Goal: Information Seeking & Learning: Check status

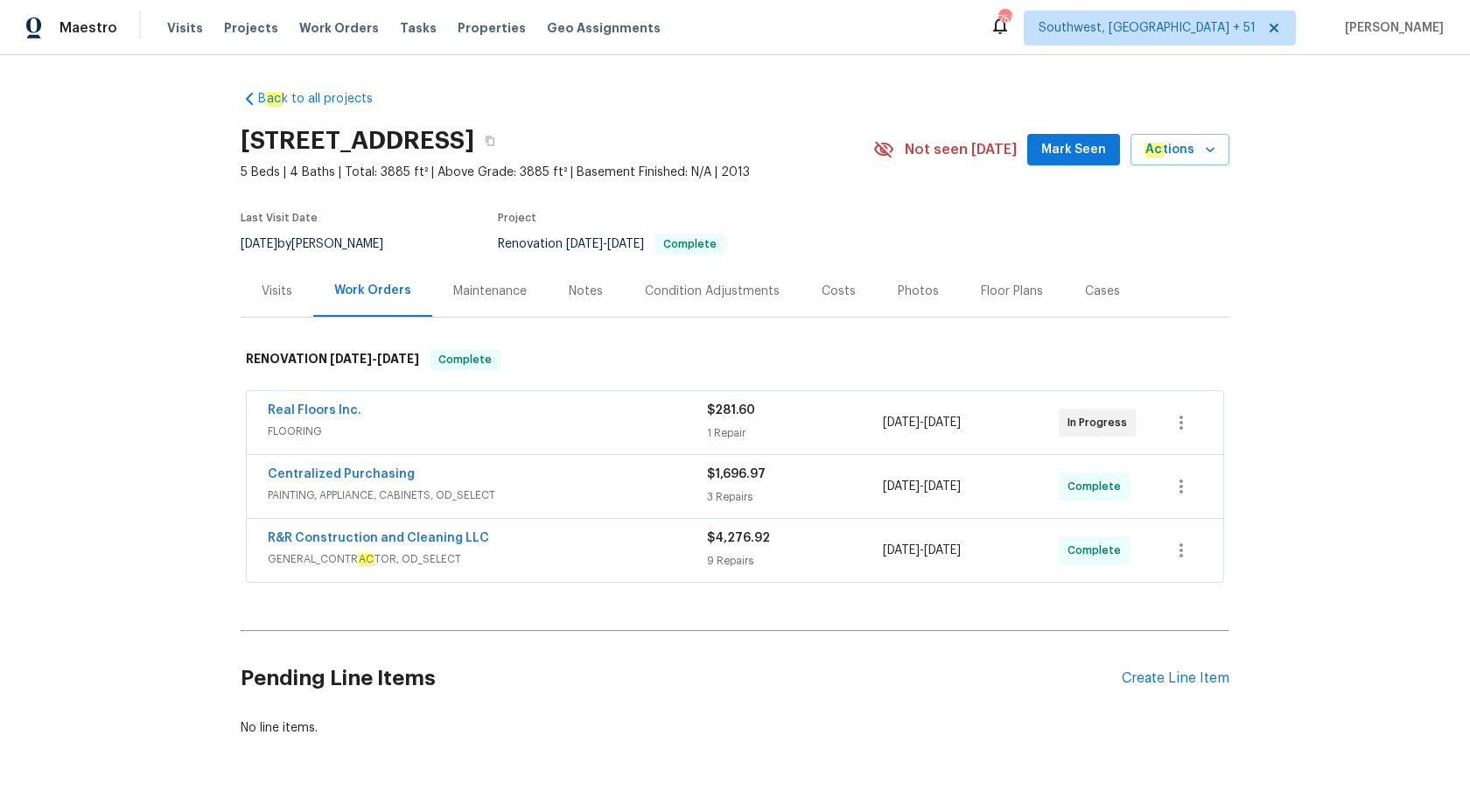
click at [603, 565] on span "GENERAL_CONTR AC TOR, OD_SELECT" at bounding box center [487, 558] width 439 height 17
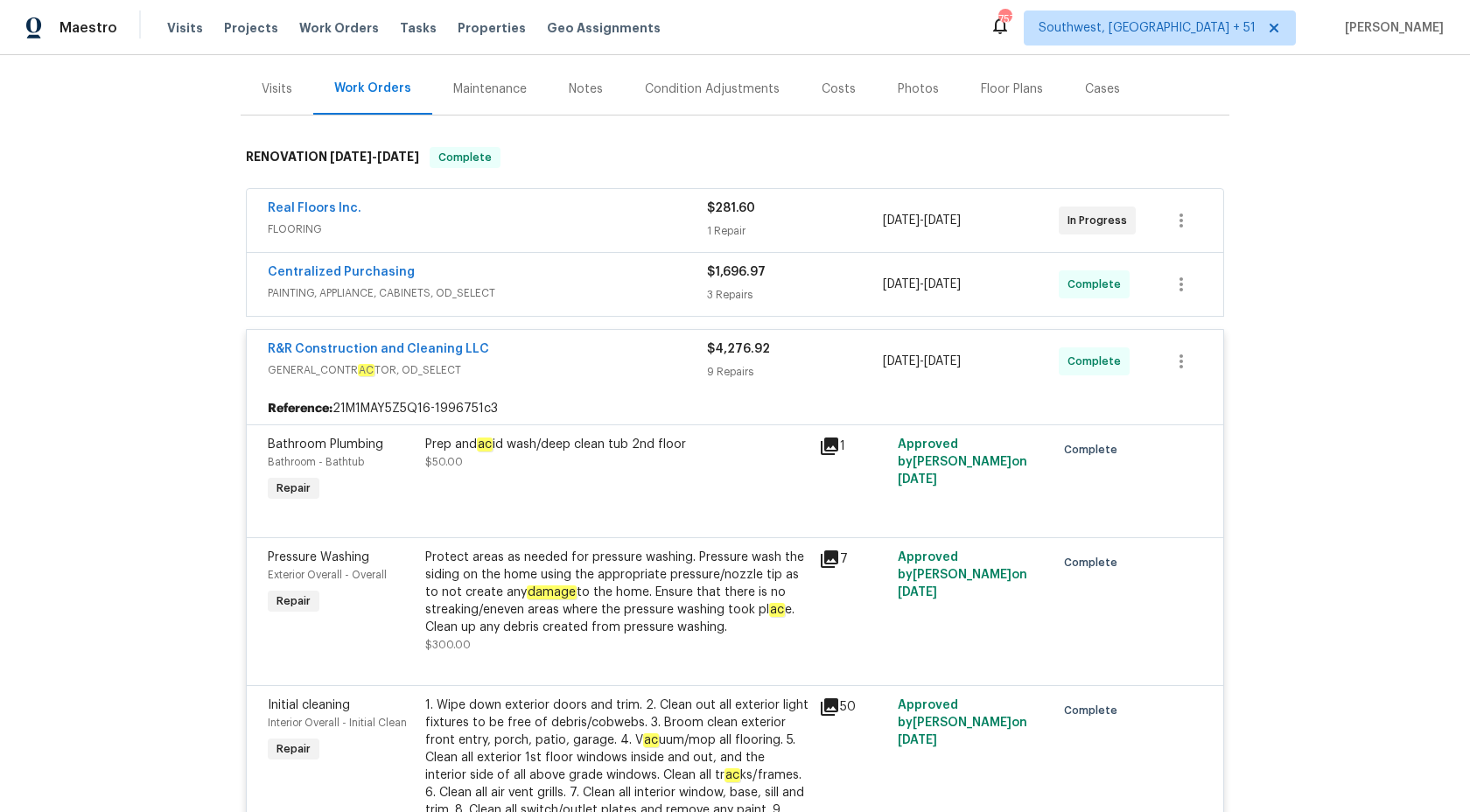
scroll to position [194, 0]
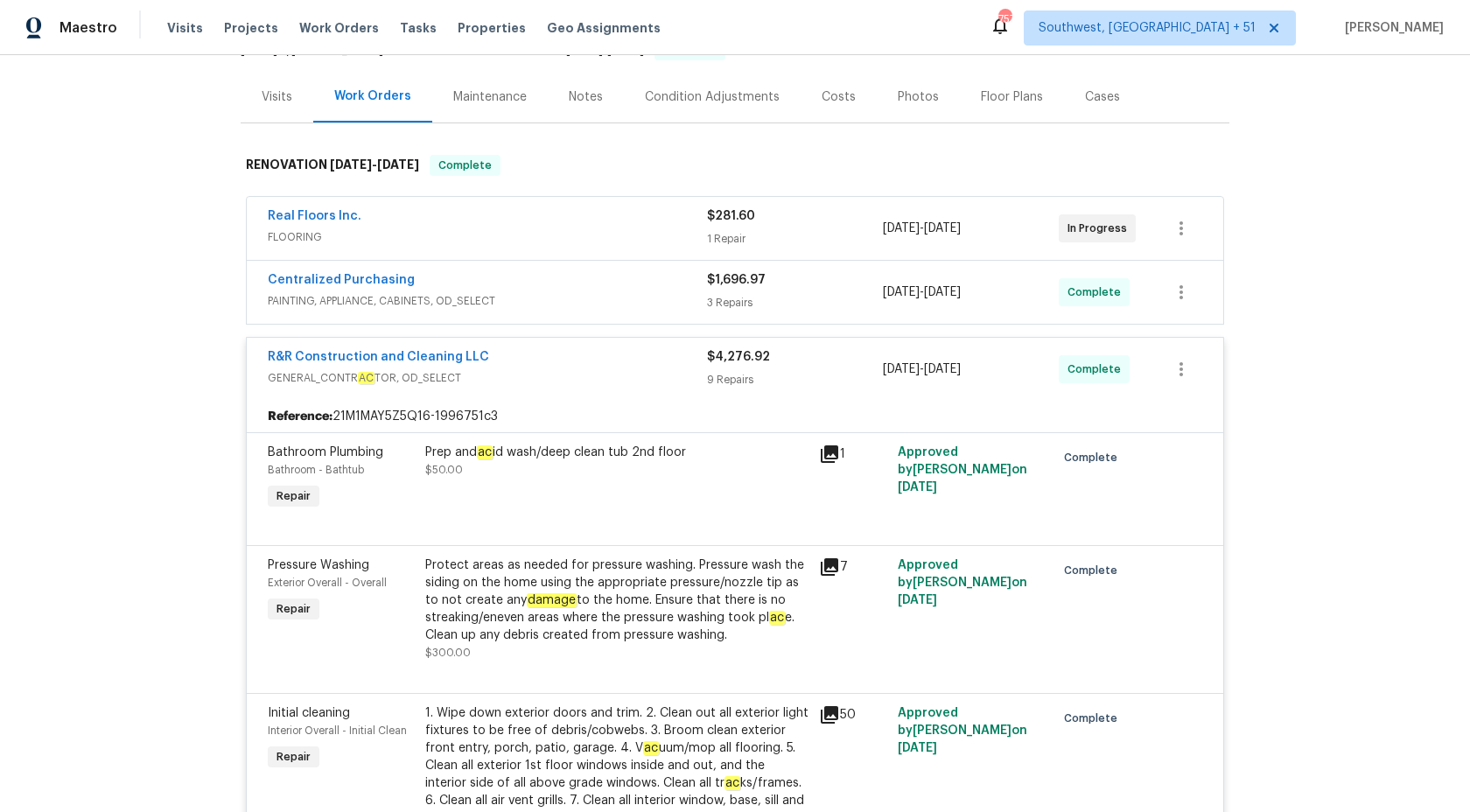
click at [704, 367] on div "R&R Construction and Cleaning LLC" at bounding box center [487, 358] width 439 height 21
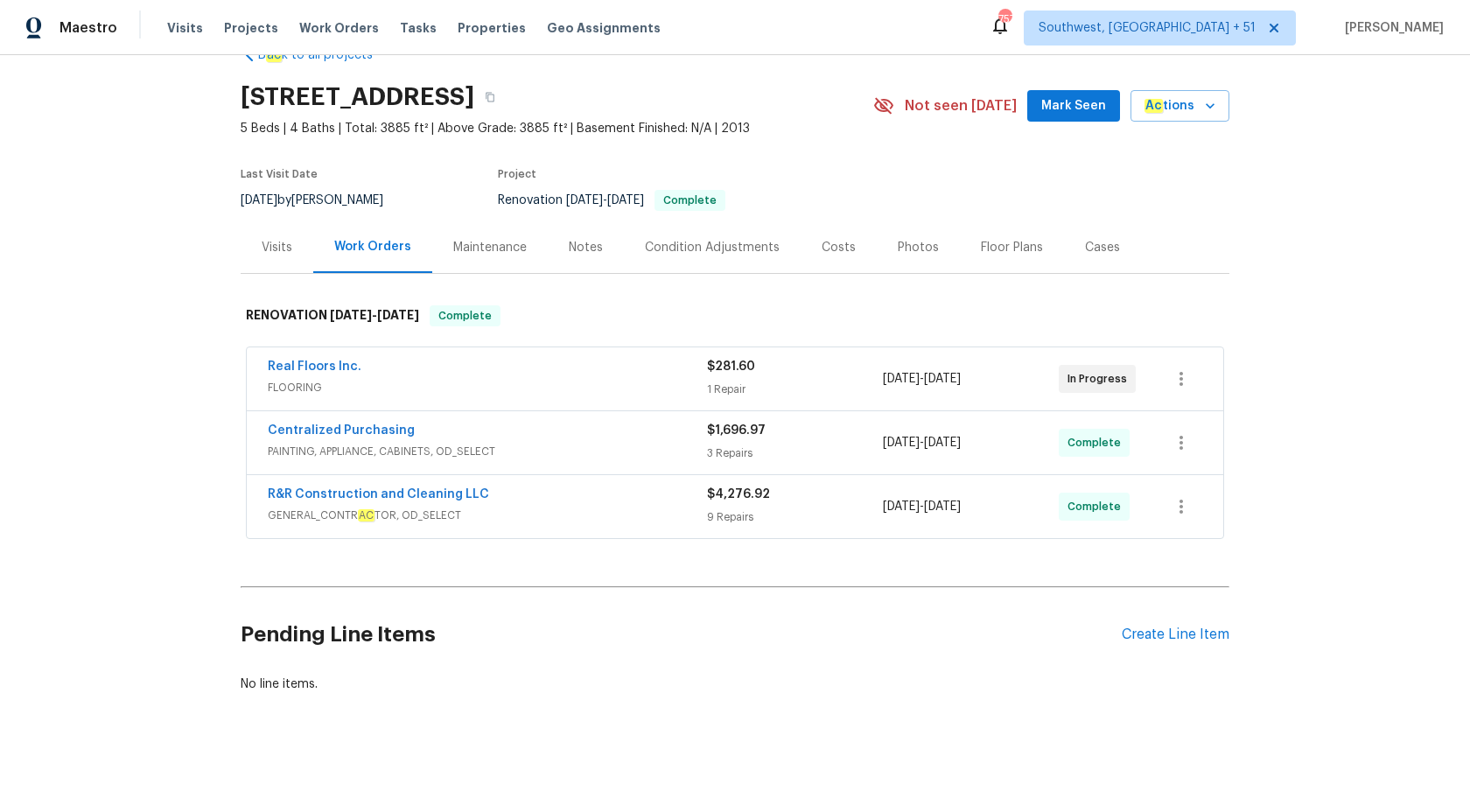
scroll to position [44, 0]
click at [633, 413] on div "Centralized Purchasing PAINTING, APPLIANCE, CABINETS, OD_SELECT $1,696.97 3 Rep…" at bounding box center [735, 442] width 976 height 63
click at [639, 457] on span "PAINTING, APPLIANCE, CABINETS, OD_SELECT" at bounding box center [487, 451] width 439 height 17
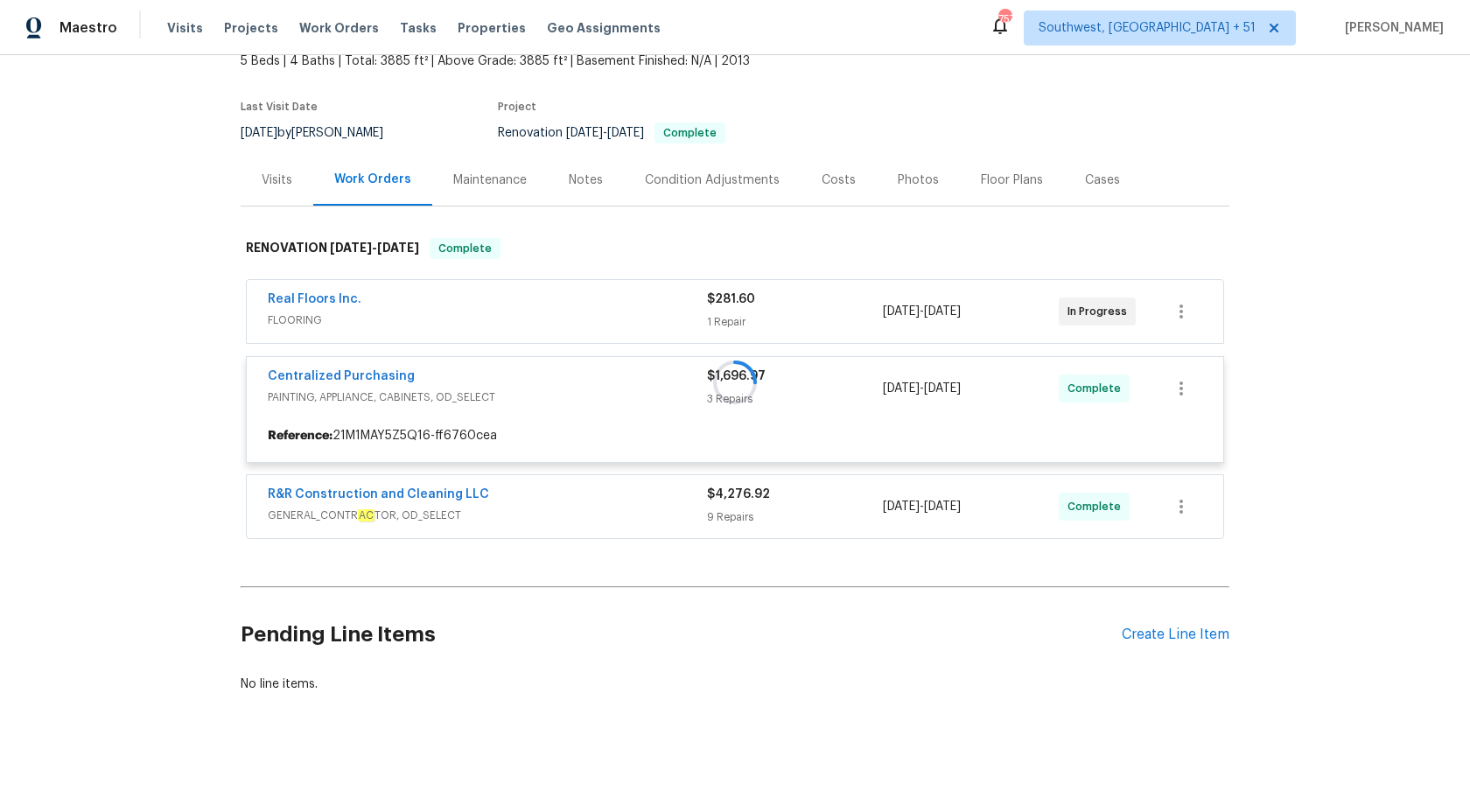
scroll to position [194, 0]
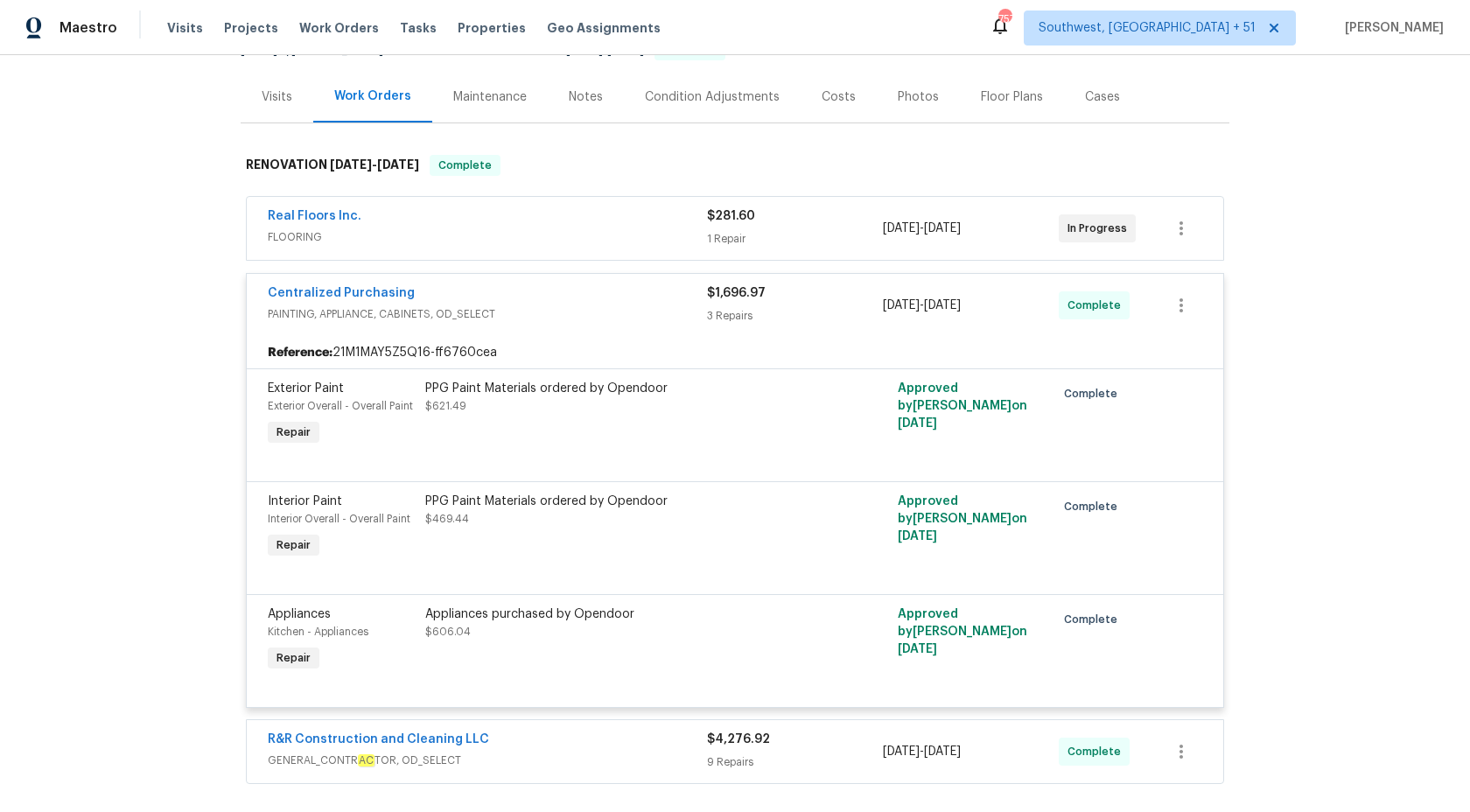
click at [740, 315] on div "3 Repairs" at bounding box center [795, 315] width 176 height 17
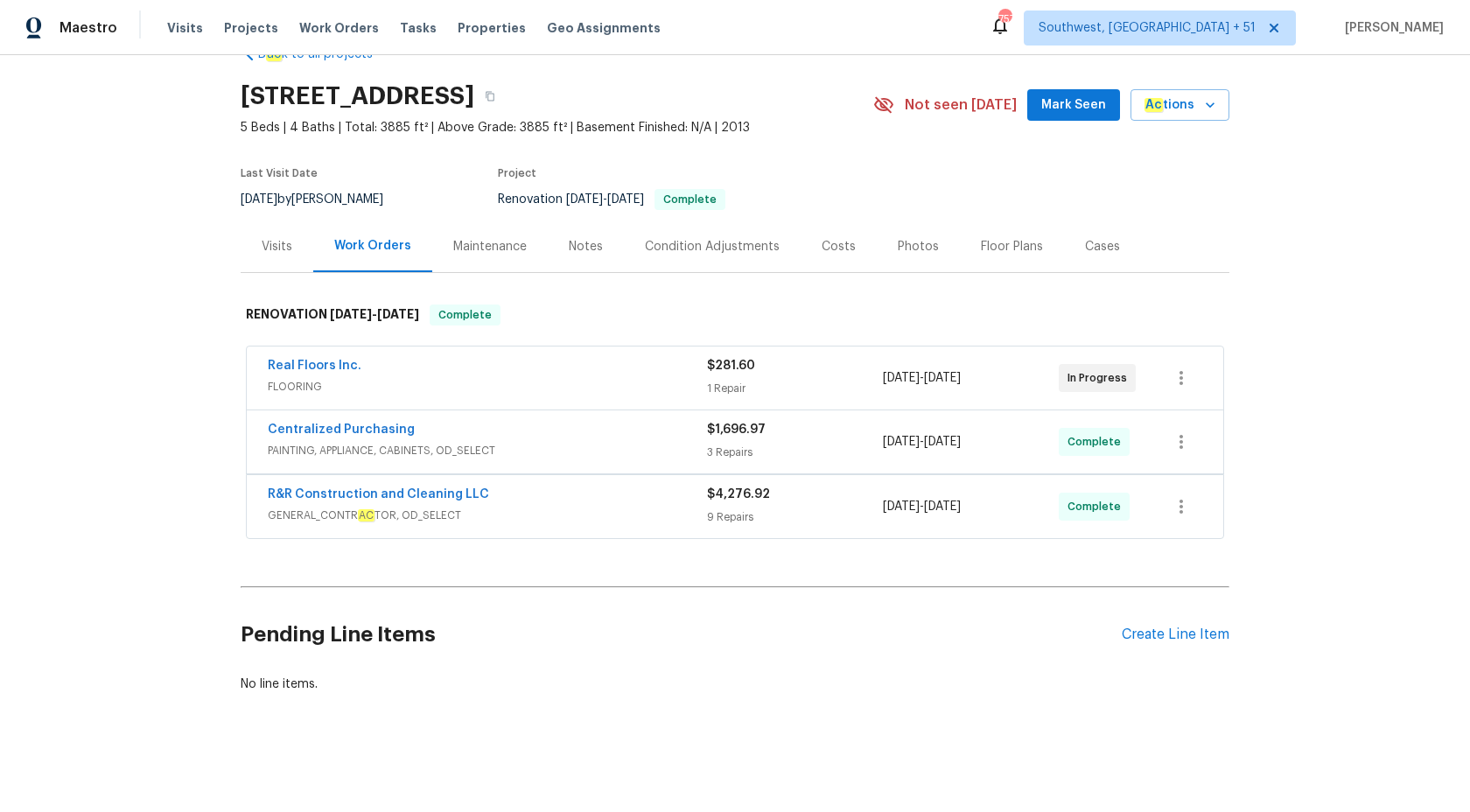
scroll to position [44, 0]
click at [278, 259] on div "Visits" at bounding box center [277, 247] width 73 height 52
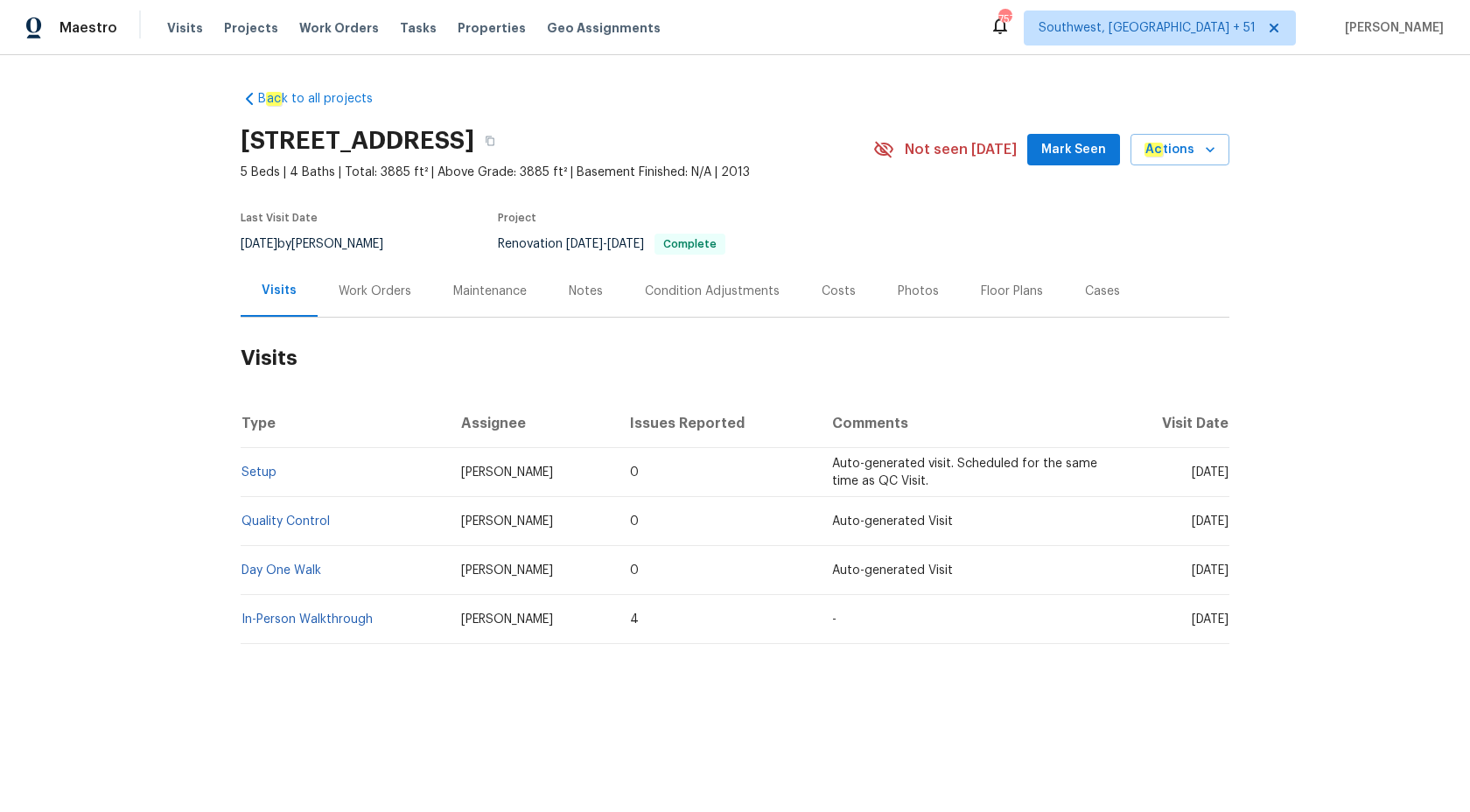
click at [253, 479] on td "Setup" at bounding box center [344, 473] width 207 height 49
click at [260, 474] on link "Setup" at bounding box center [259, 472] width 35 height 12
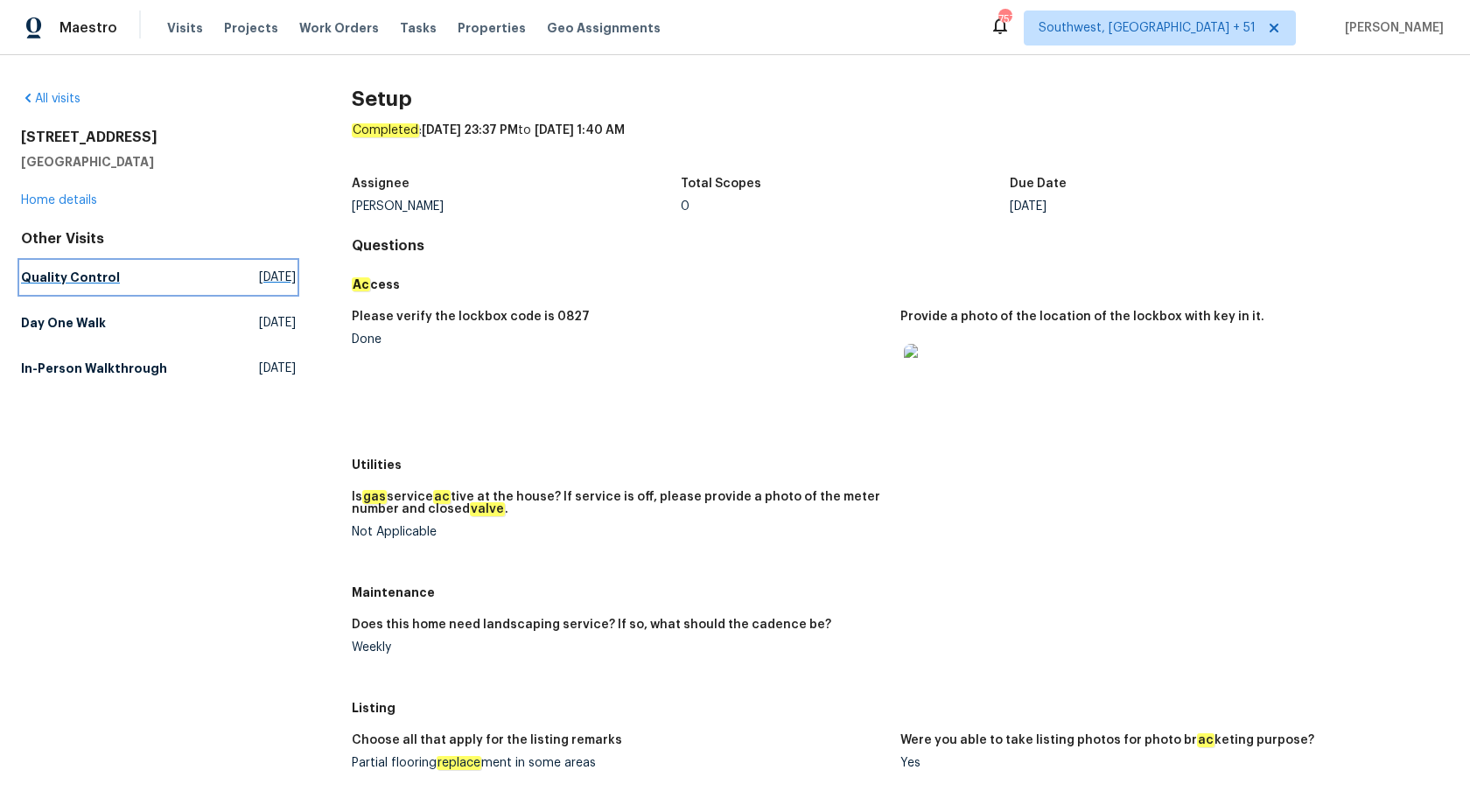
click at [91, 281] on h5 "Quality Control" at bounding box center [70, 277] width 99 height 17
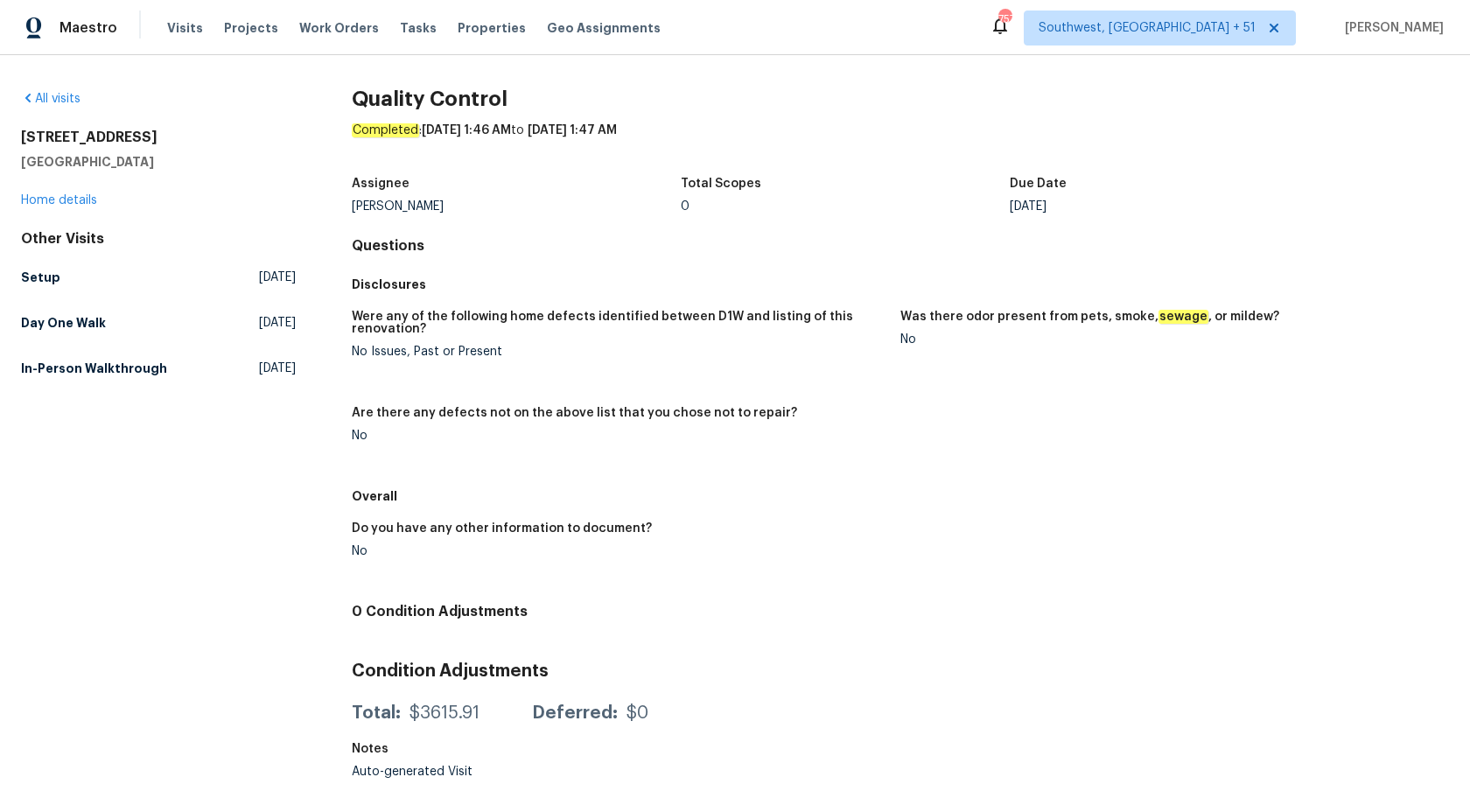
click at [86, 341] on div "Other Visits Setup Tue, Sep 23 2025 Day One Walk Thu, Sep 18 2025 In-Person Wal…" at bounding box center [158, 308] width 275 height 154
click at [92, 369] on h5 "In-Person Walkthrough" at bounding box center [93, 367] width 146 height 17
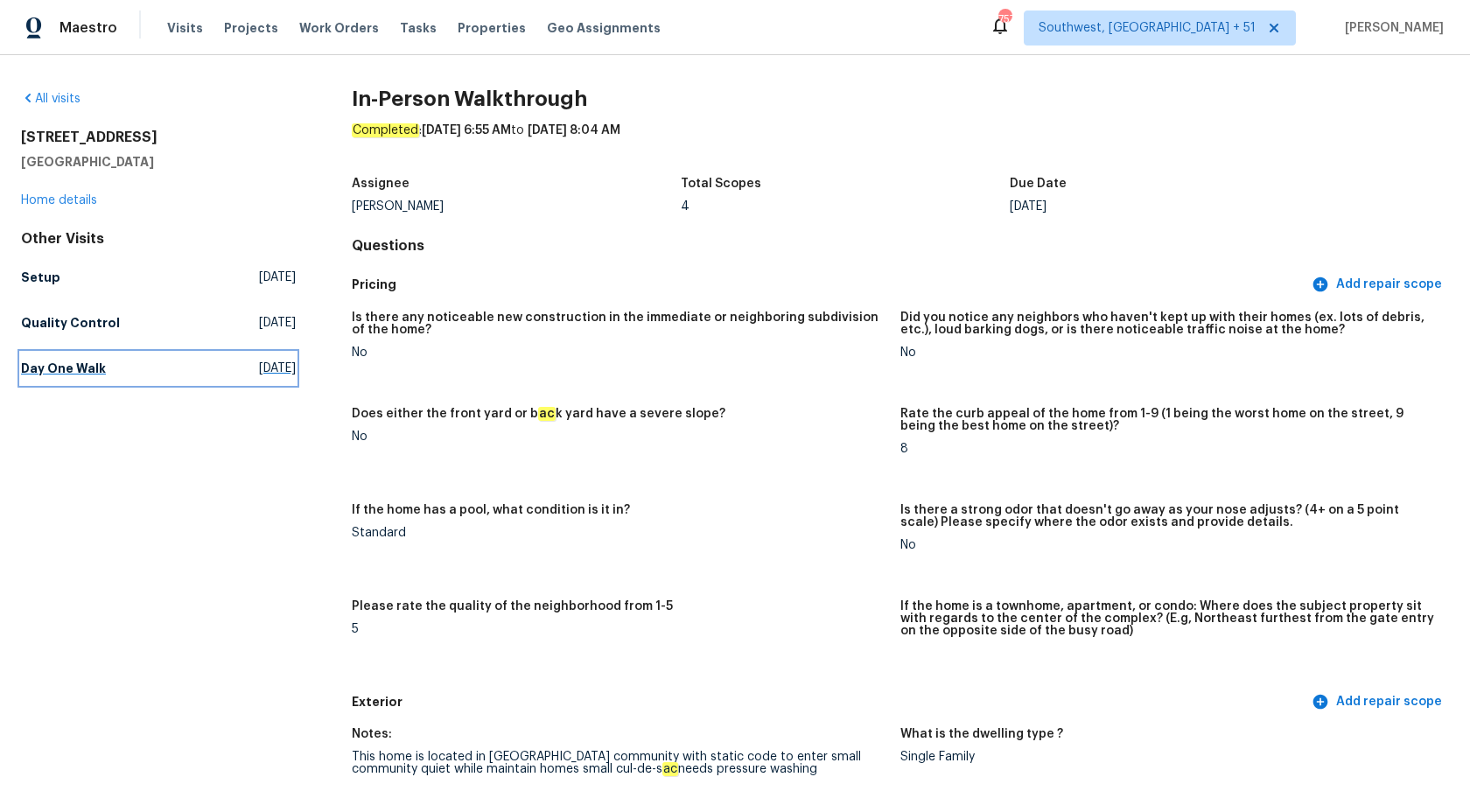
click at [84, 376] on h5 "Day One Walk" at bounding box center [64, 367] width 85 height 17
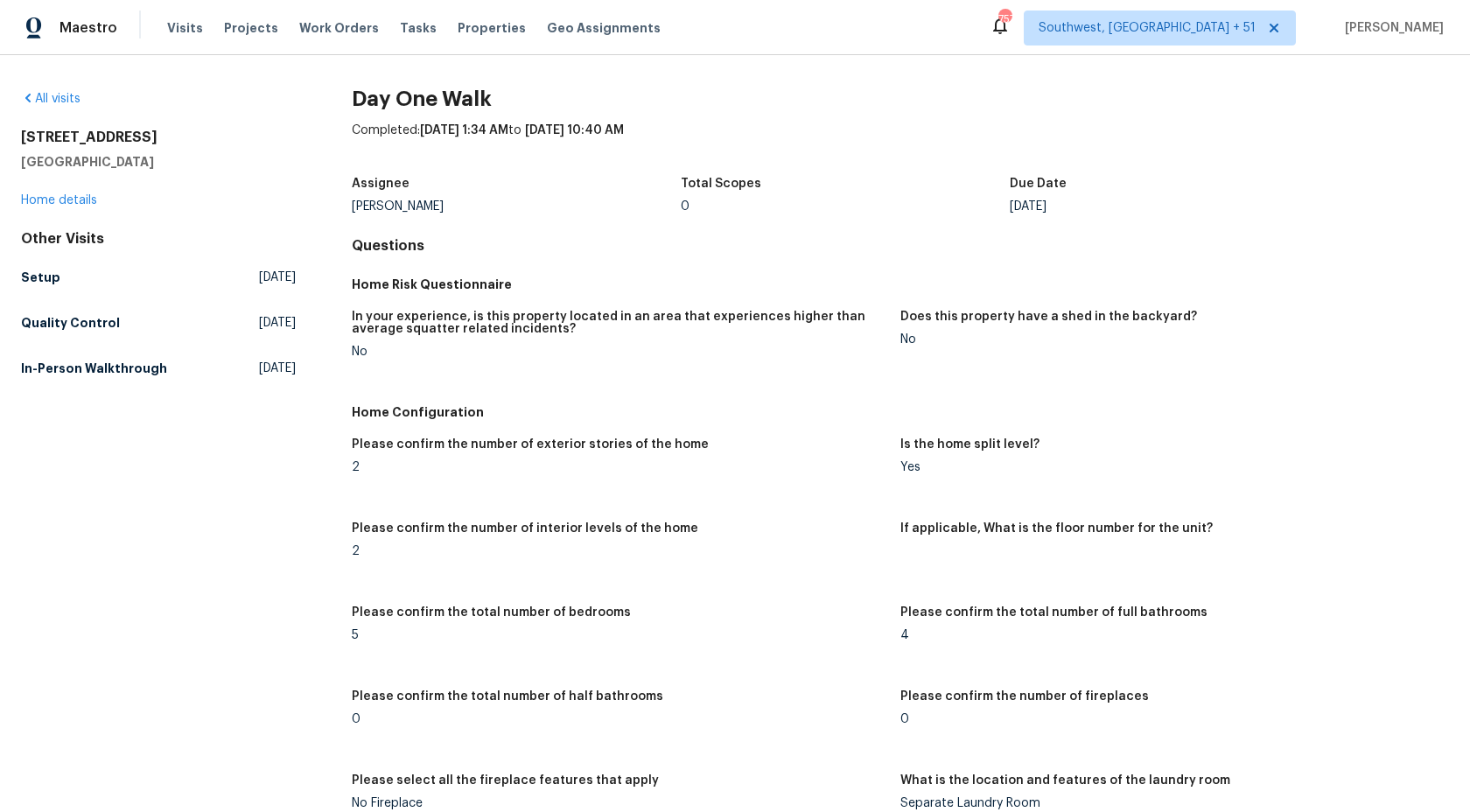
click at [915, 418] on h5 "Home Configuration" at bounding box center [900, 411] width 1097 height 17
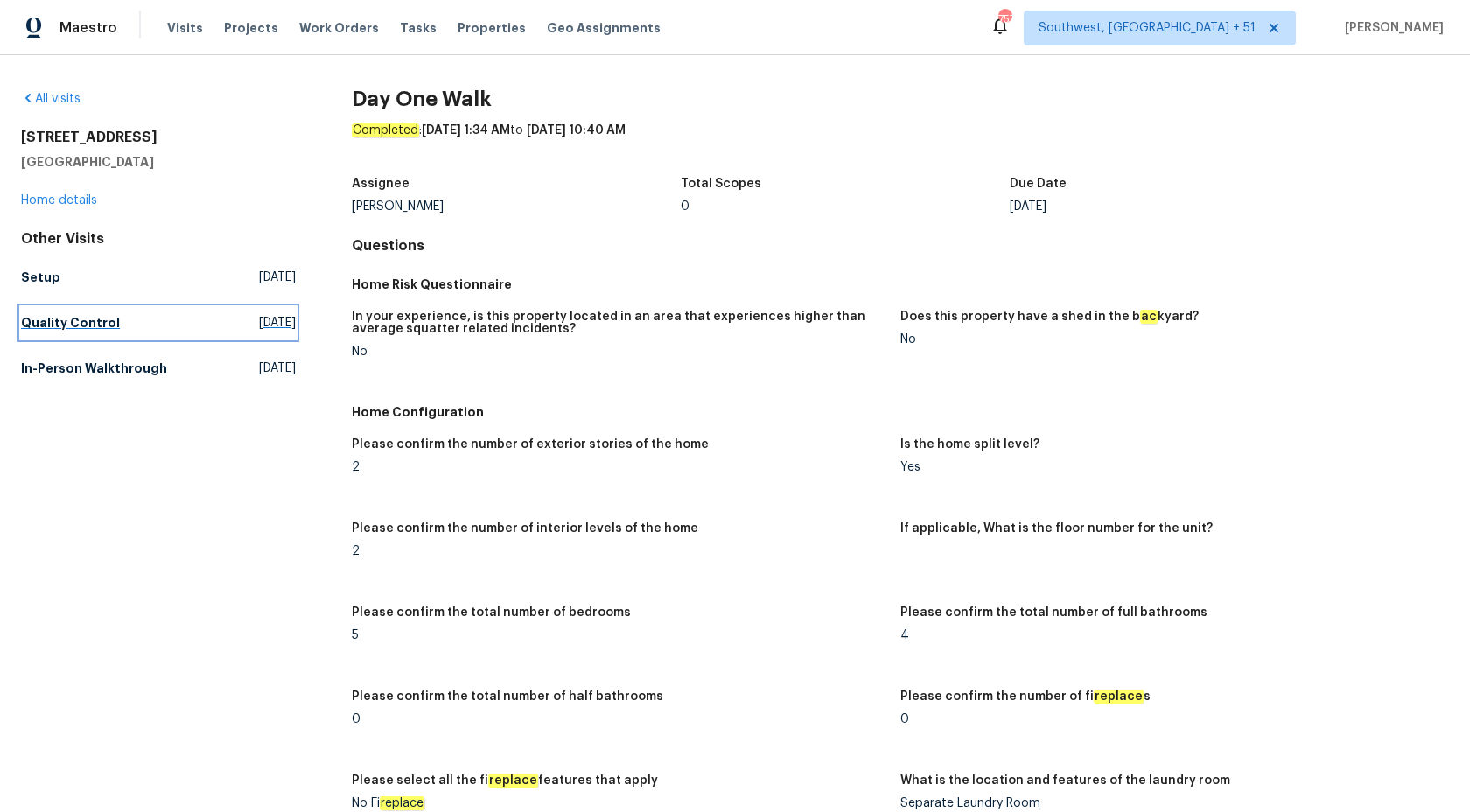
click at [54, 318] on h5 "Quality Control" at bounding box center [70, 322] width 99 height 17
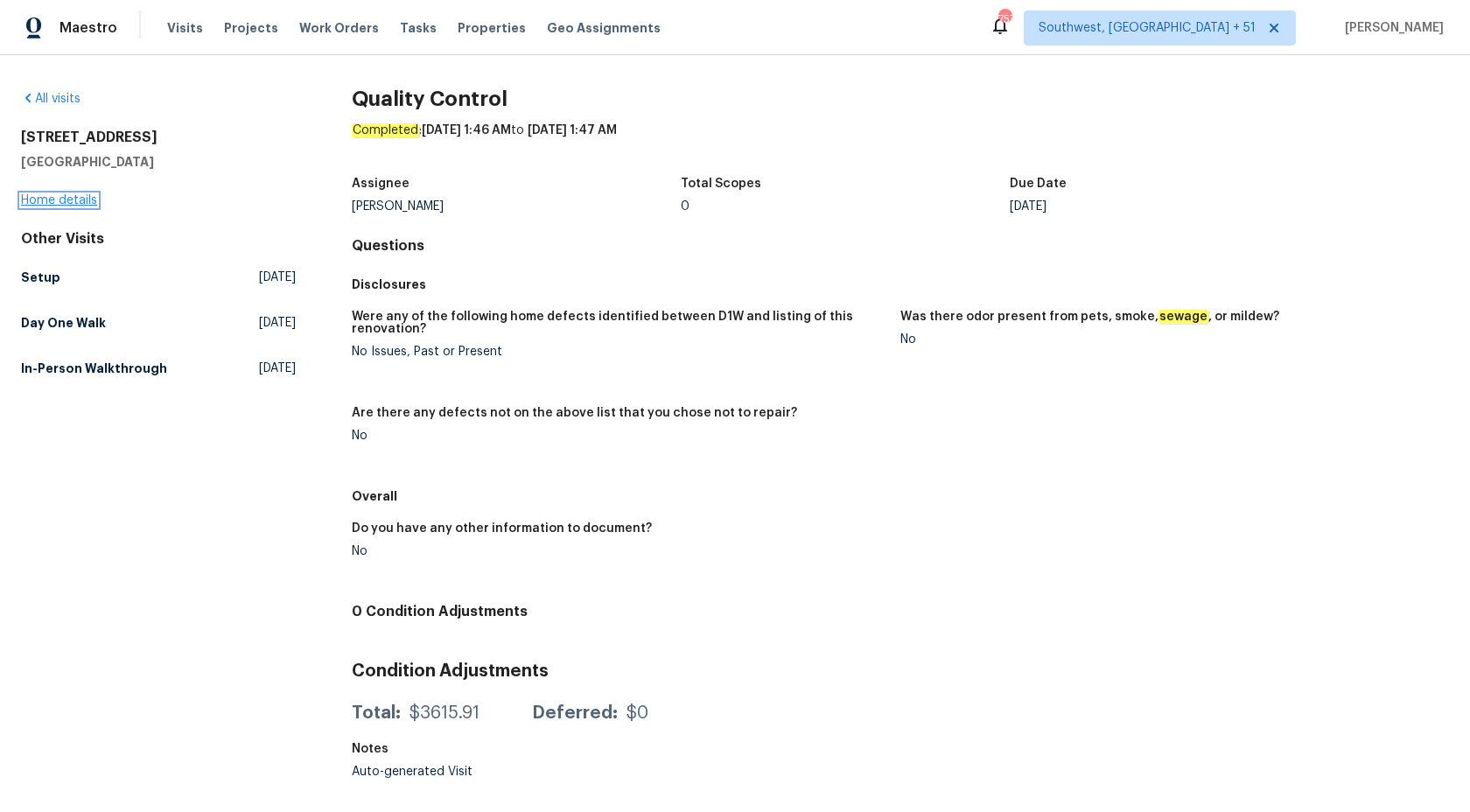
click at [52, 198] on link "Home details" at bounding box center [59, 200] width 76 height 12
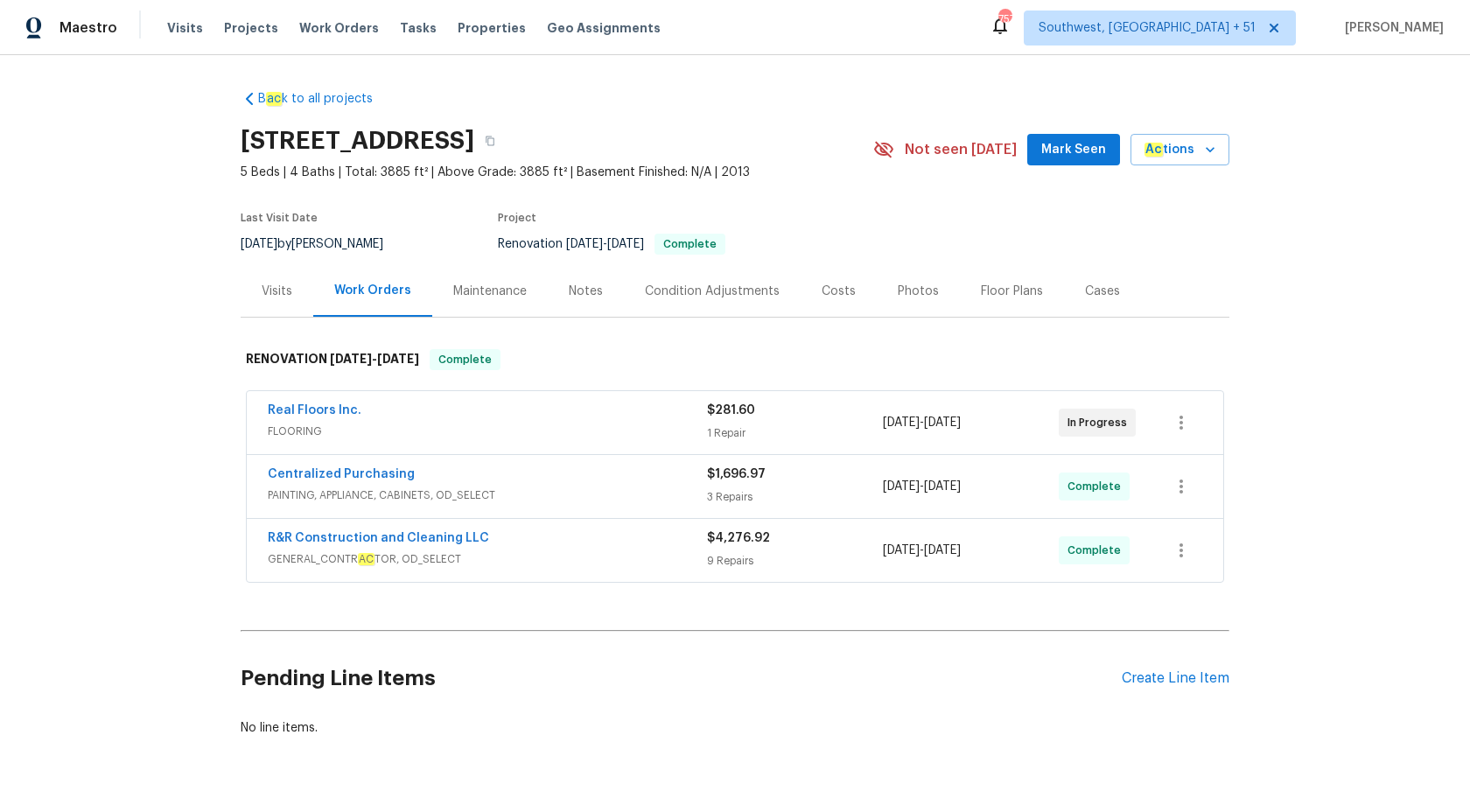
click at [273, 283] on div "Visits" at bounding box center [277, 290] width 31 height 17
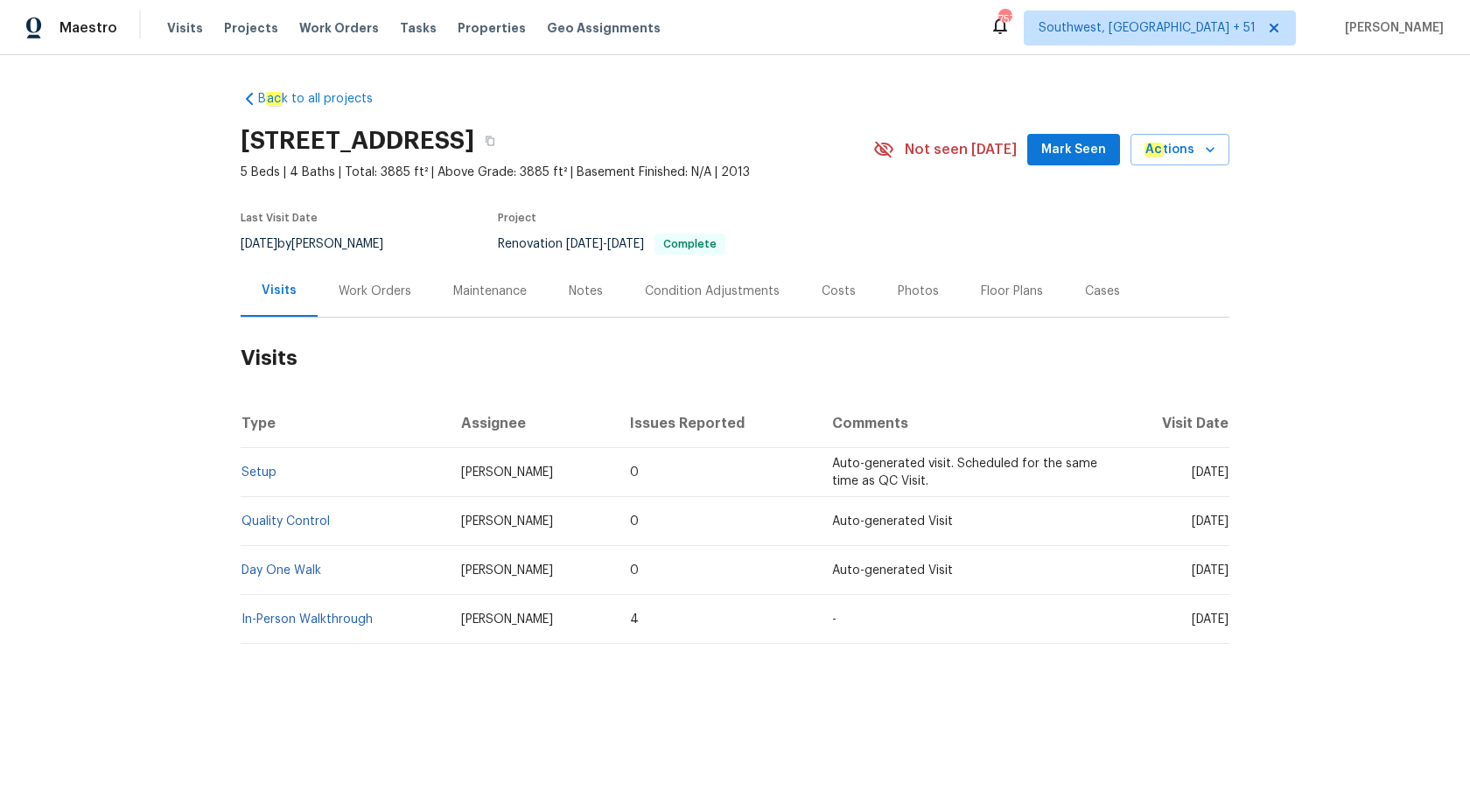
click at [128, 315] on div "B ac k to all projects 420 Lone Heron Way, Winter Garden, FL 34787 5 Beds | 4 B…" at bounding box center [735, 409] width 1470 height 708
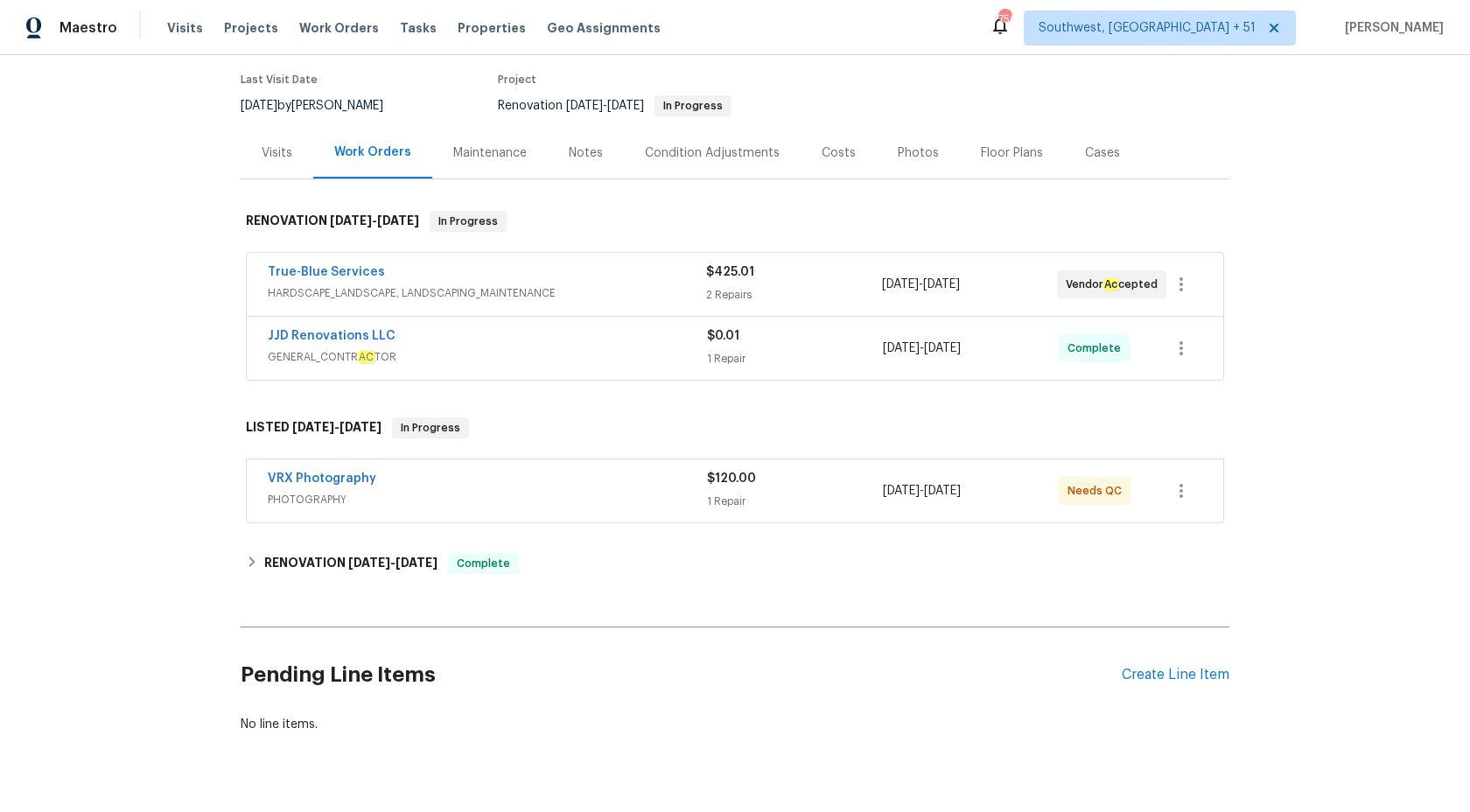
scroll to position [139, 0]
click at [769, 357] on div "1 Repair" at bounding box center [795, 357] width 176 height 17
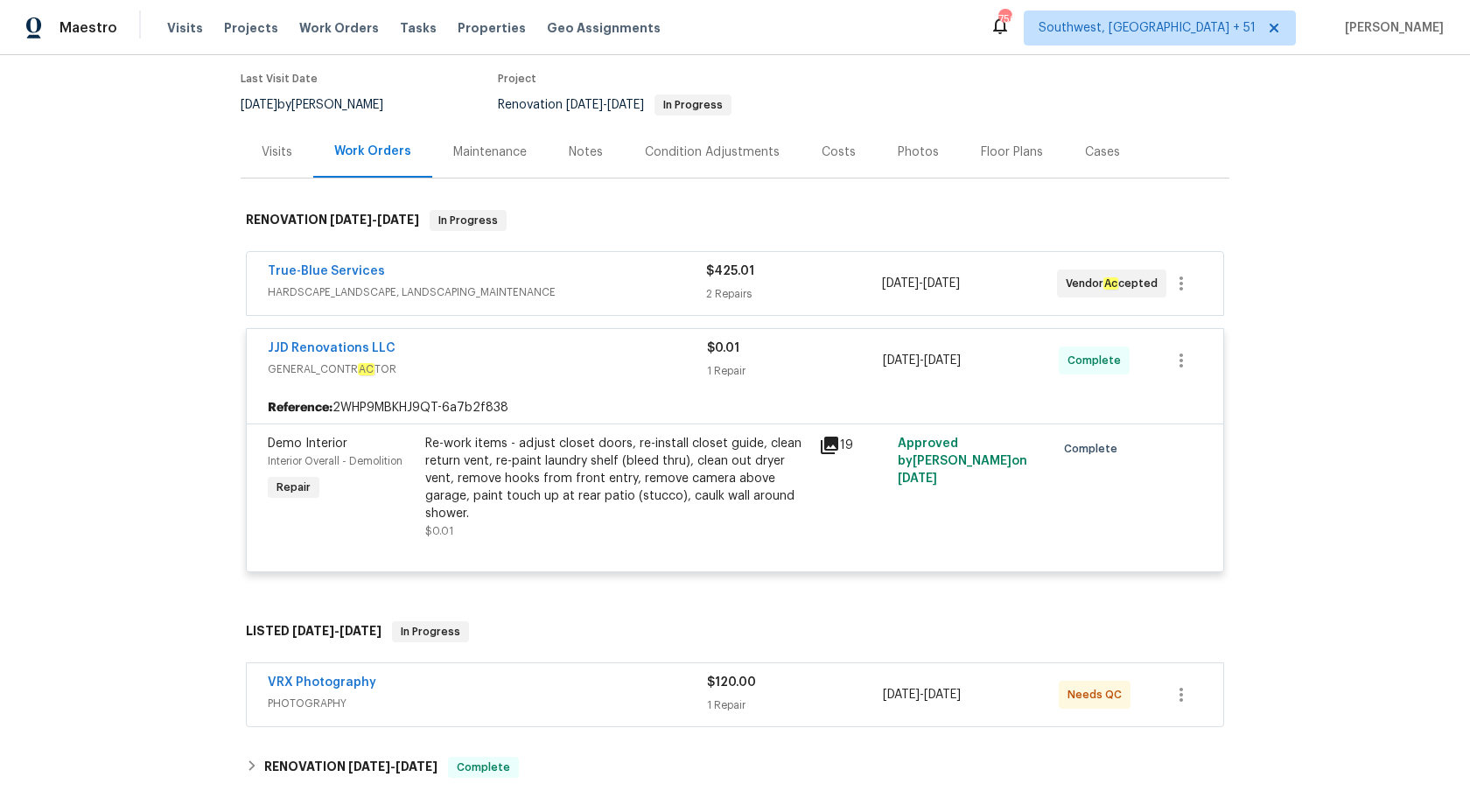
click at [647, 291] on span "HARDSCAPE_LANDSCAPE, LANDSCAPING_MAINTENANCE" at bounding box center [486, 291] width 438 height 17
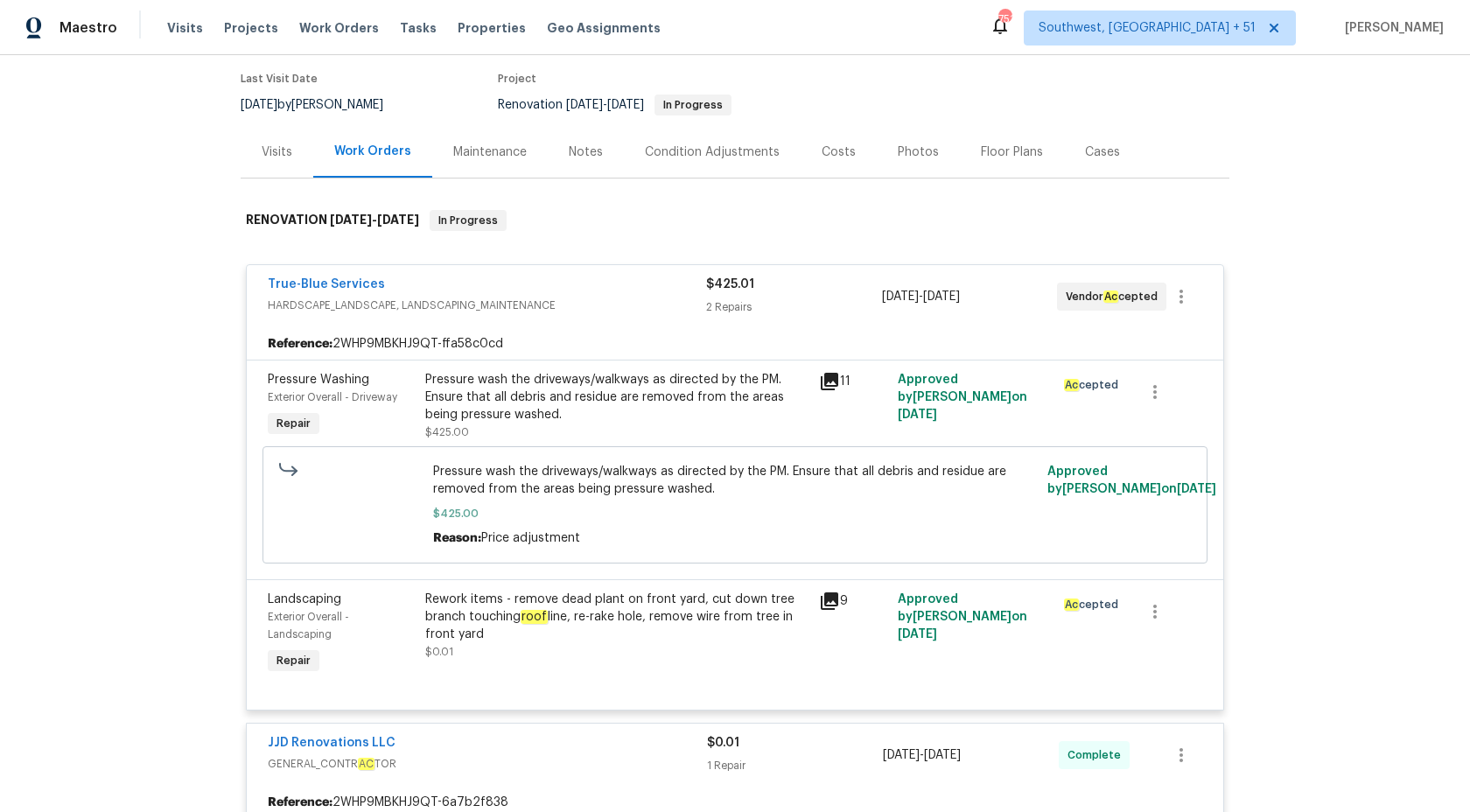
scroll to position [0, 0]
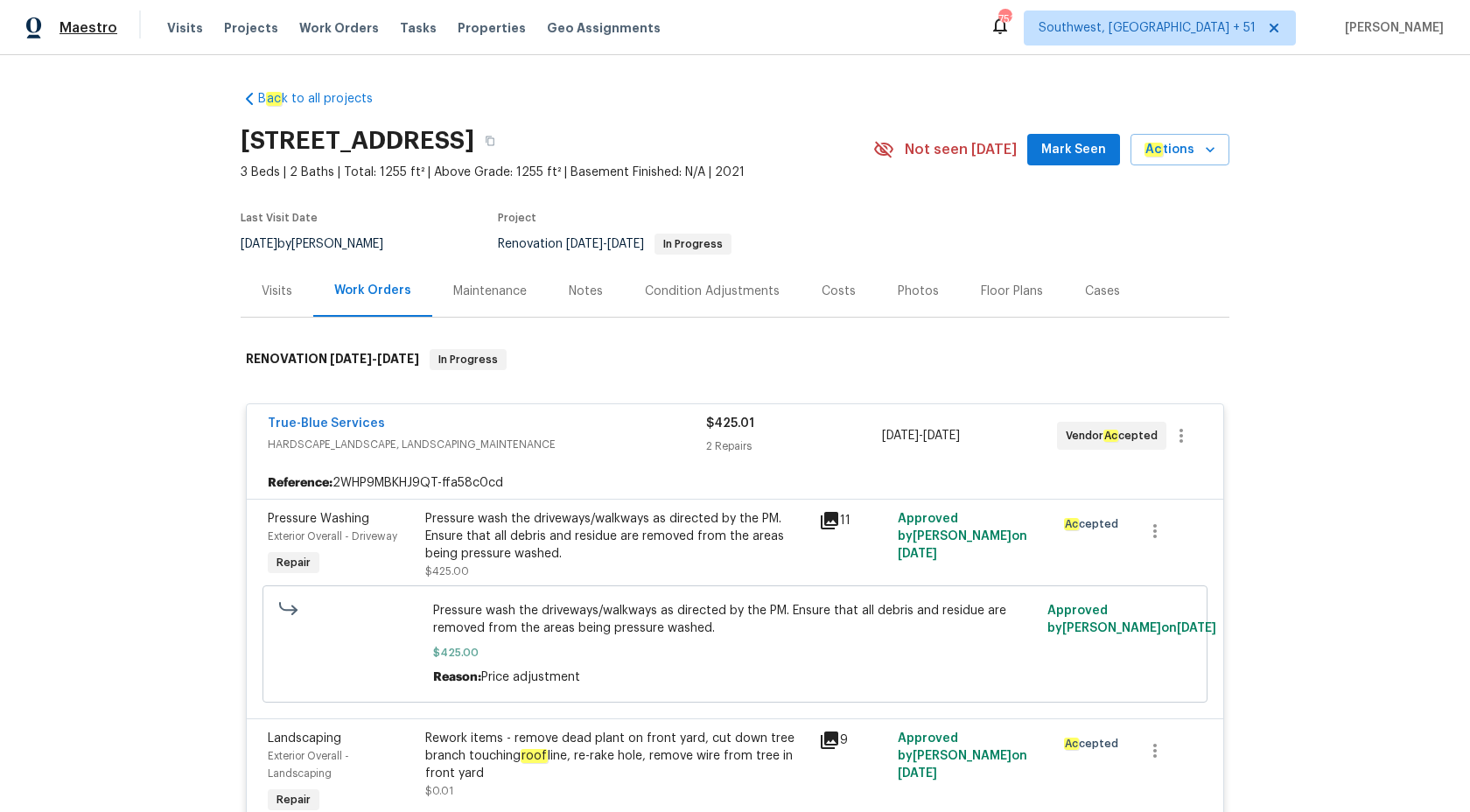
click at [87, 28] on span "Maestro" at bounding box center [89, 27] width 58 height 17
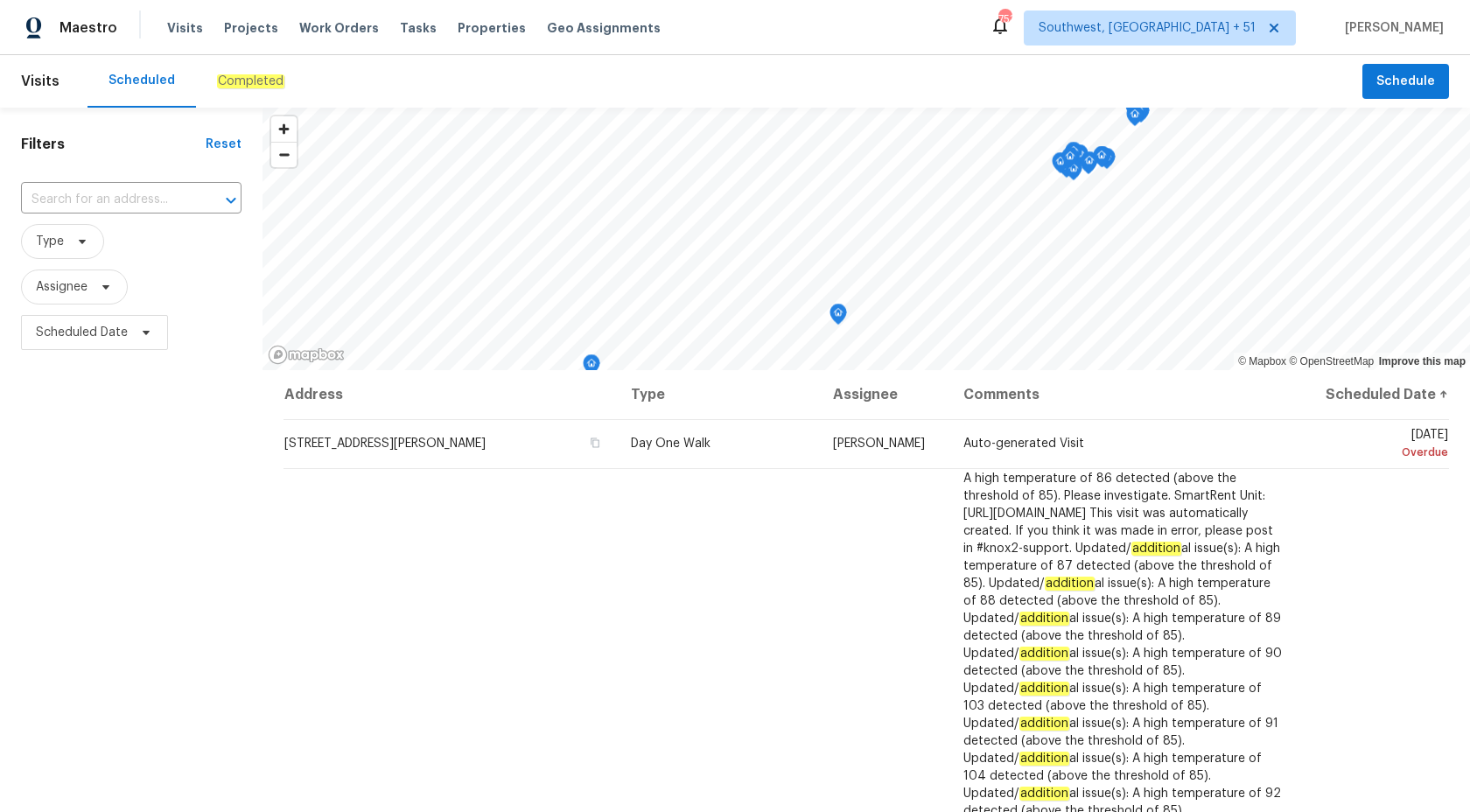
click at [225, 99] on div "Completed" at bounding box center [250, 82] width 110 height 53
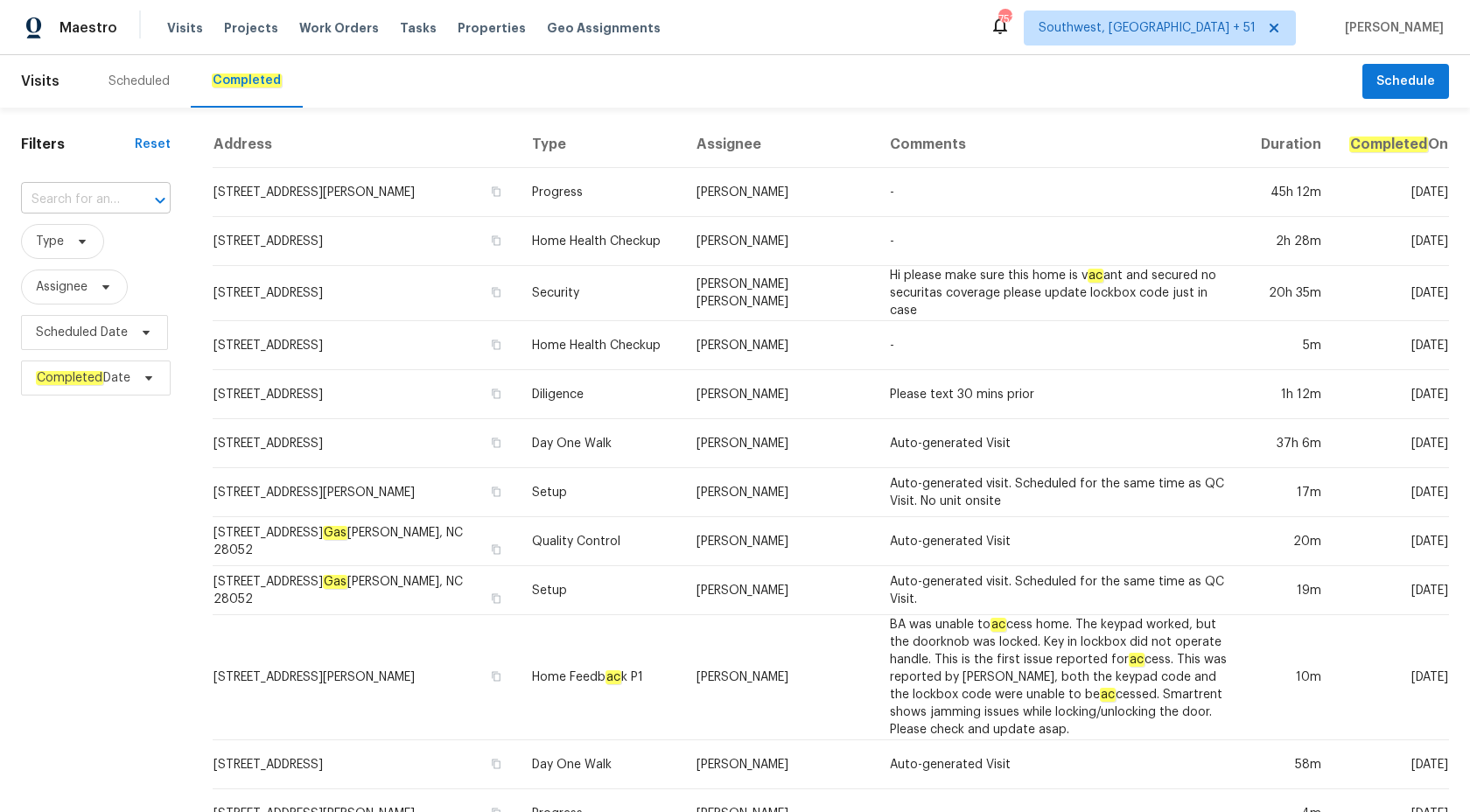
click at [82, 191] on input "text" at bounding box center [71, 200] width 101 height 27
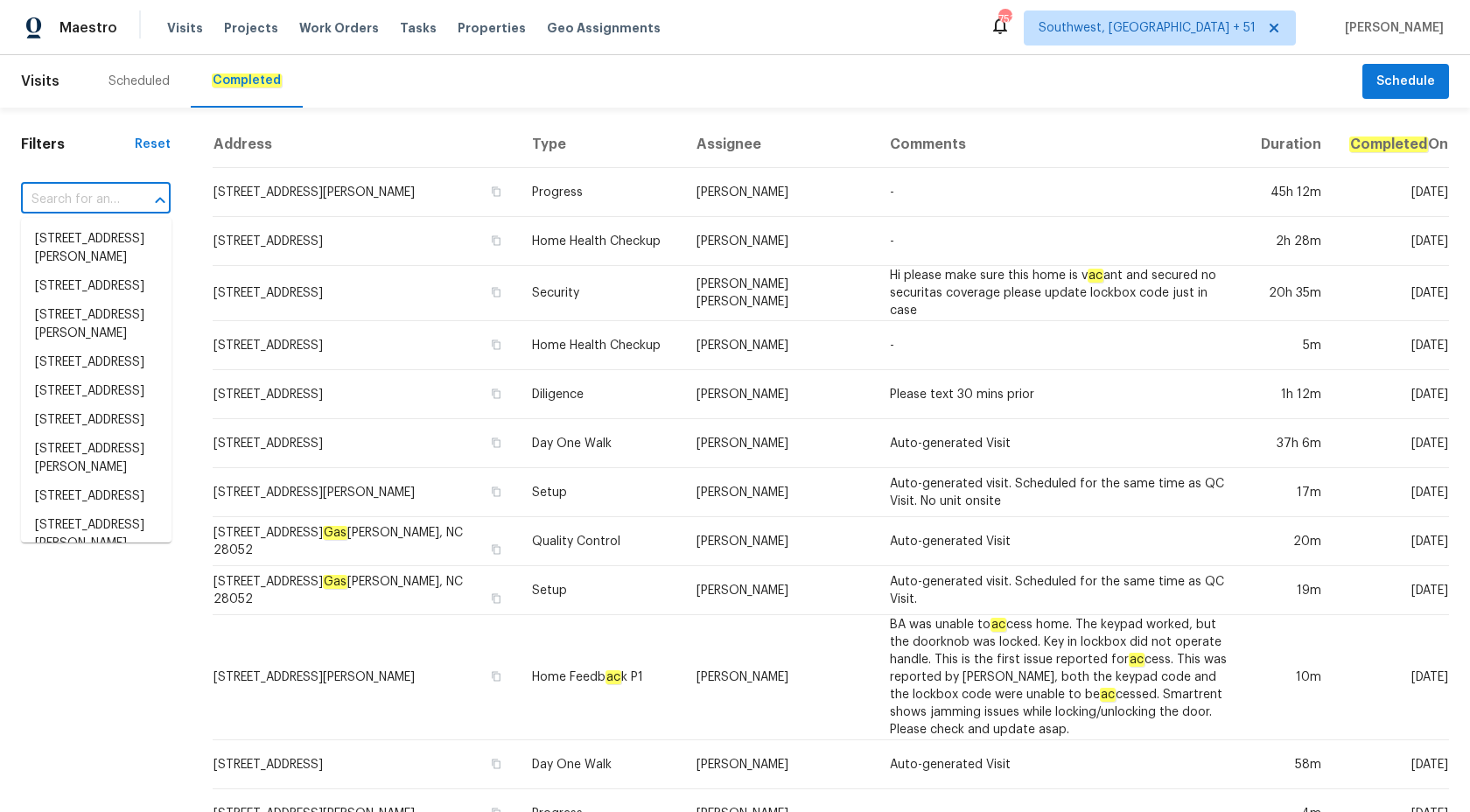
paste input "8550 Touchton Rd Jacksonville true 635, FL 32216"
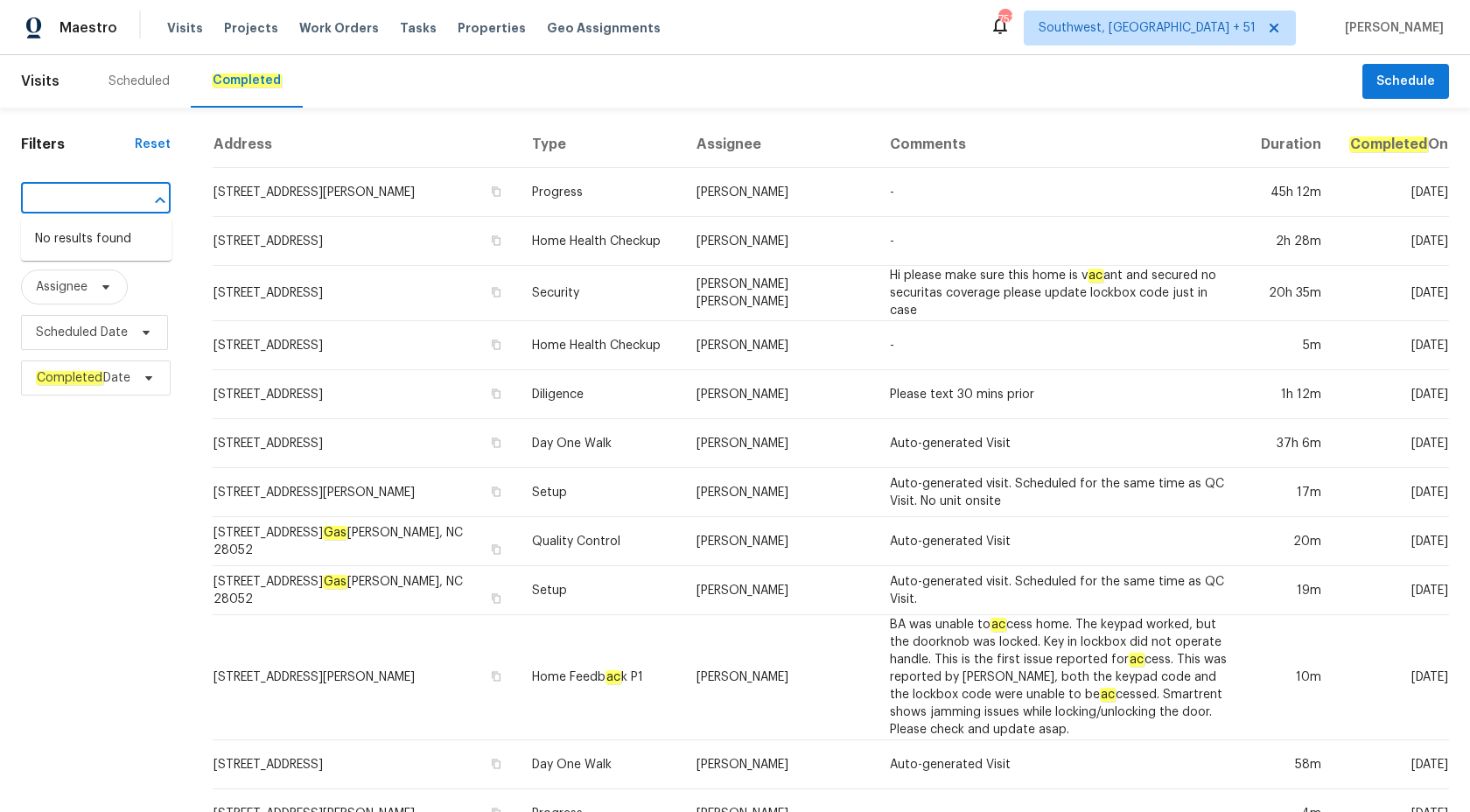
type input "8550 Touchton Rd Jacksonville true 635, FL 32216"
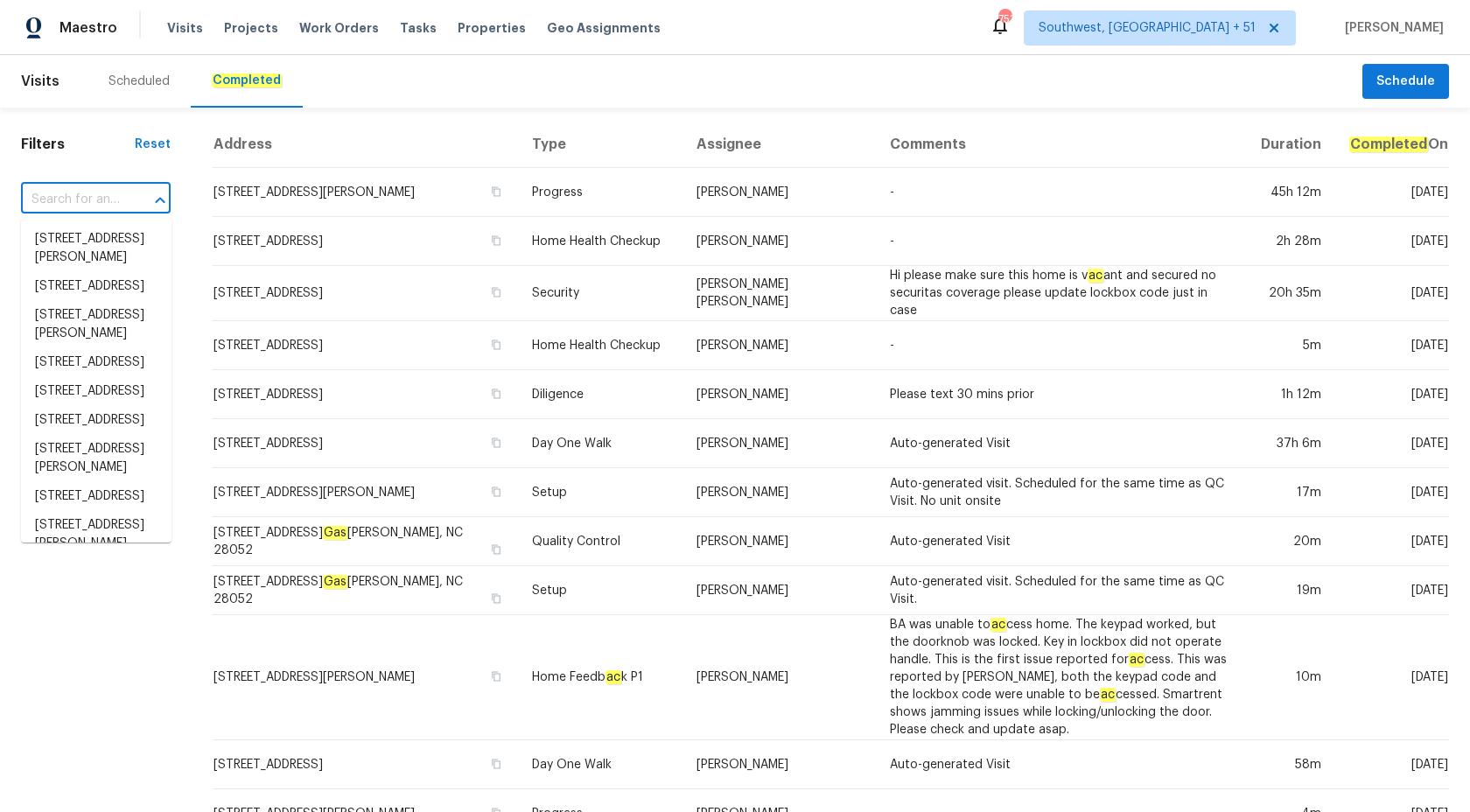
scroll to position [0, 0]
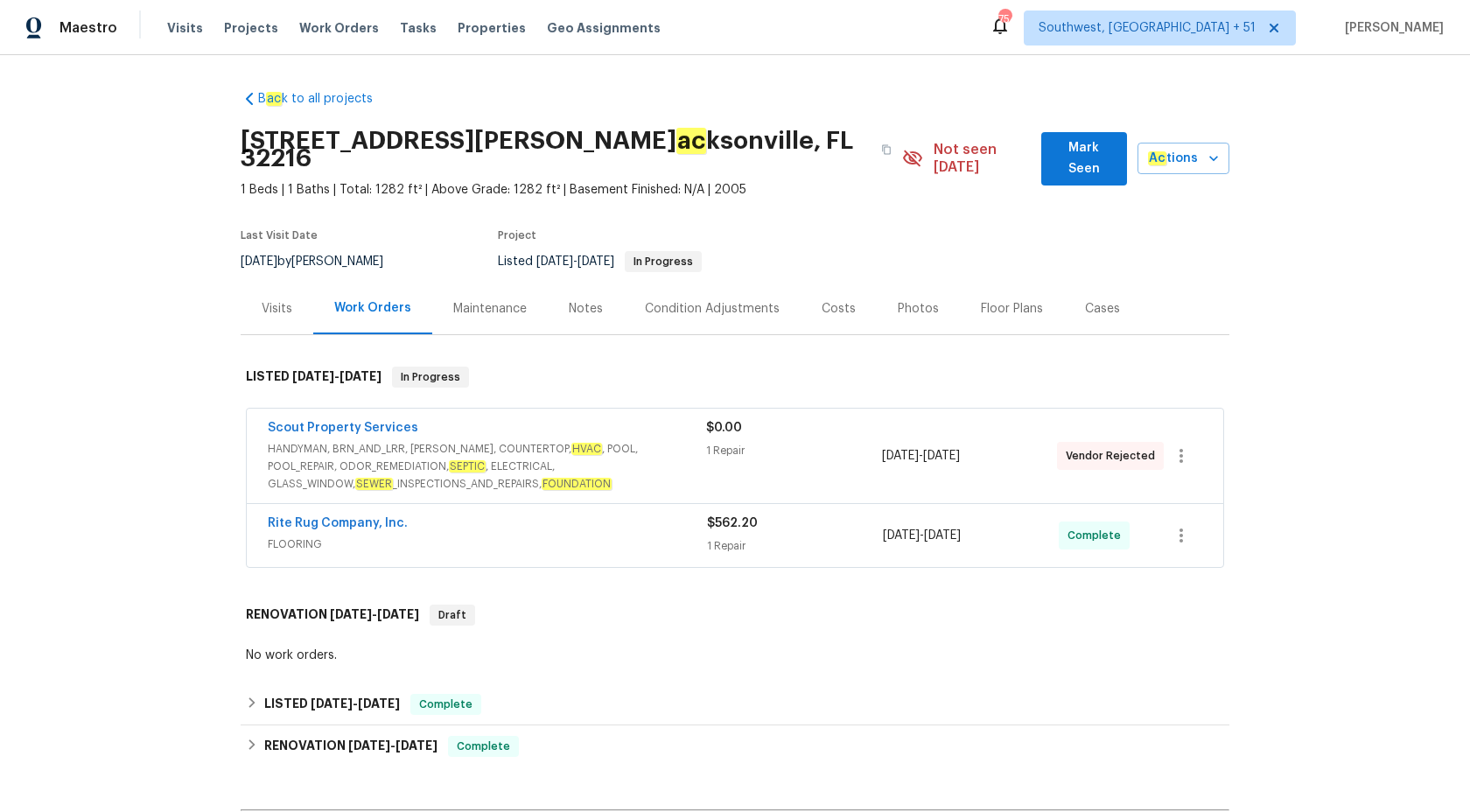
scroll to position [256, 0]
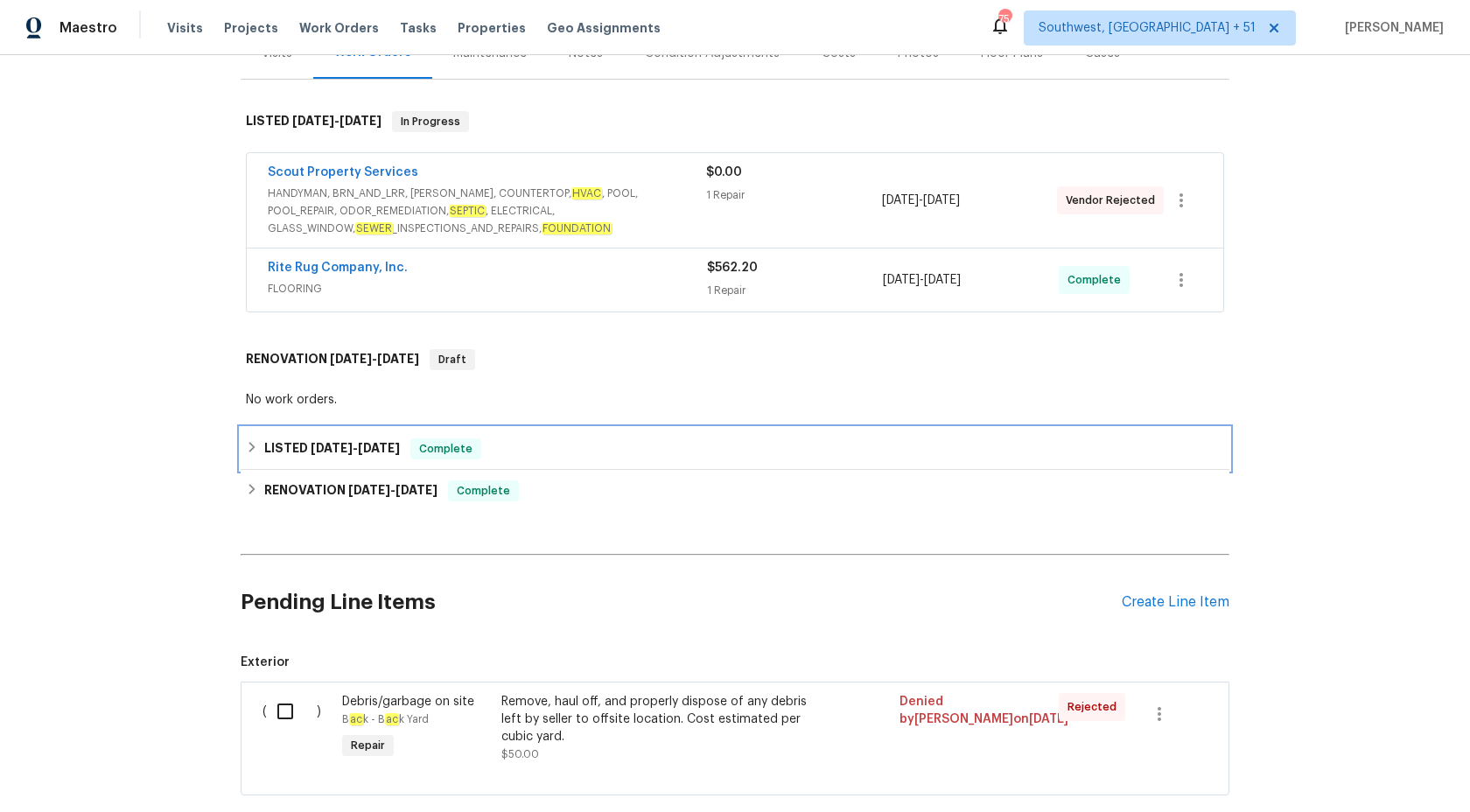
click at [478, 438] on div "LISTED [DATE] - [DATE] Complete" at bounding box center [735, 448] width 978 height 21
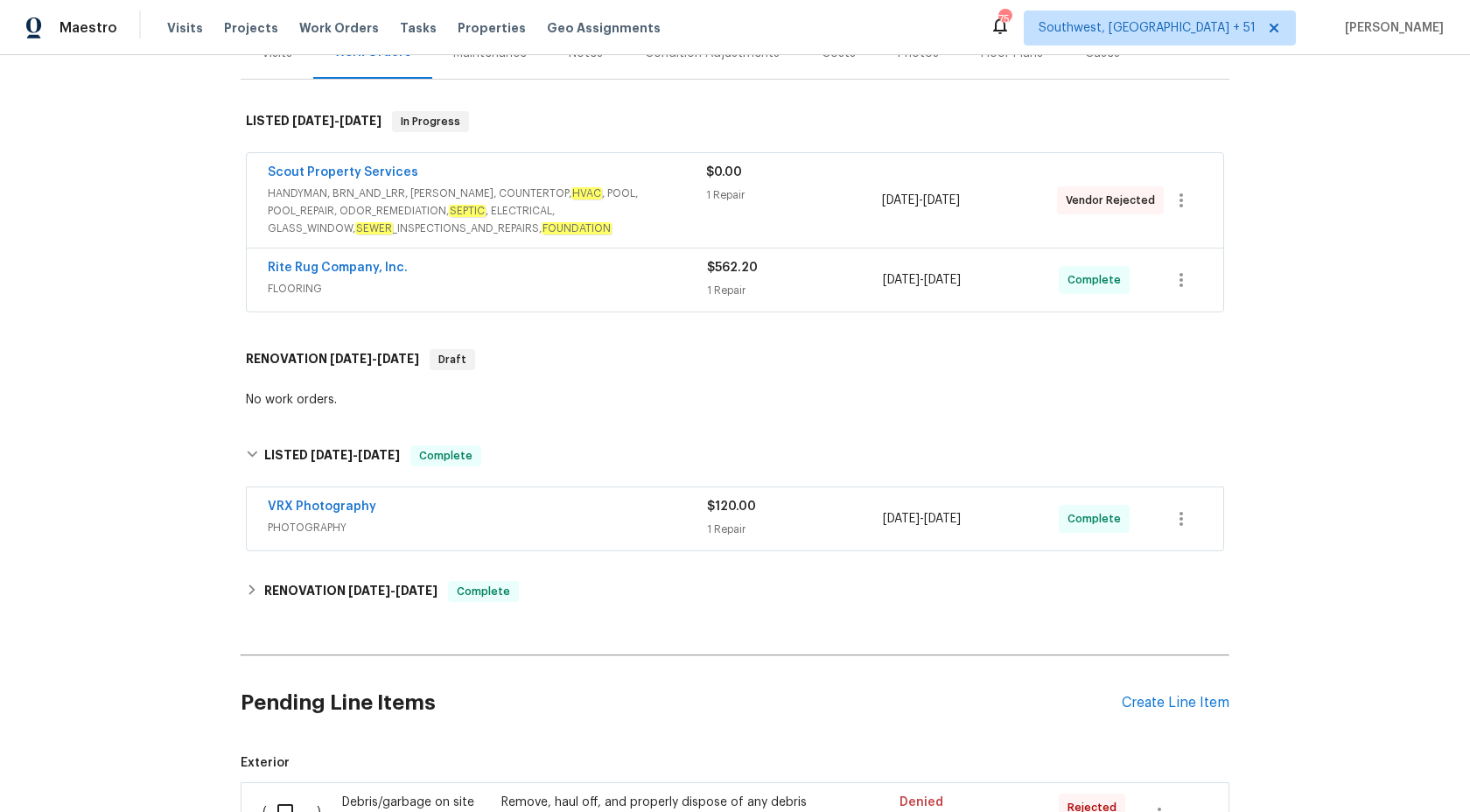
click at [646, 259] on div "Rite Rug Company, Inc." at bounding box center [487, 269] width 439 height 21
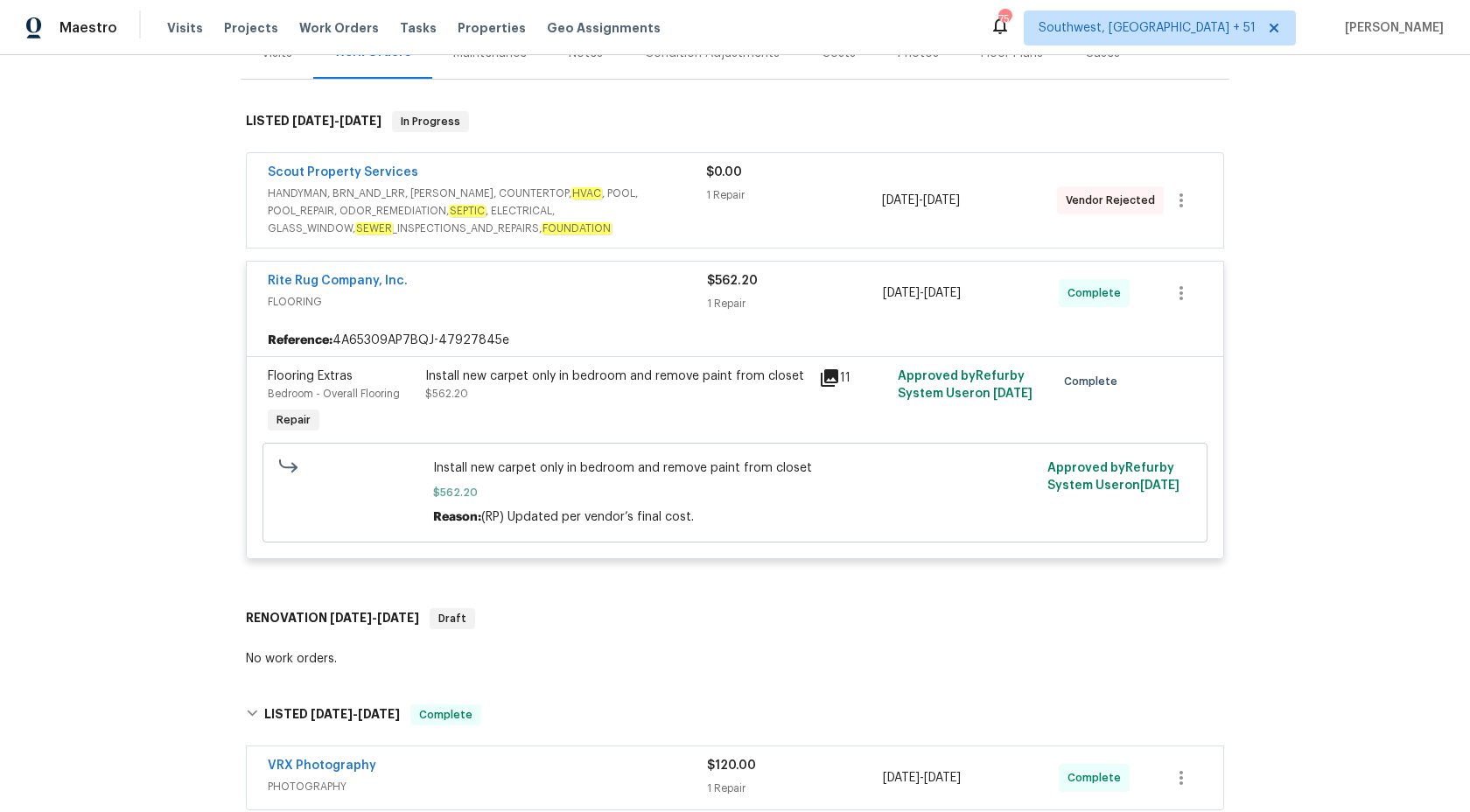
click at [536, 367] on div "Install new carpet only in bedroom and remove paint from closet" at bounding box center [617, 376] width 383 height 17
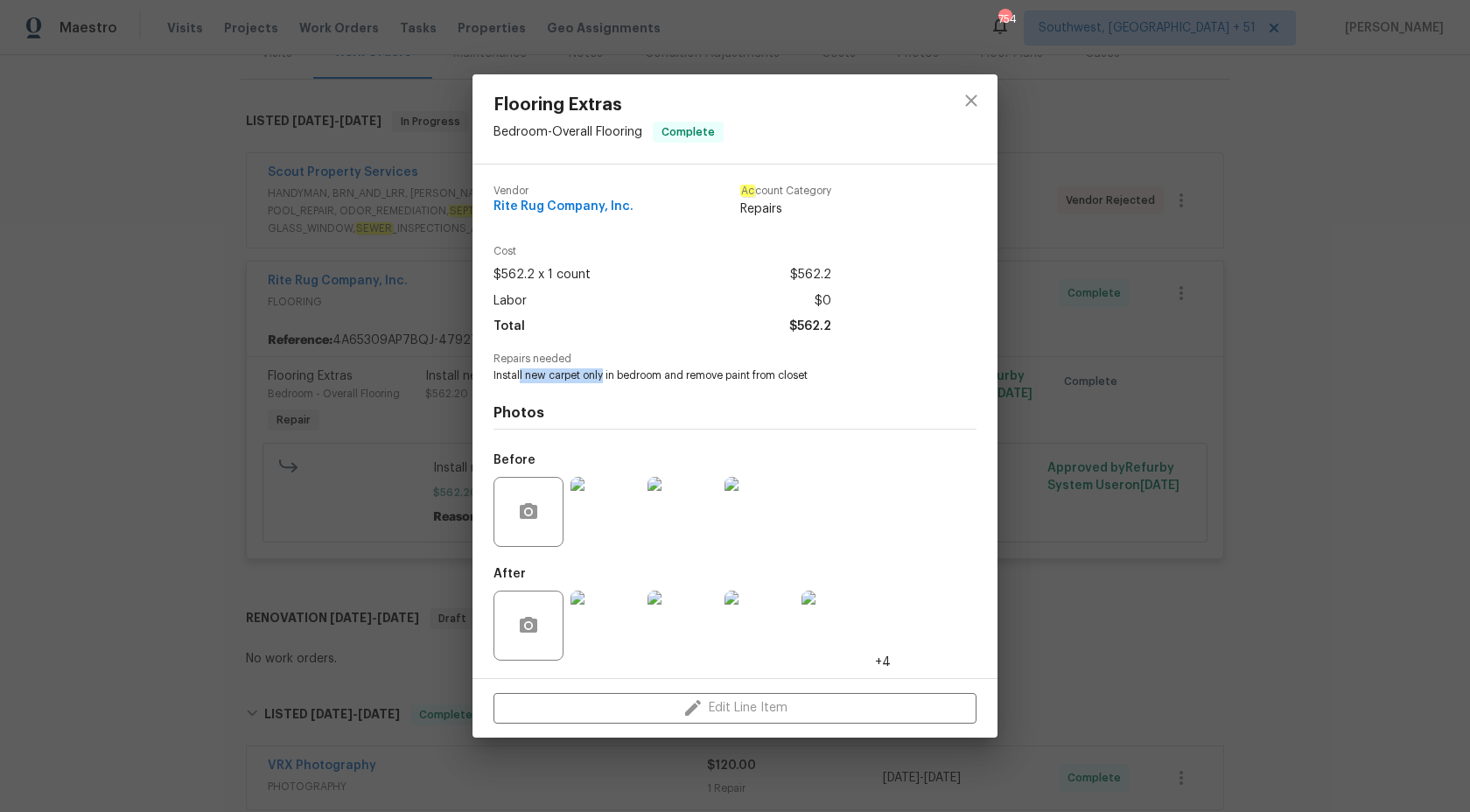
drag, startPoint x: 521, startPoint y: 377, endPoint x: 603, endPoint y: 373, distance: 82.1
click at [604, 373] on span "Install new carpet only in bedroom and remove paint from closet" at bounding box center [710, 376] width 435 height 15
click at [603, 373] on span "Install new carpet only in bedroom and remove paint from closet" at bounding box center [710, 376] width 435 height 15
click at [626, 397] on div "Photos Before After +4" at bounding box center [735, 526] width 483 height 288
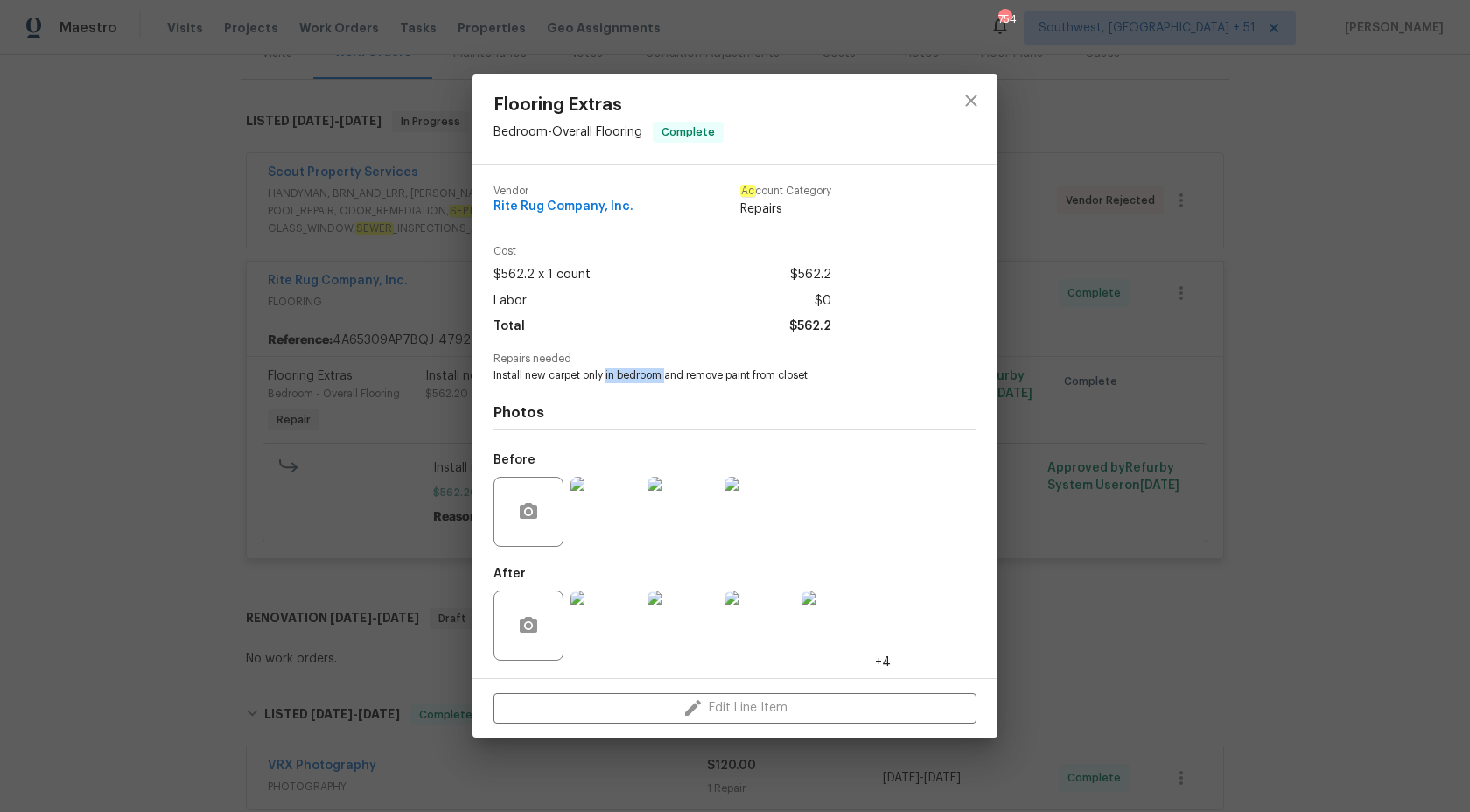
drag, startPoint x: 607, startPoint y: 376, endPoint x: 667, endPoint y: 377, distance: 60.0
click at [667, 377] on span "Install new carpet only in bedroom and remove paint from closet" at bounding box center [710, 376] width 435 height 15
click at [1277, 284] on div "Flooring Extras Bedroom - Overall Flooring Complete Vendor Rite Rug Company, In…" at bounding box center [735, 406] width 1470 height 812
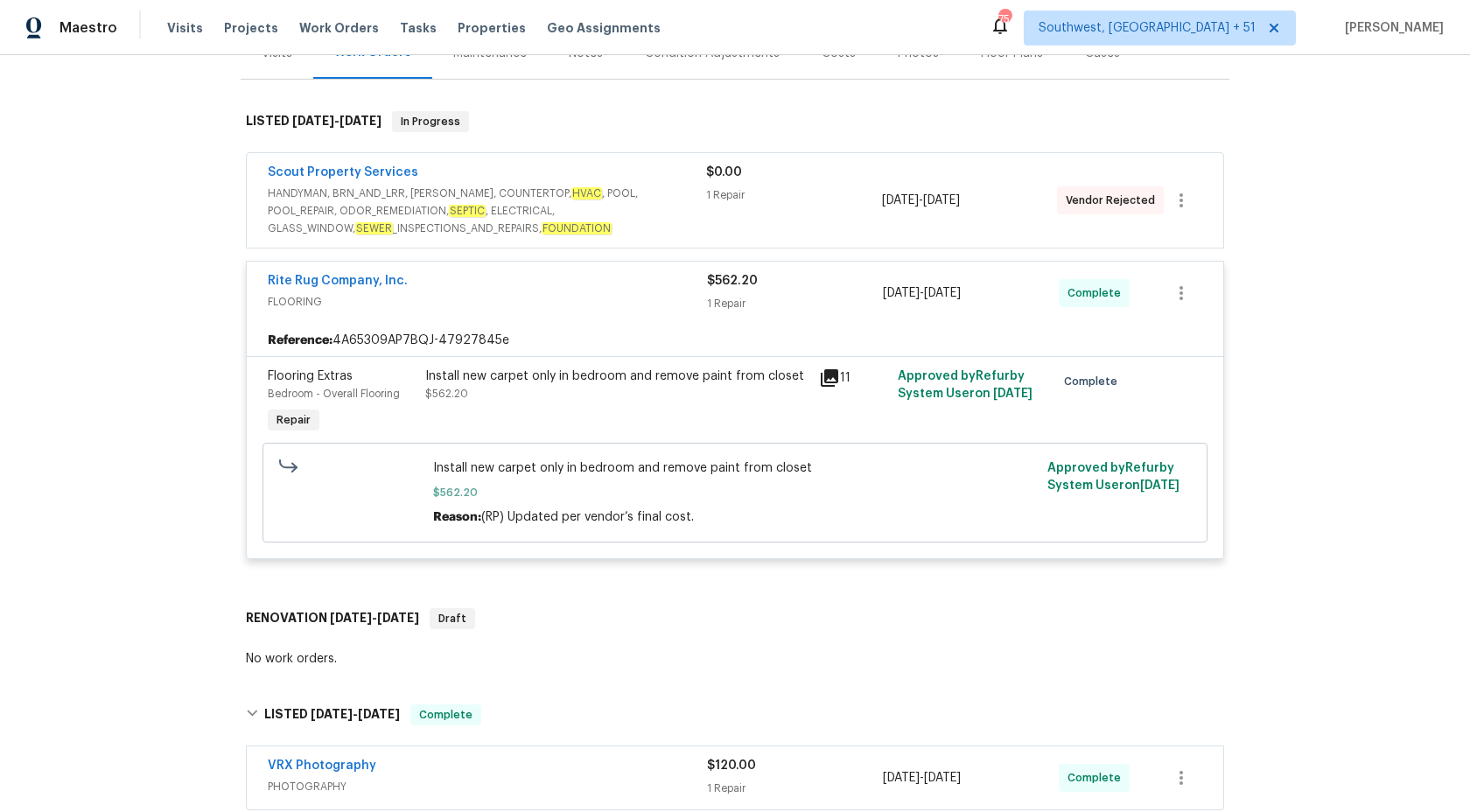
click at [715, 295] on div "1 Repair" at bounding box center [795, 303] width 176 height 17
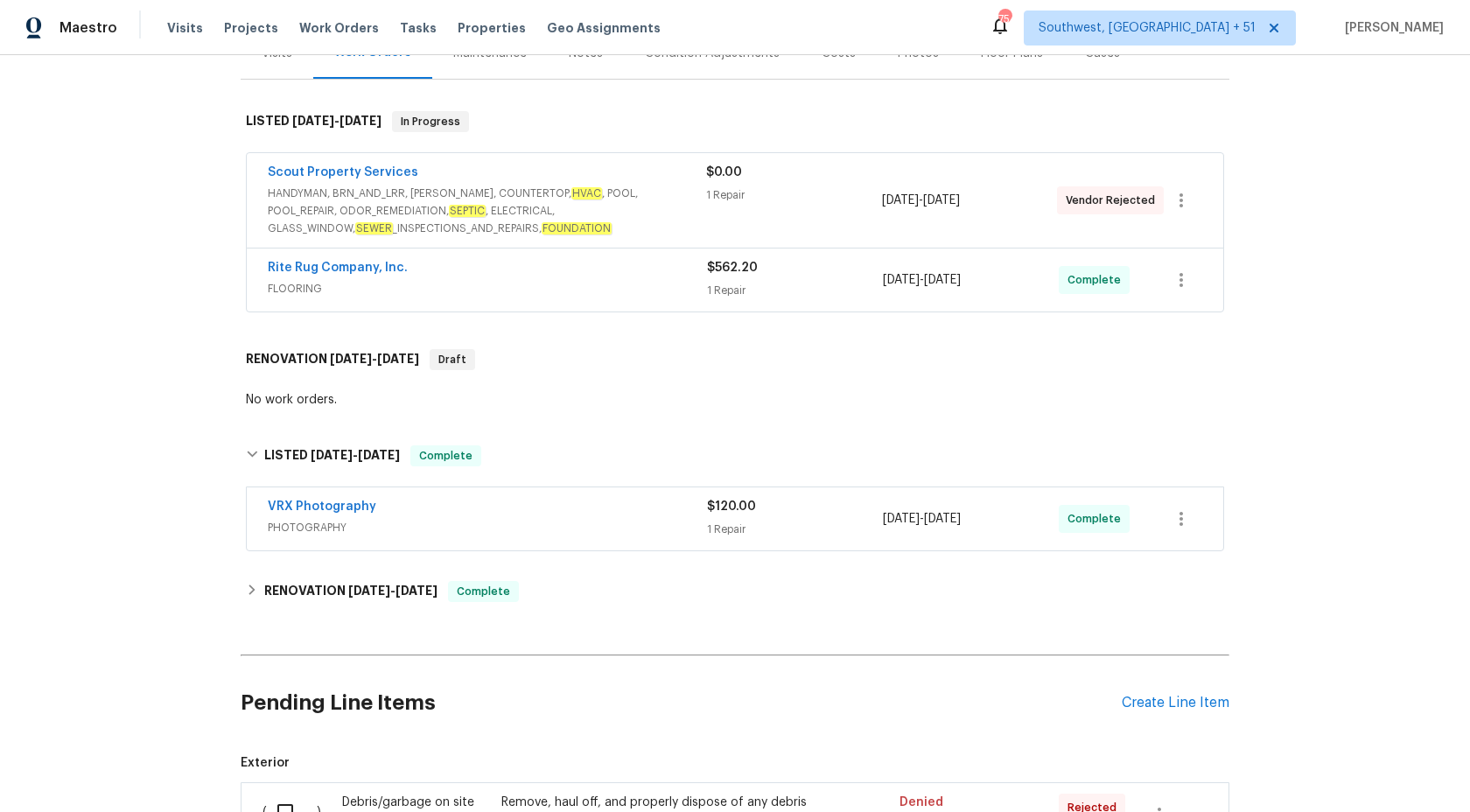
scroll to position [0, 0]
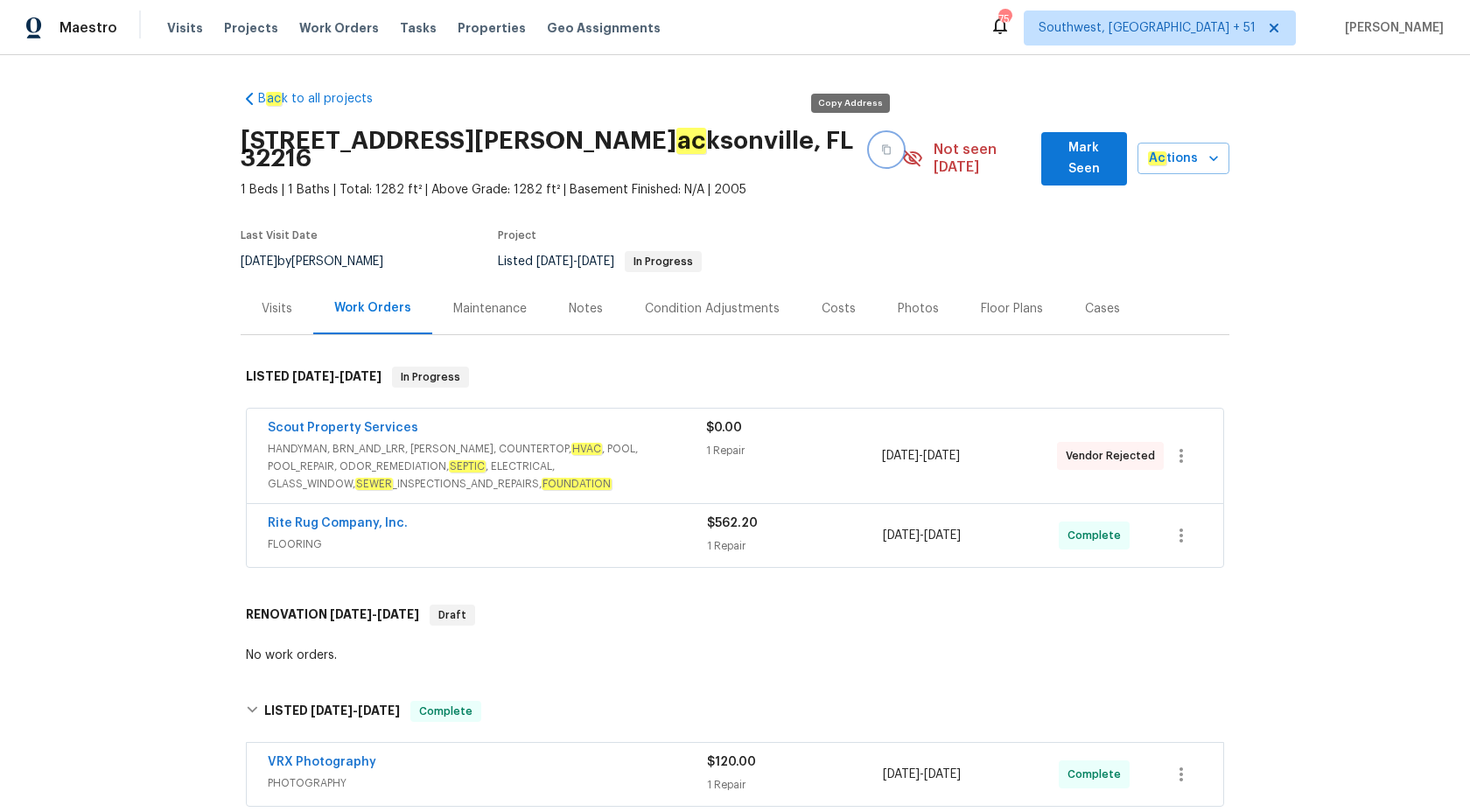
click at [870, 144] on button "button" at bounding box center [886, 150] width 32 height 32
click at [70, 29] on span "Maestro" at bounding box center [89, 27] width 58 height 17
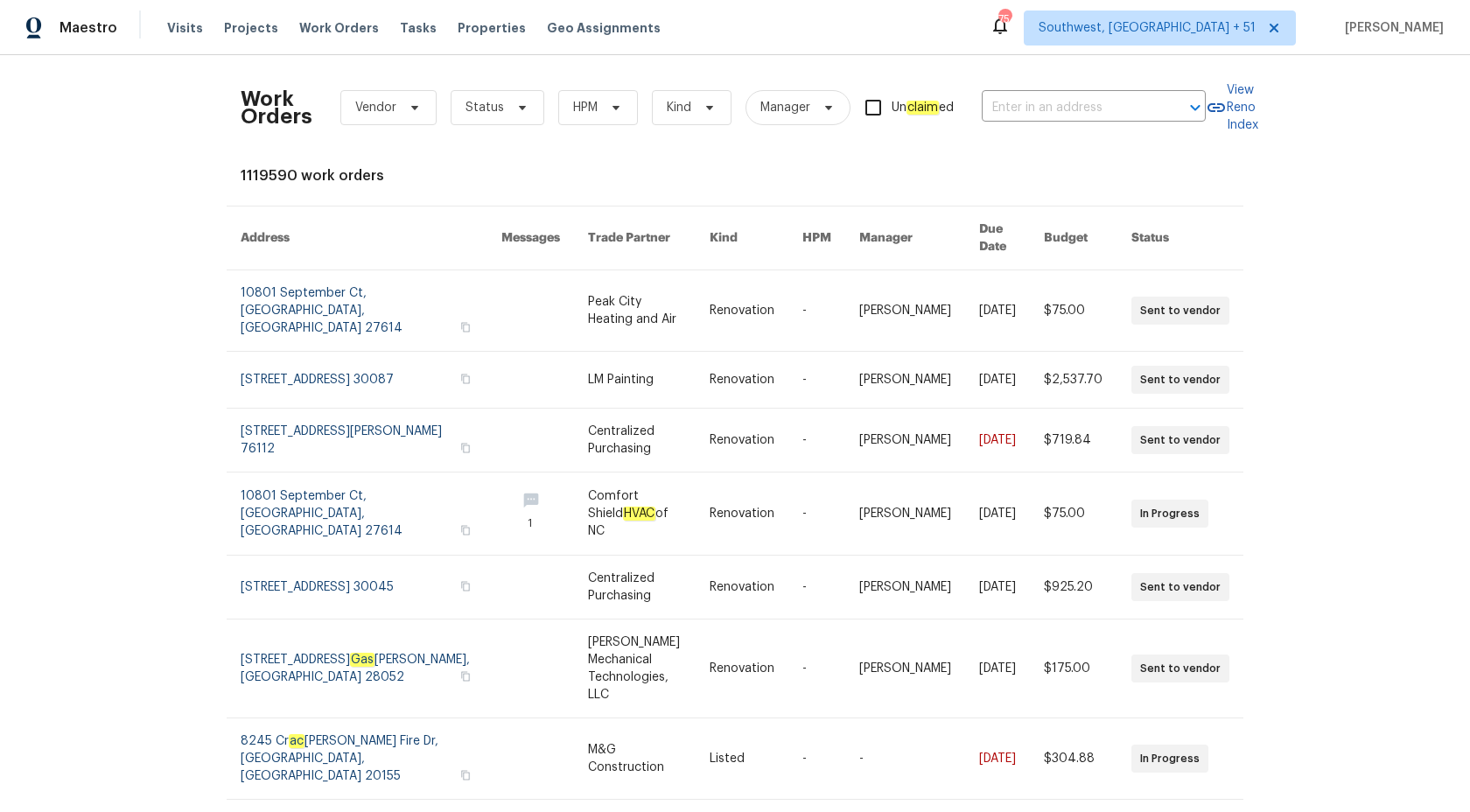
click at [81, 17] on div "Maestro" at bounding box center [58, 28] width 117 height 35
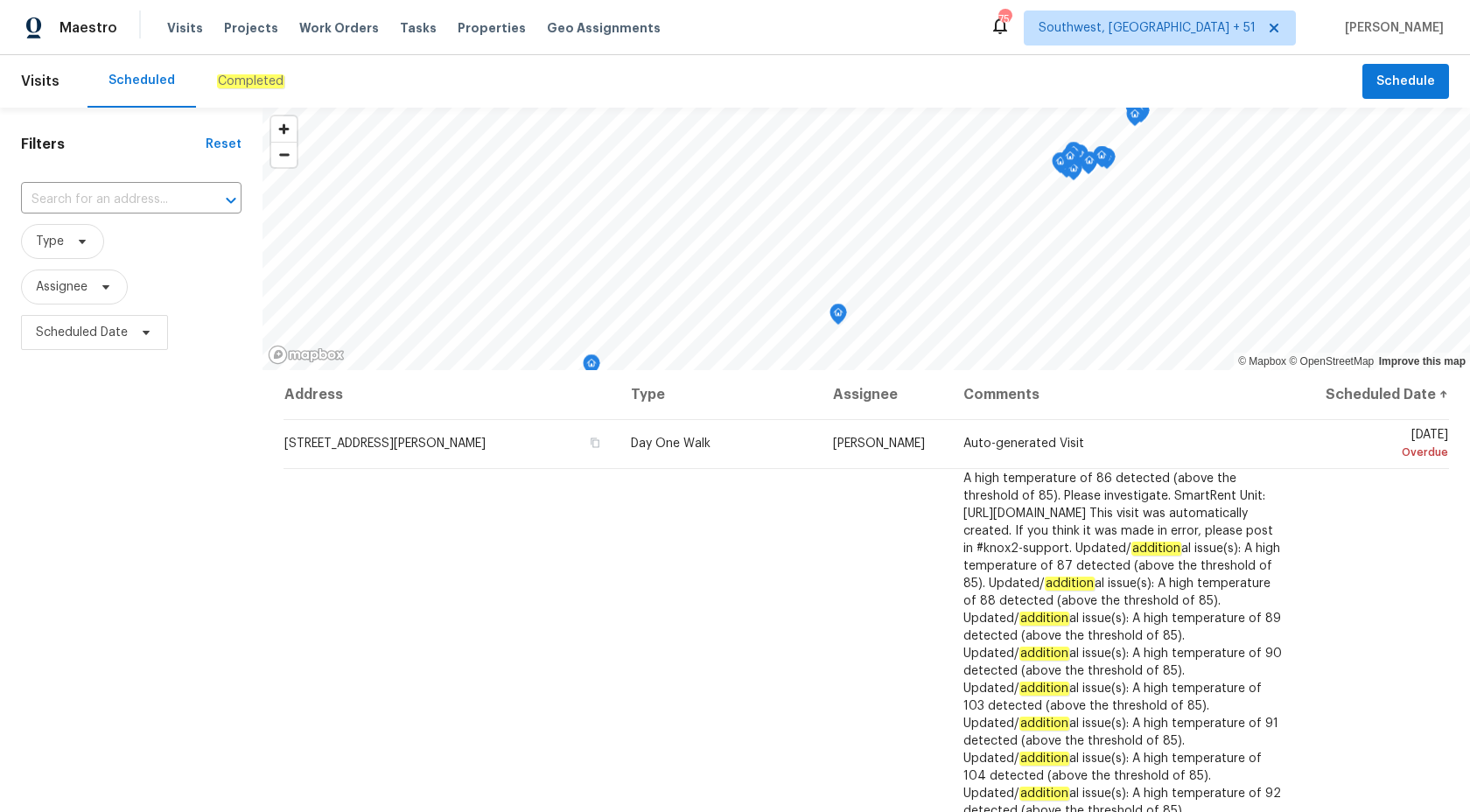
click at [262, 61] on div "Completed" at bounding box center [250, 82] width 110 height 53
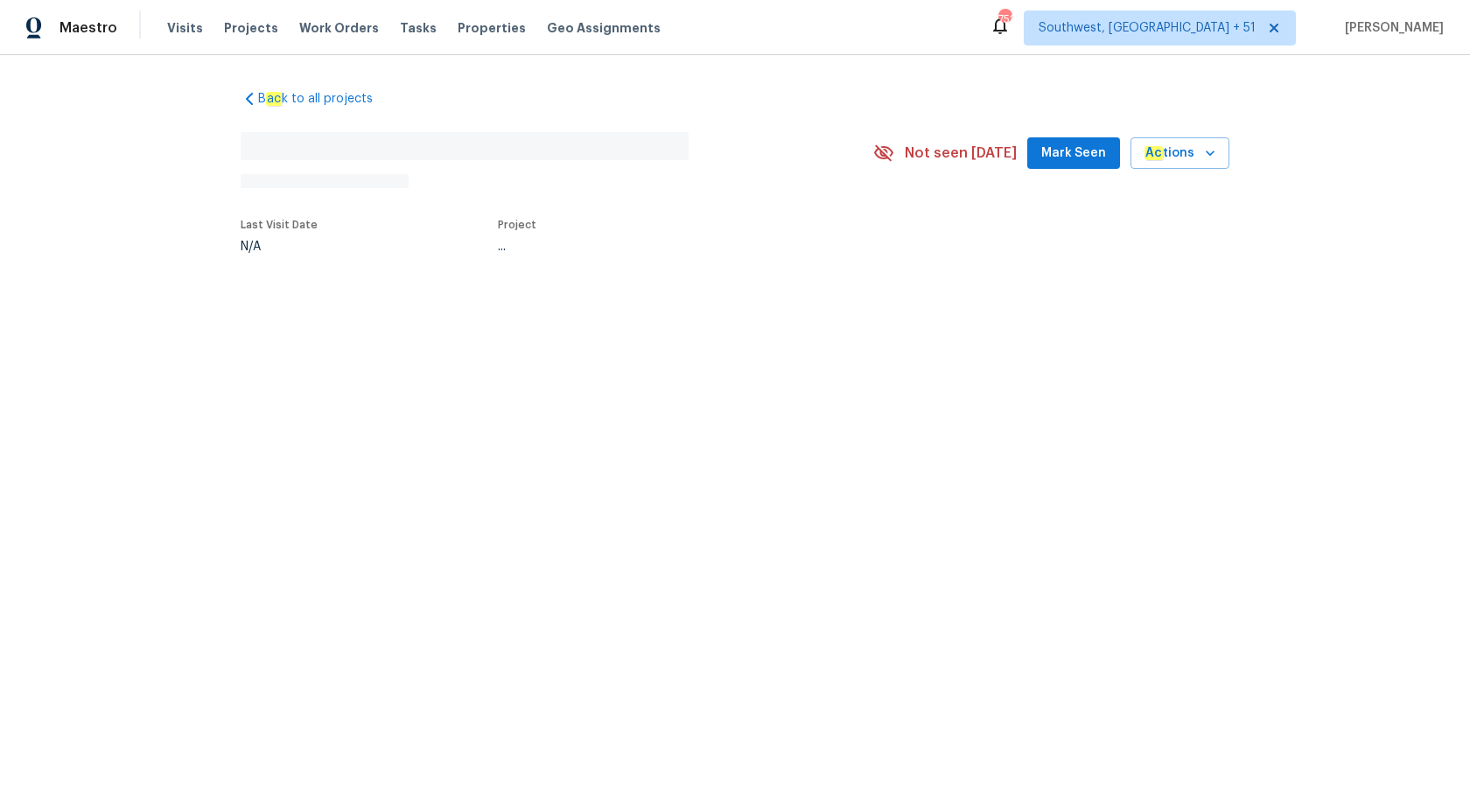
click at [807, 24] on div "Maestro Visits Projects Work Orders Tasks Properties Geo Assignments [GEOGRAPHI…" at bounding box center [735, 27] width 1470 height 55
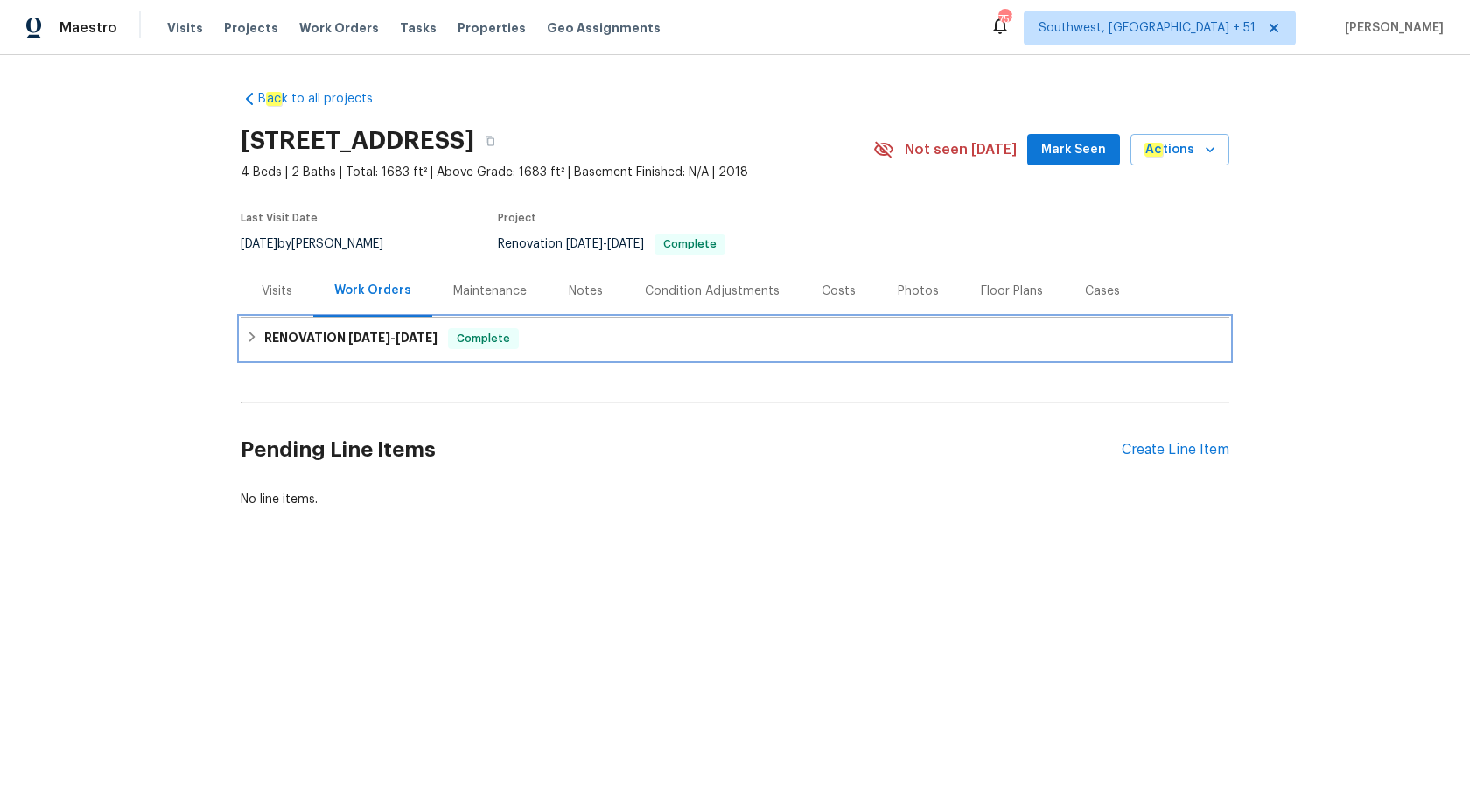
click at [471, 347] on span "Complete" at bounding box center [484, 338] width 67 height 17
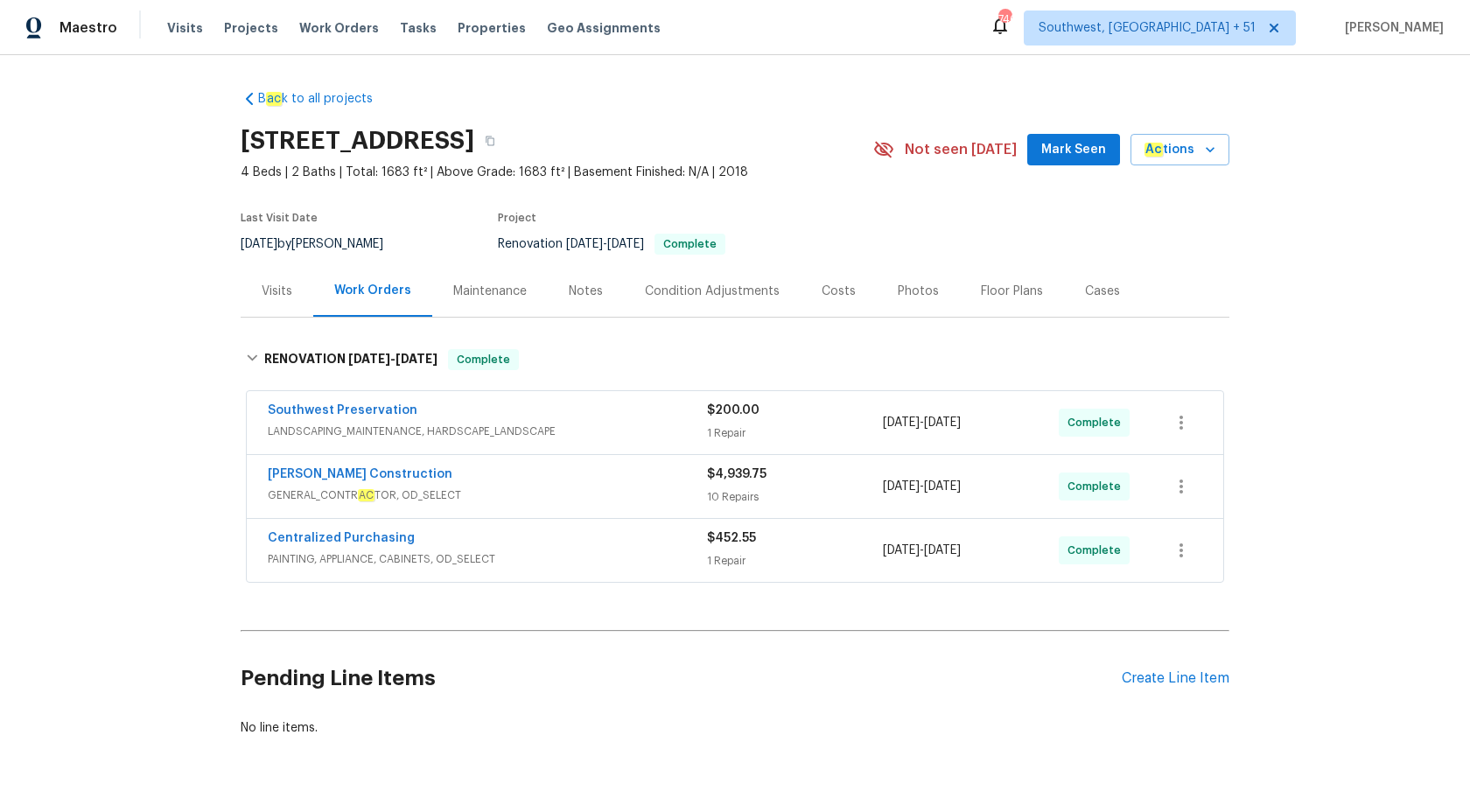
click at [272, 287] on div "Visits" at bounding box center [277, 290] width 31 height 17
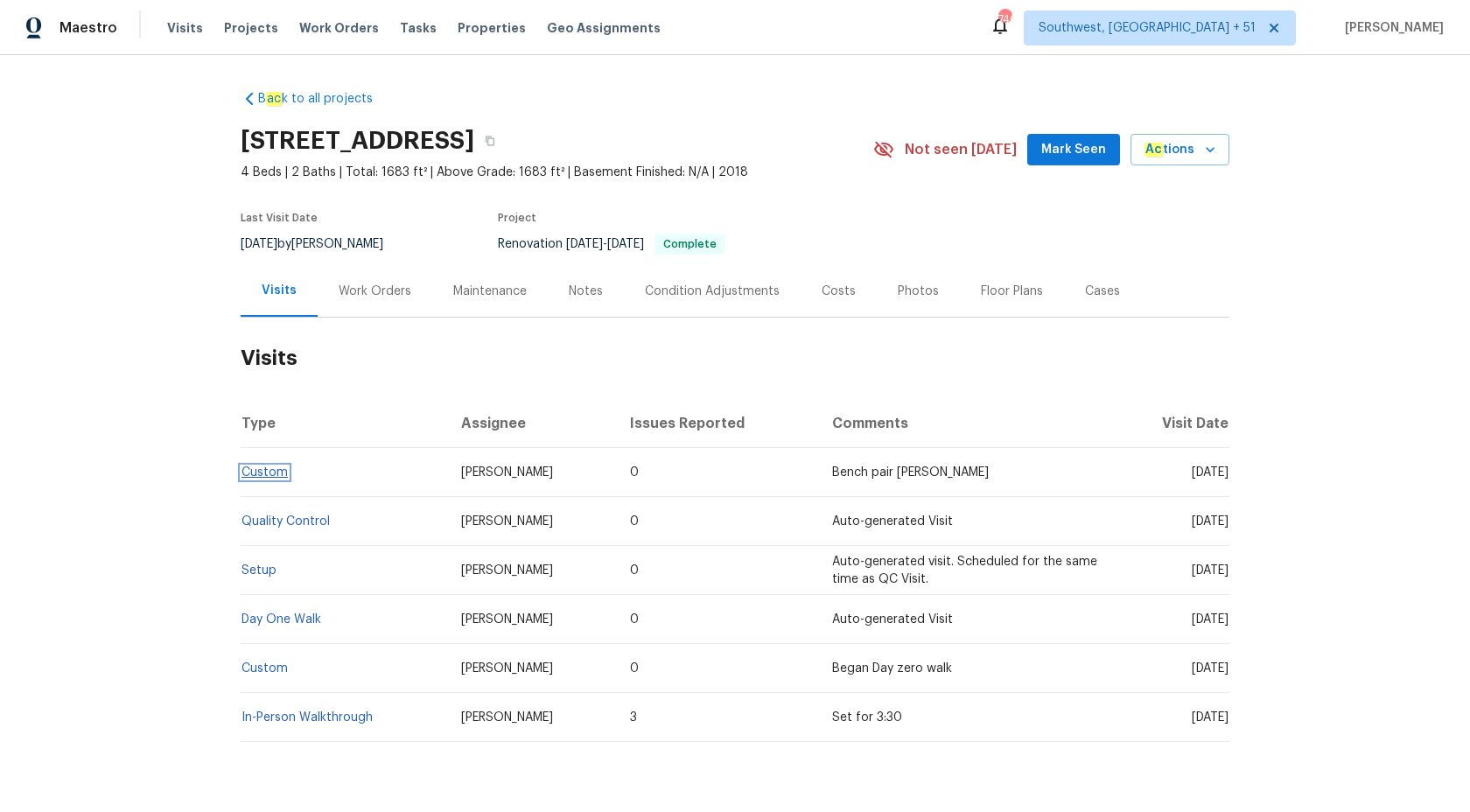
click at [260, 466] on span "Custom" at bounding box center [264, 472] width 46 height 12
click at [260, 471] on link "Custom" at bounding box center [264, 472] width 46 height 12
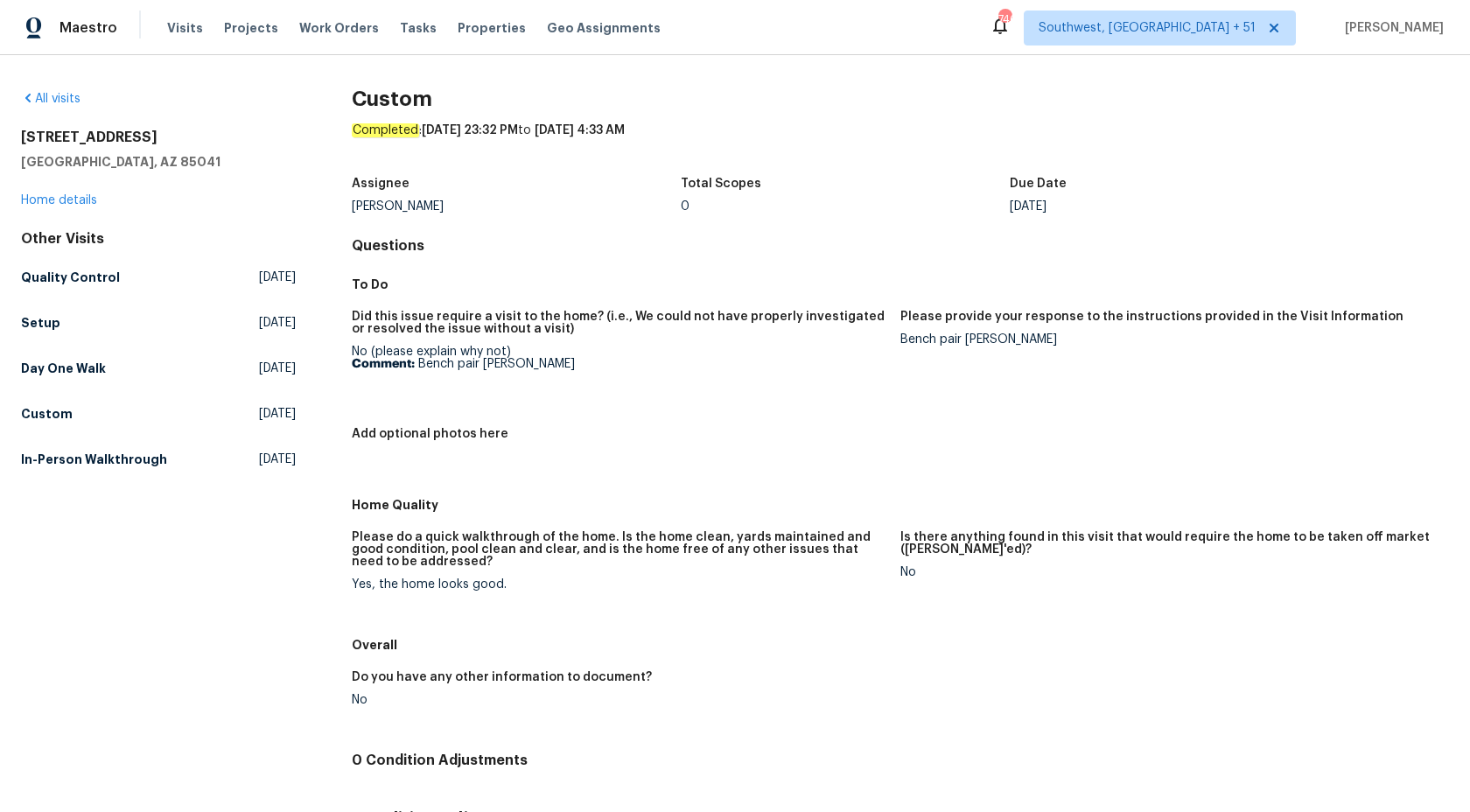
scroll to position [126, 0]
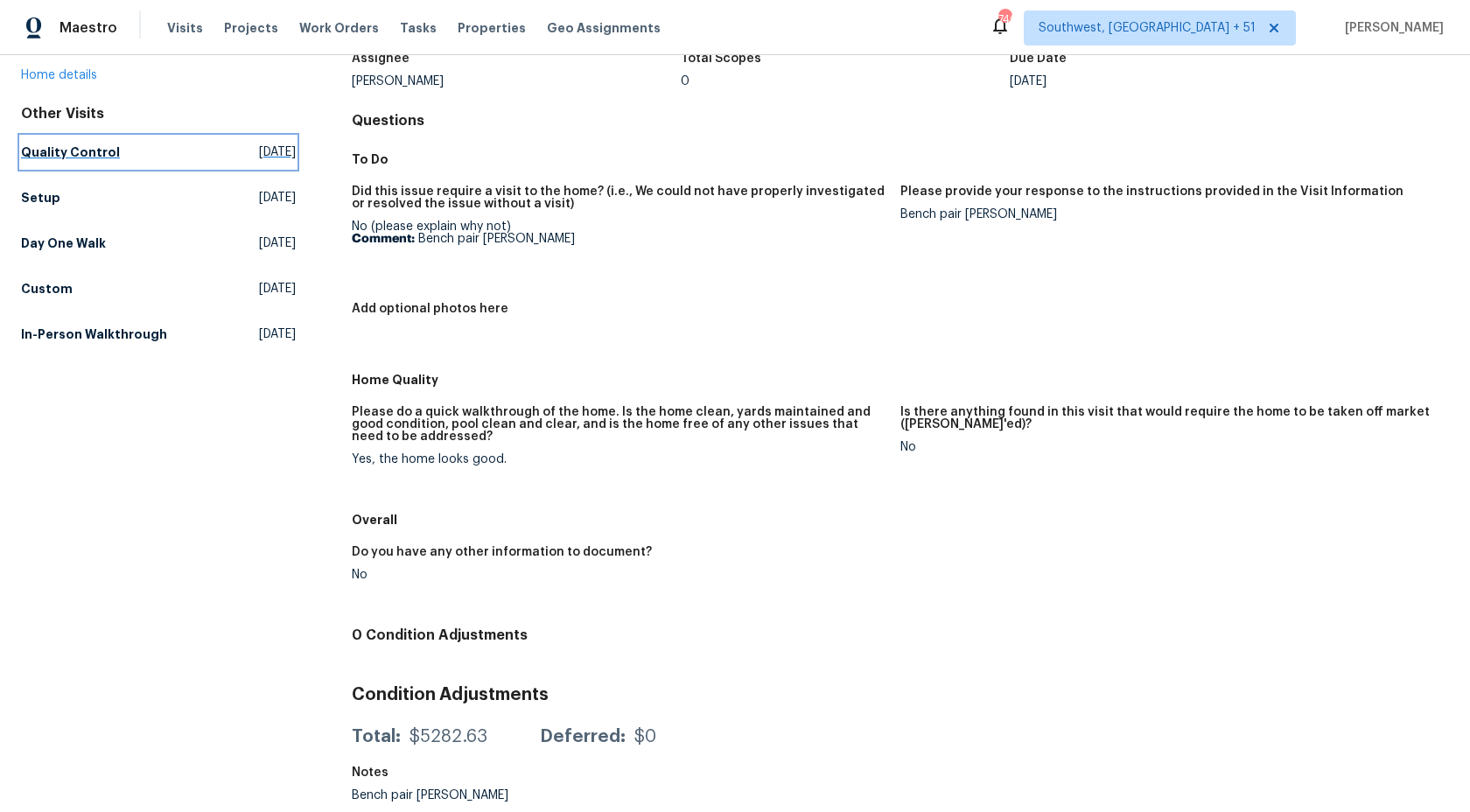
click at [83, 154] on h5 "Quality Control" at bounding box center [70, 152] width 99 height 17
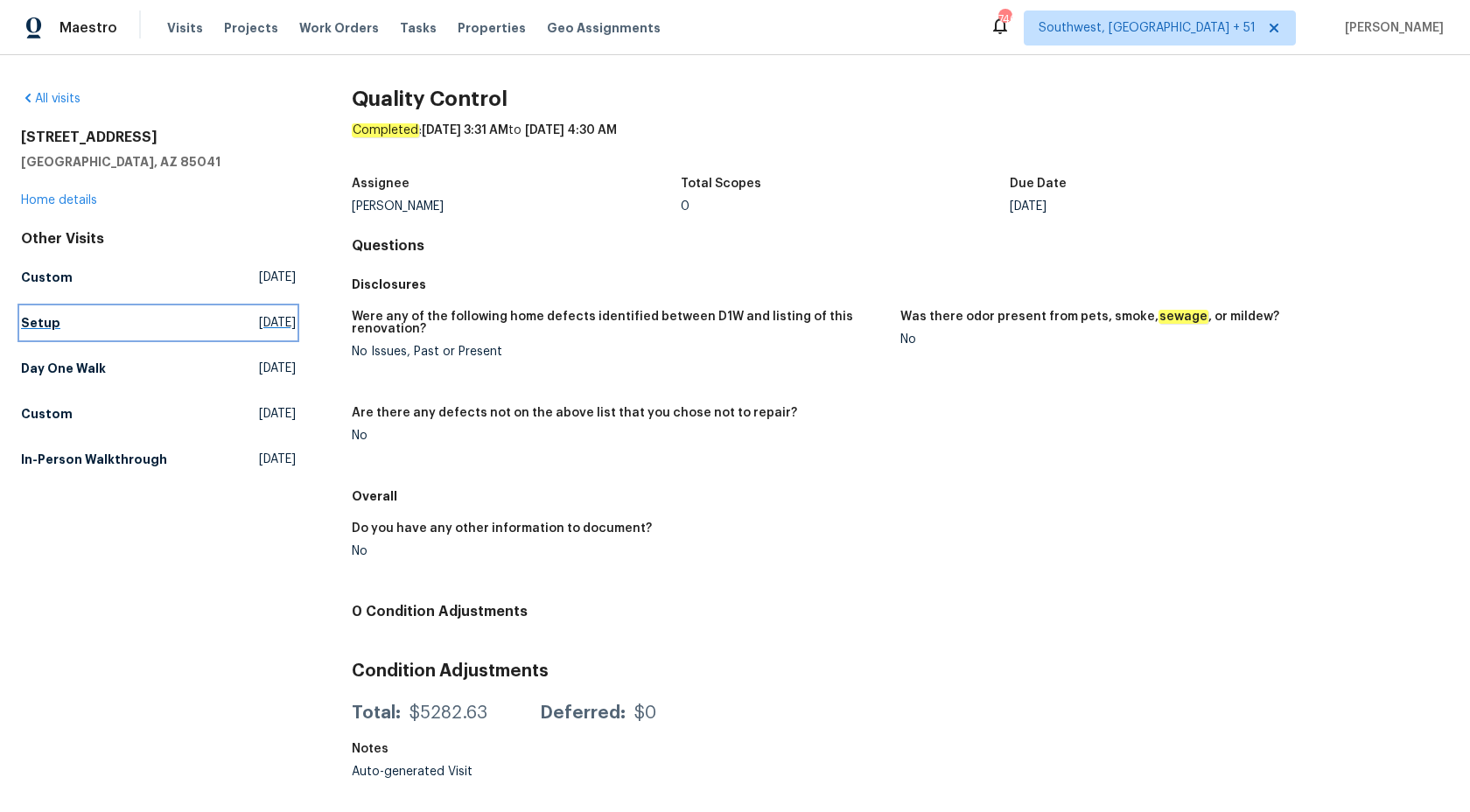
click at [42, 328] on h5 "Setup" at bounding box center [40, 322] width 39 height 17
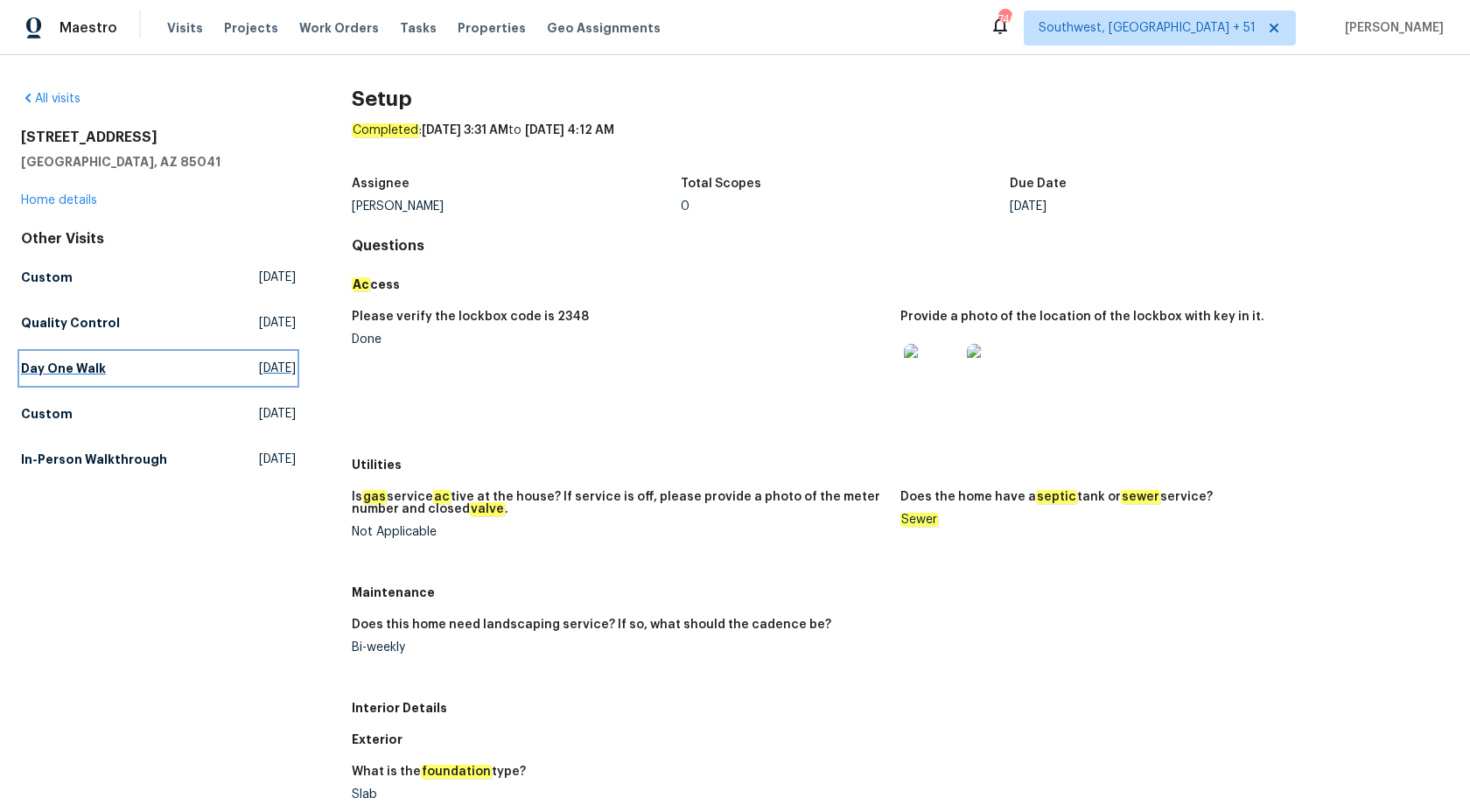
click at [70, 377] on h5 "Day One Walk" at bounding box center [64, 367] width 85 height 17
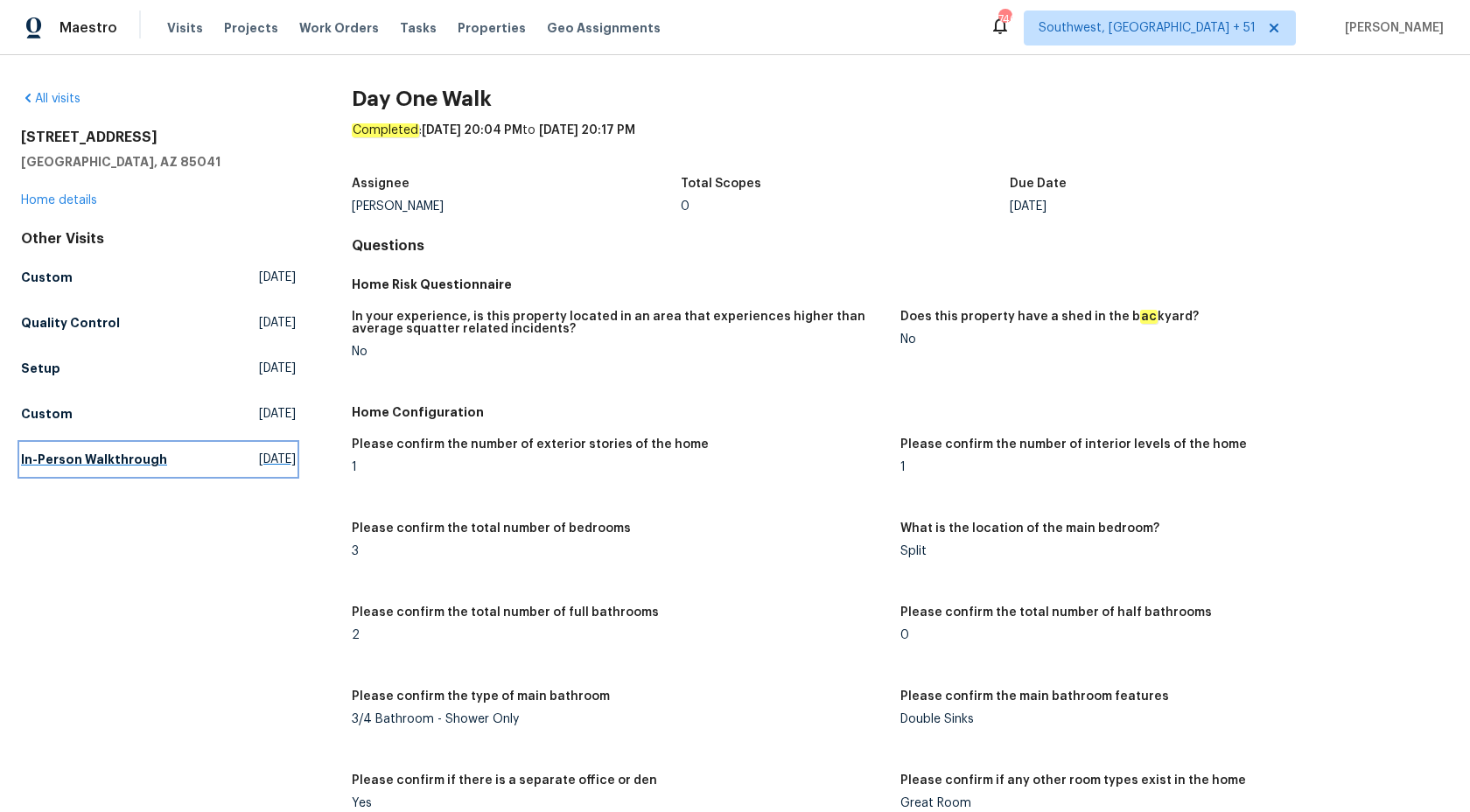
click at [52, 455] on h5 "In-Person Walkthrough" at bounding box center [93, 459] width 146 height 17
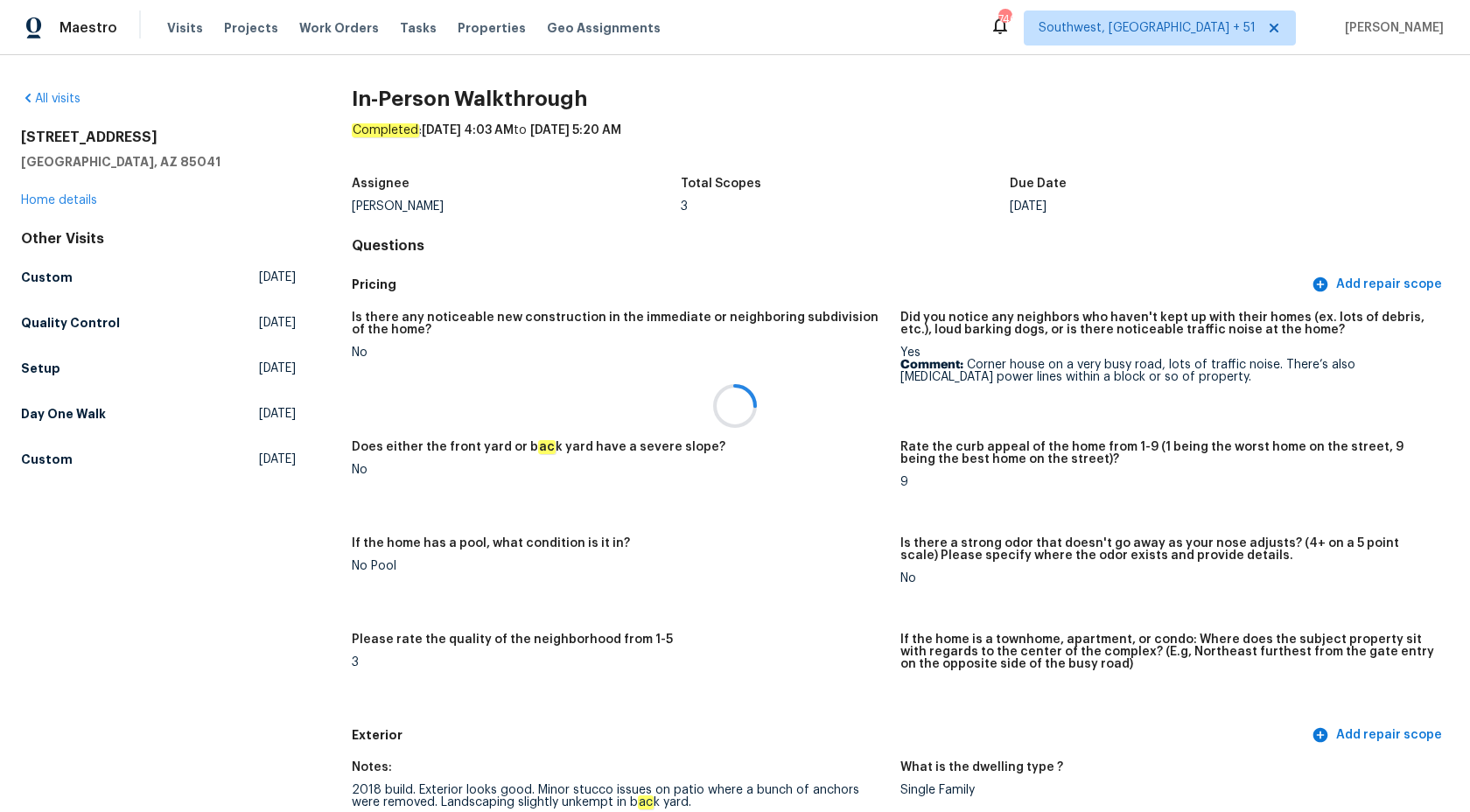
click at [1240, 375] on div at bounding box center [735, 406] width 1470 height 812
click at [885, 183] on div "Total Scopes" at bounding box center [845, 189] width 329 height 23
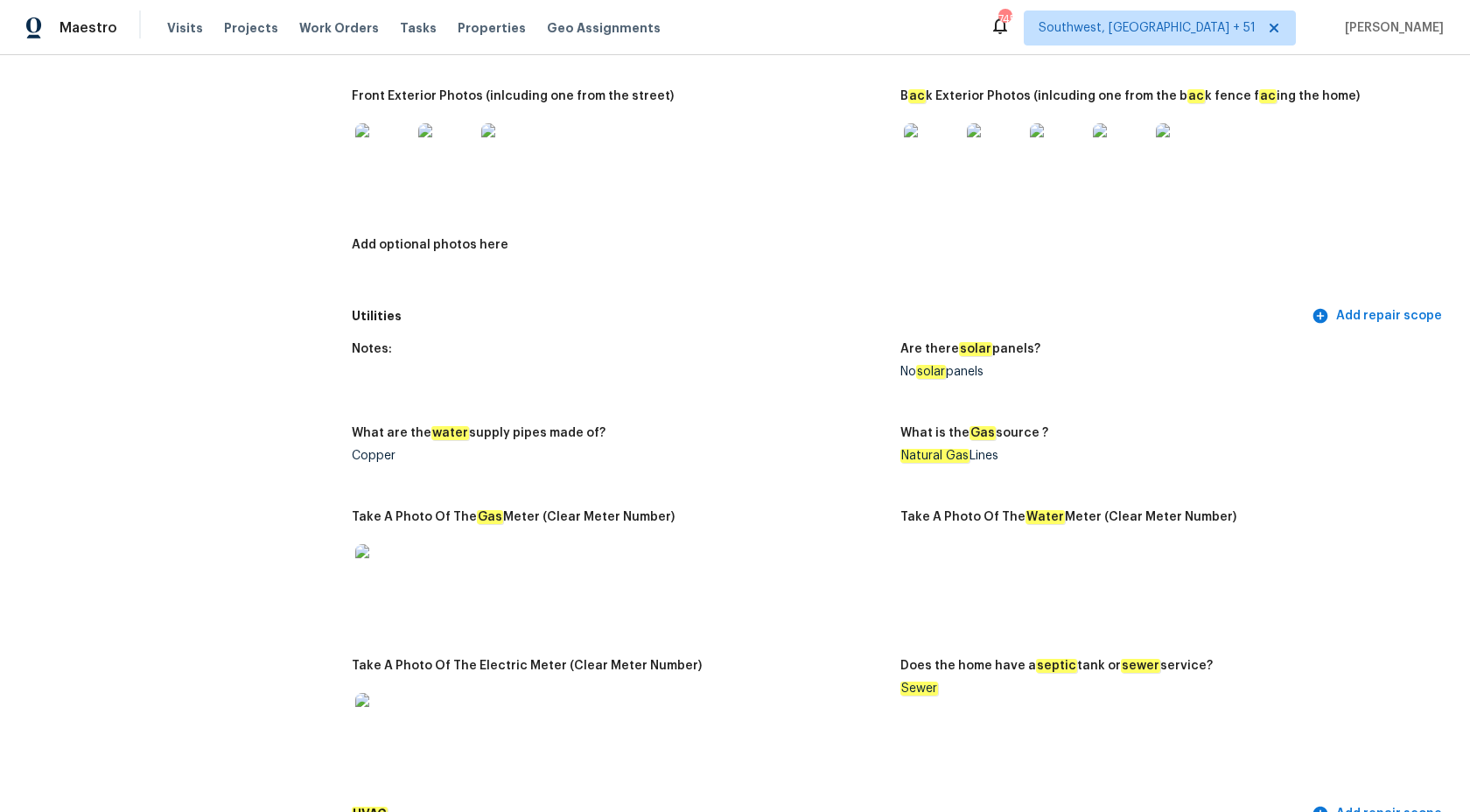
click at [813, 447] on div "What are the water supply pipes made of?" at bounding box center [619, 438] width 534 height 23
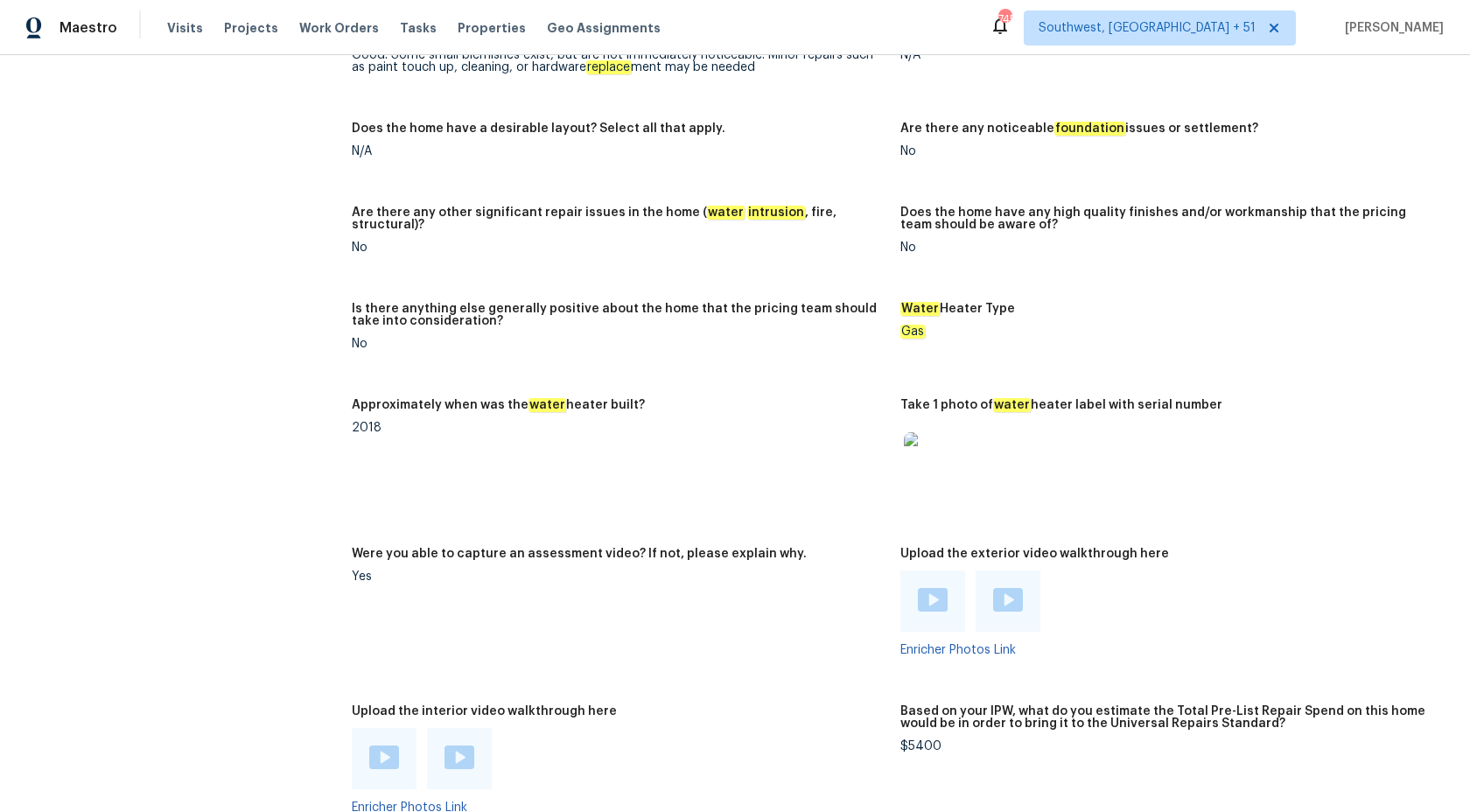
scroll to position [3423, 0]
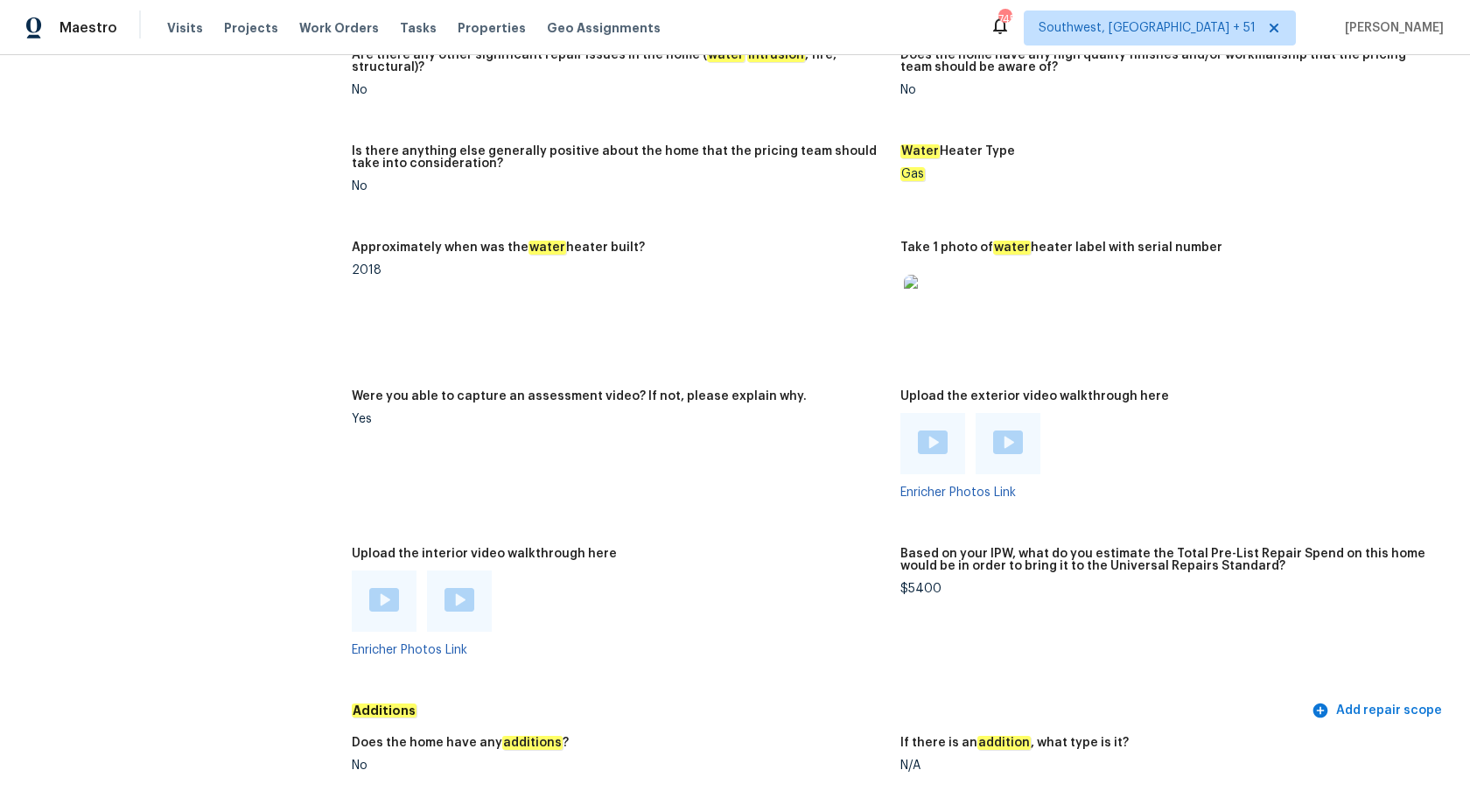
click at [909, 294] on img at bounding box center [932, 303] width 56 height 56
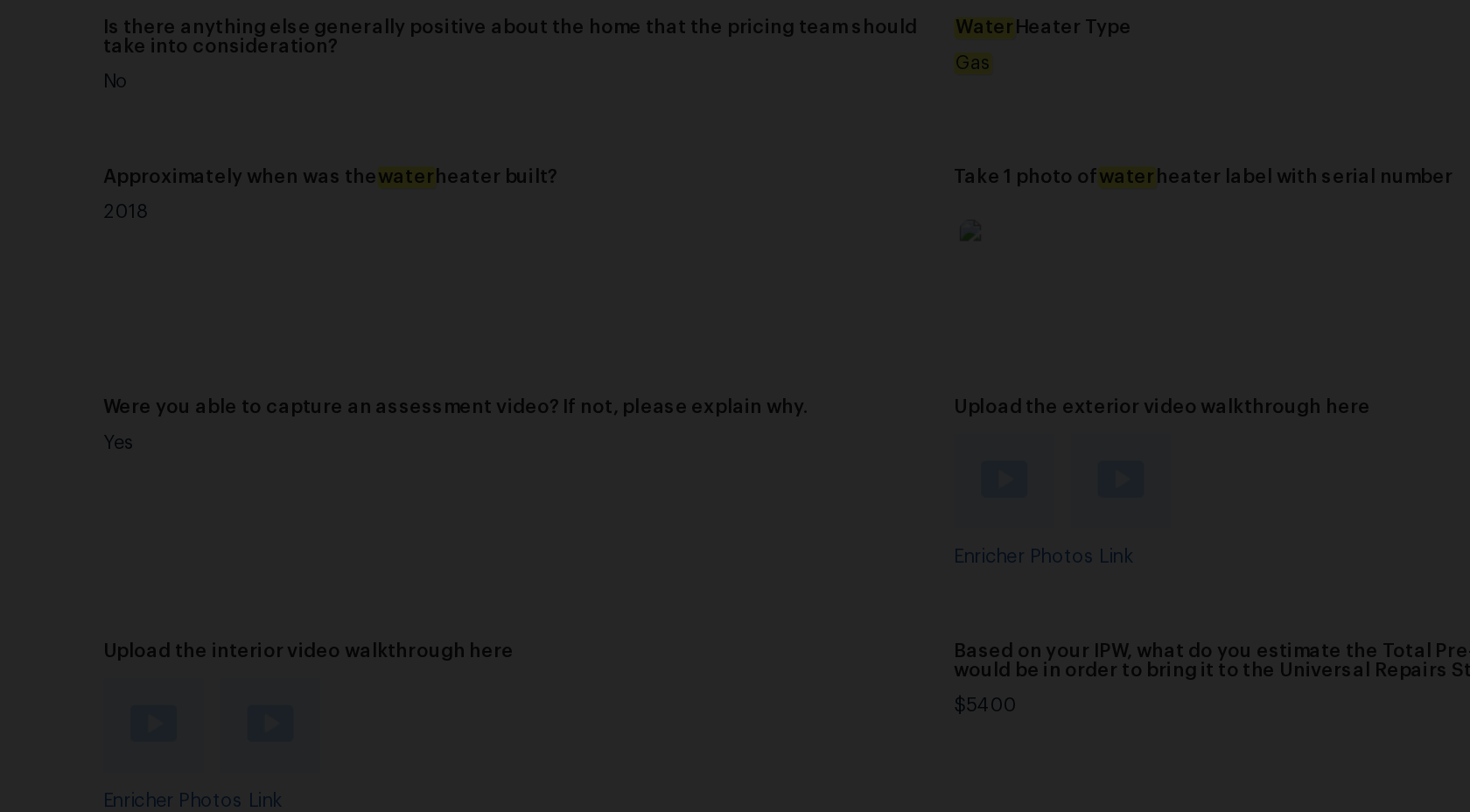
click at [586, 519] on img "Lightbox" at bounding box center [660, 585] width 1816 height 1003
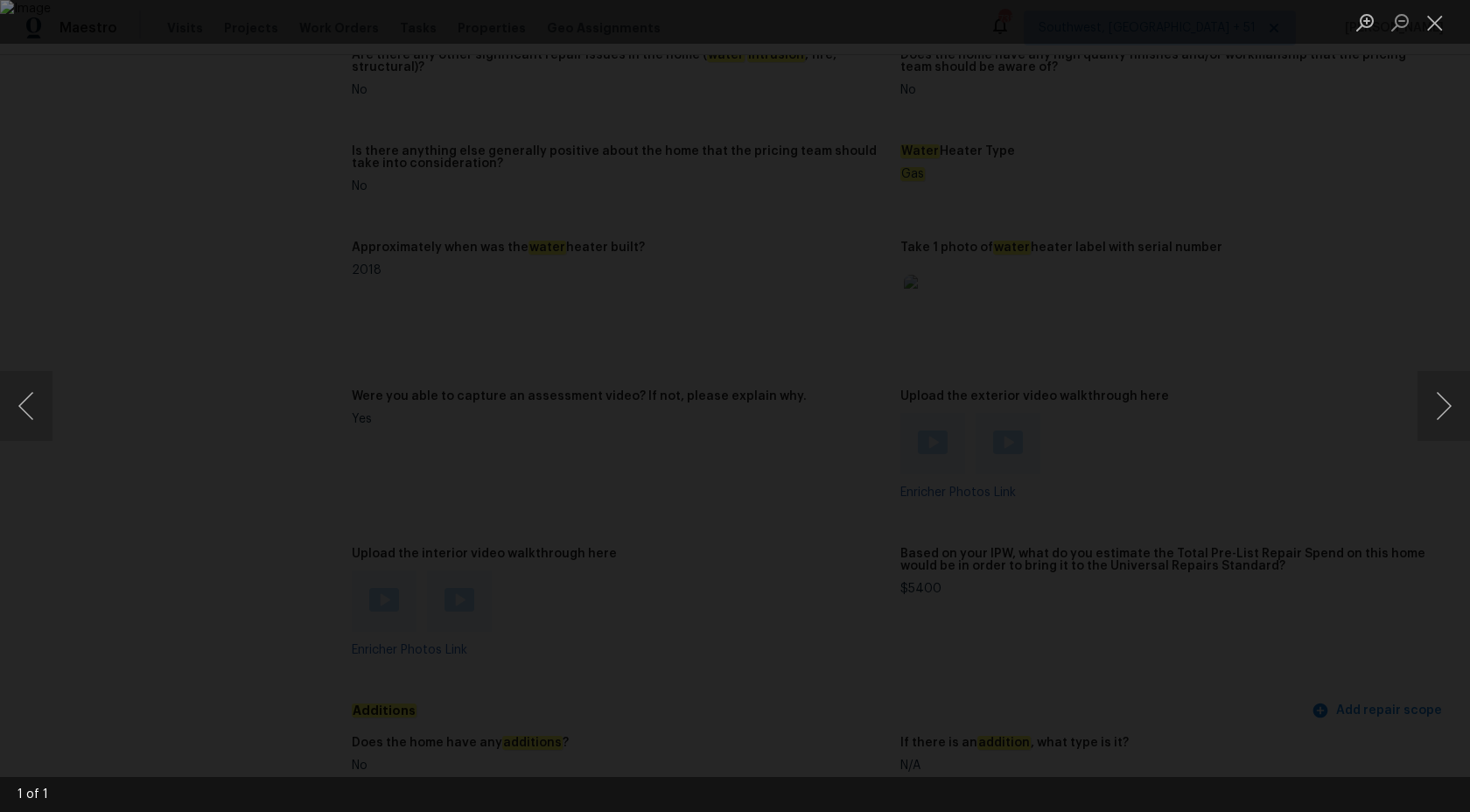
click at [176, 395] on div "Lightbox" at bounding box center [735, 406] width 1470 height 812
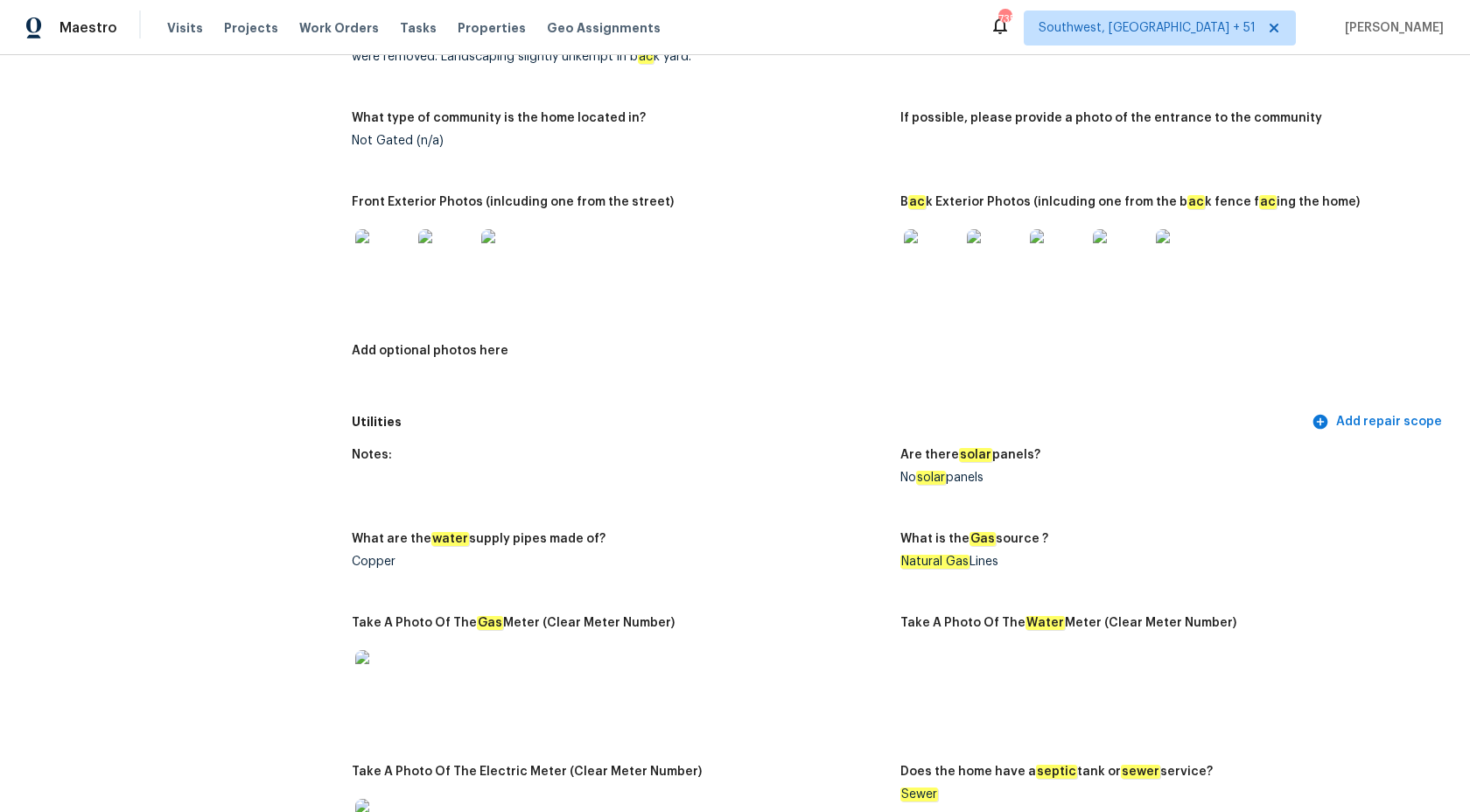
scroll to position [0, 0]
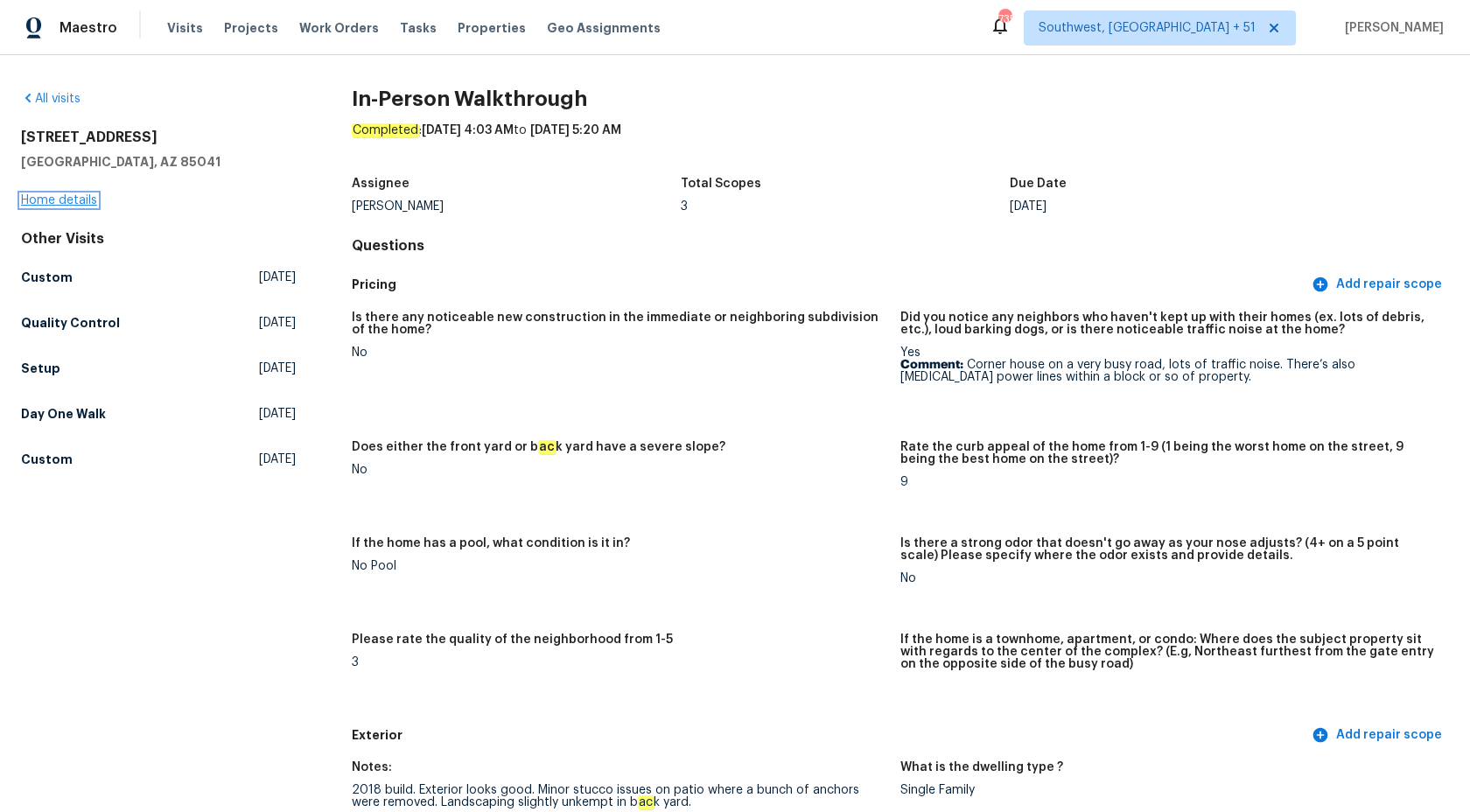
click at [69, 198] on link "Home details" at bounding box center [59, 200] width 76 height 12
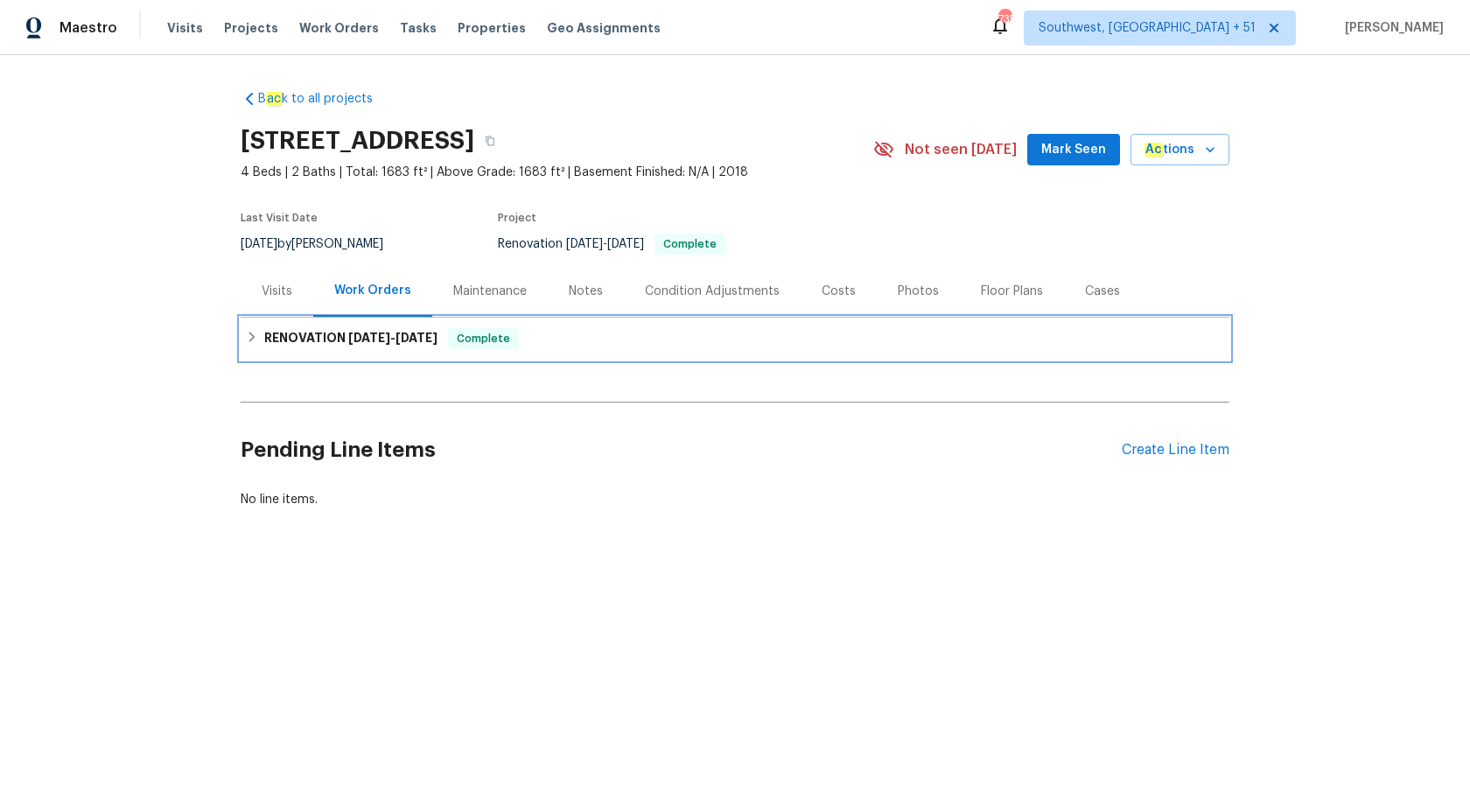
click at [377, 325] on div "RENOVATION 9/23/25 - 9/27/25 Complete" at bounding box center [734, 338] width 988 height 42
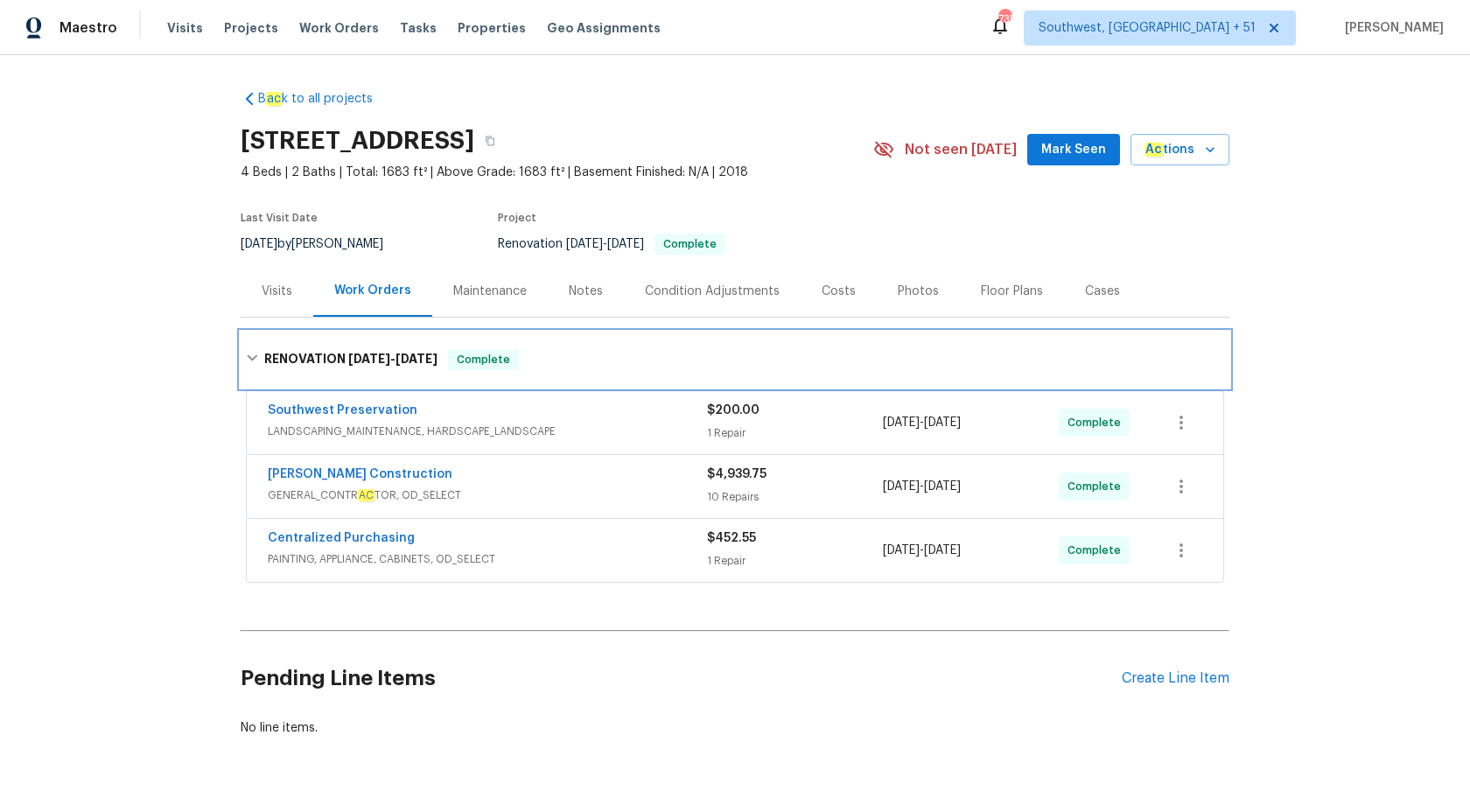
scroll to position [44, 0]
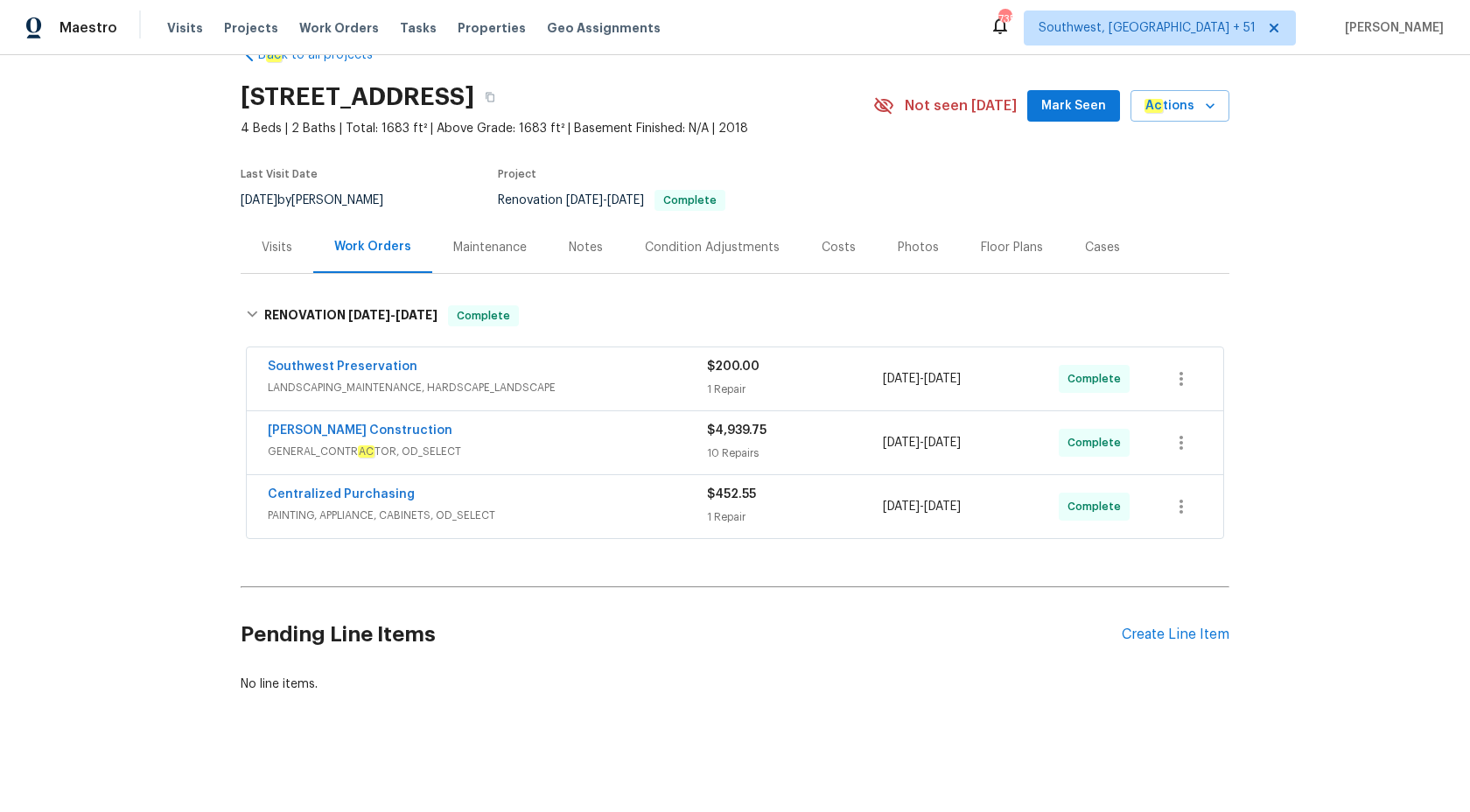
click at [612, 503] on div "Centralized Purchasing" at bounding box center [487, 495] width 439 height 21
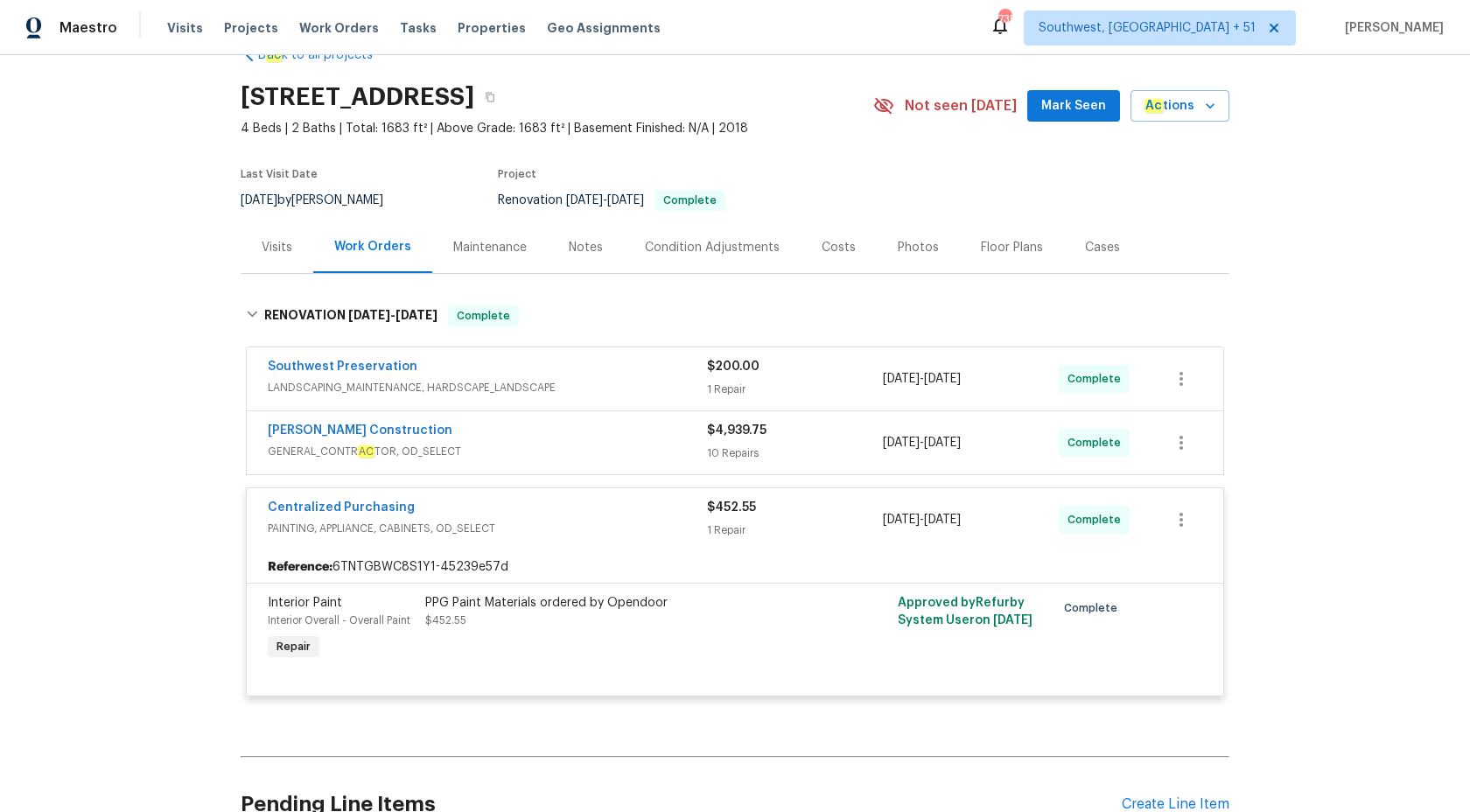
click at [646, 526] on span "PAINTING, APPLIANCE, CABINETS, OD_SELECT" at bounding box center [487, 528] width 439 height 17
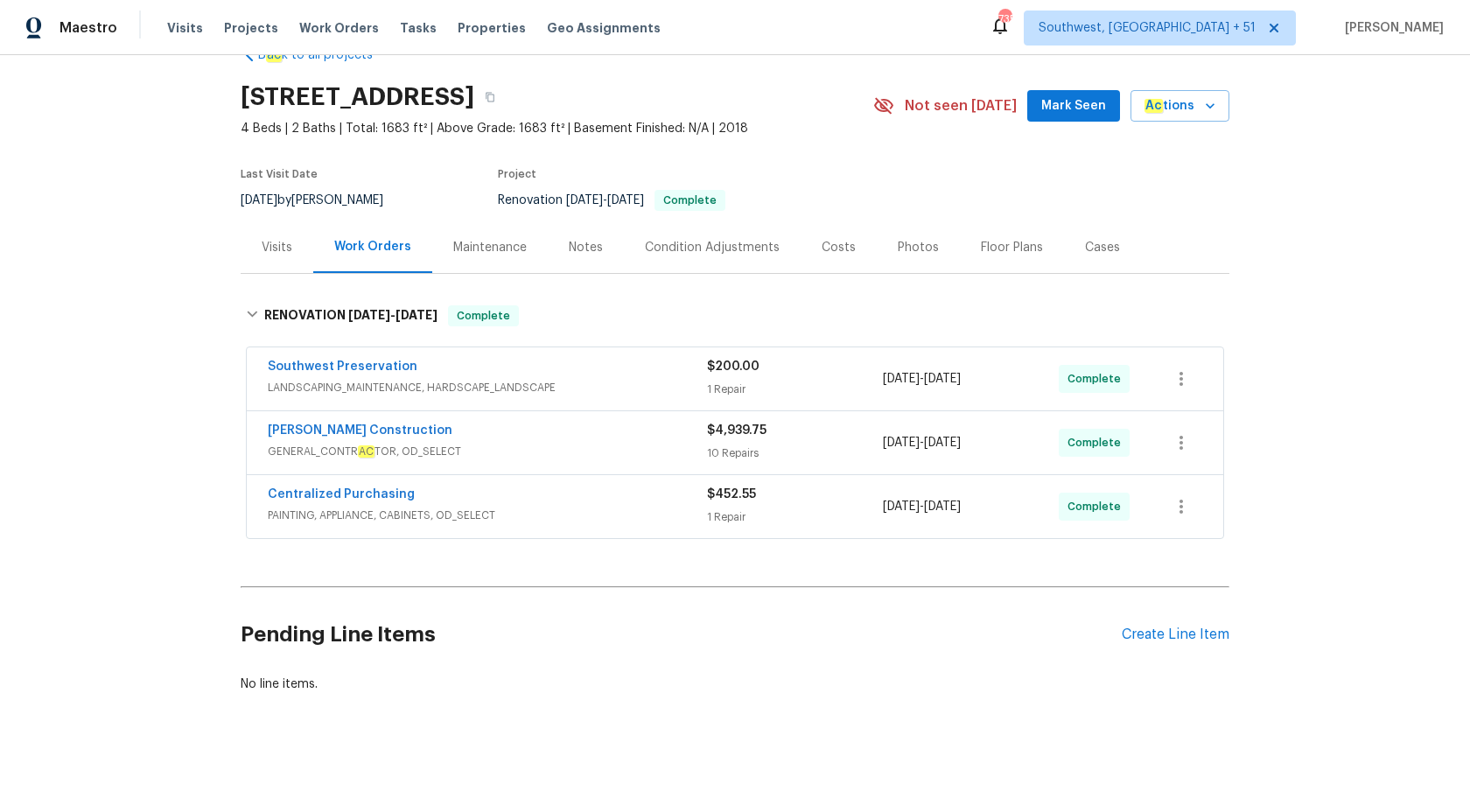
click at [570, 383] on span "LANDSCAPING_MAINTENANCE, HARDSCAPE_LANDSCAPE" at bounding box center [487, 386] width 439 height 17
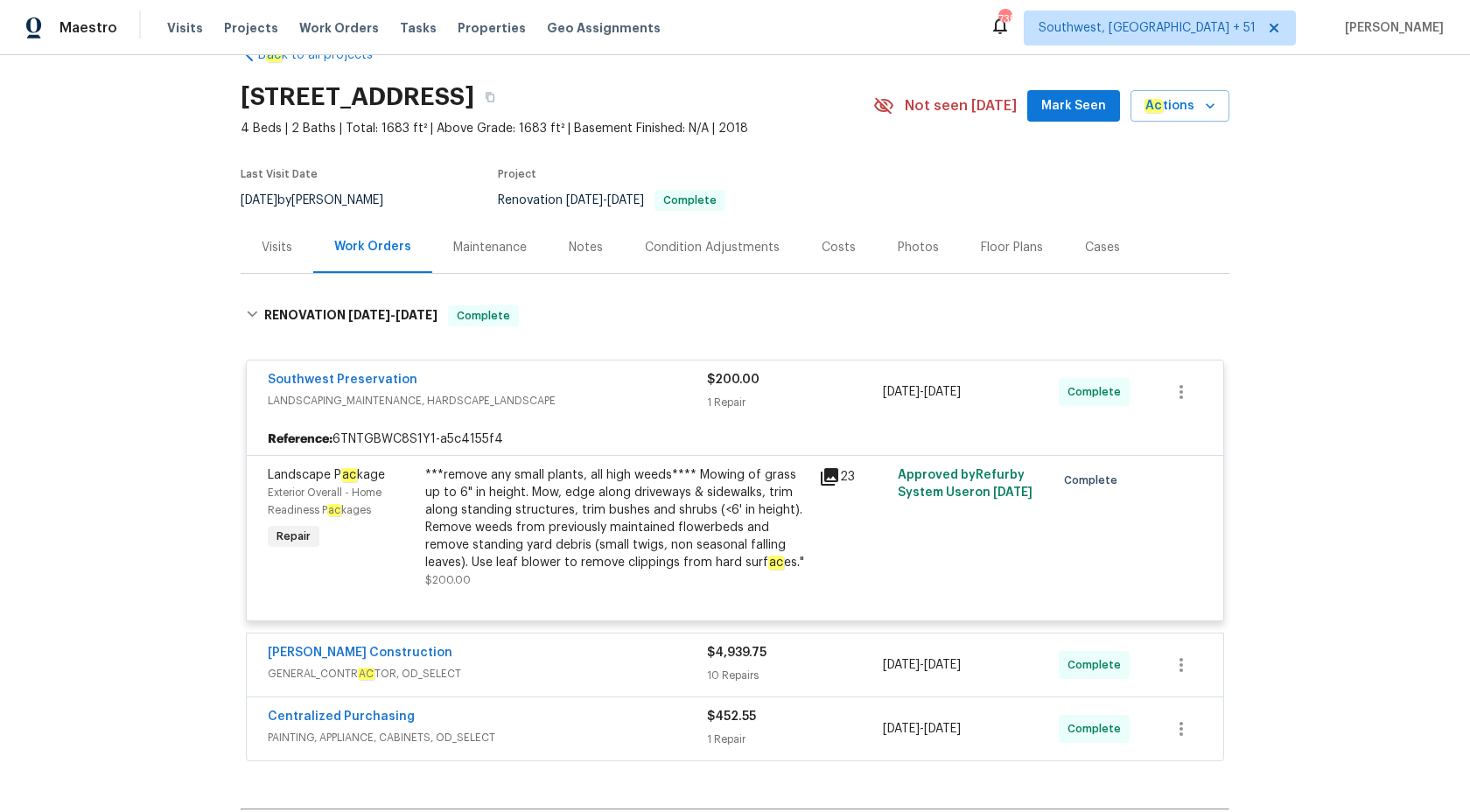
click at [570, 383] on div "Southwest Preservation" at bounding box center [487, 381] width 439 height 21
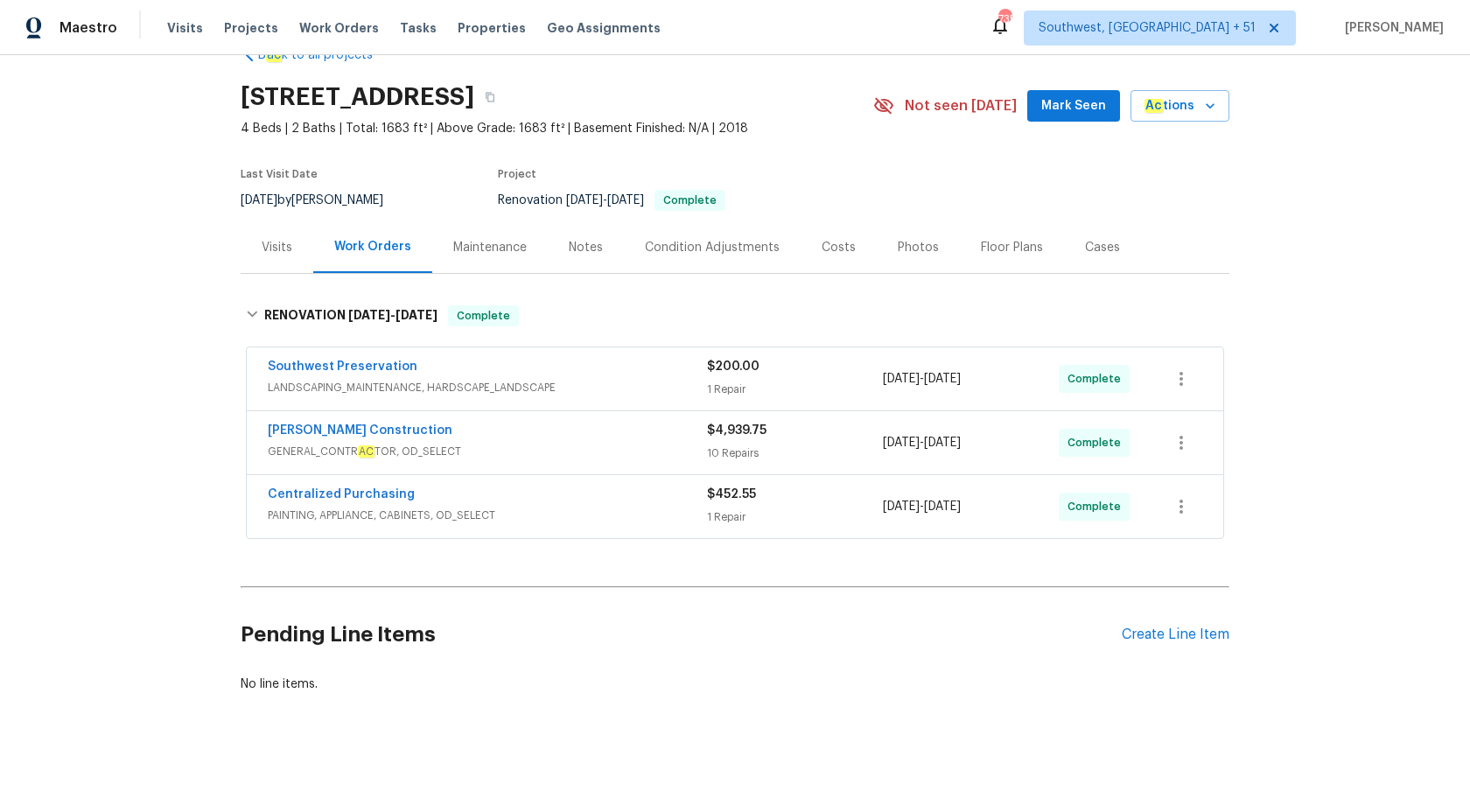
click at [603, 446] on span "GENERAL_CONTR AC TOR, OD_SELECT" at bounding box center [487, 451] width 439 height 17
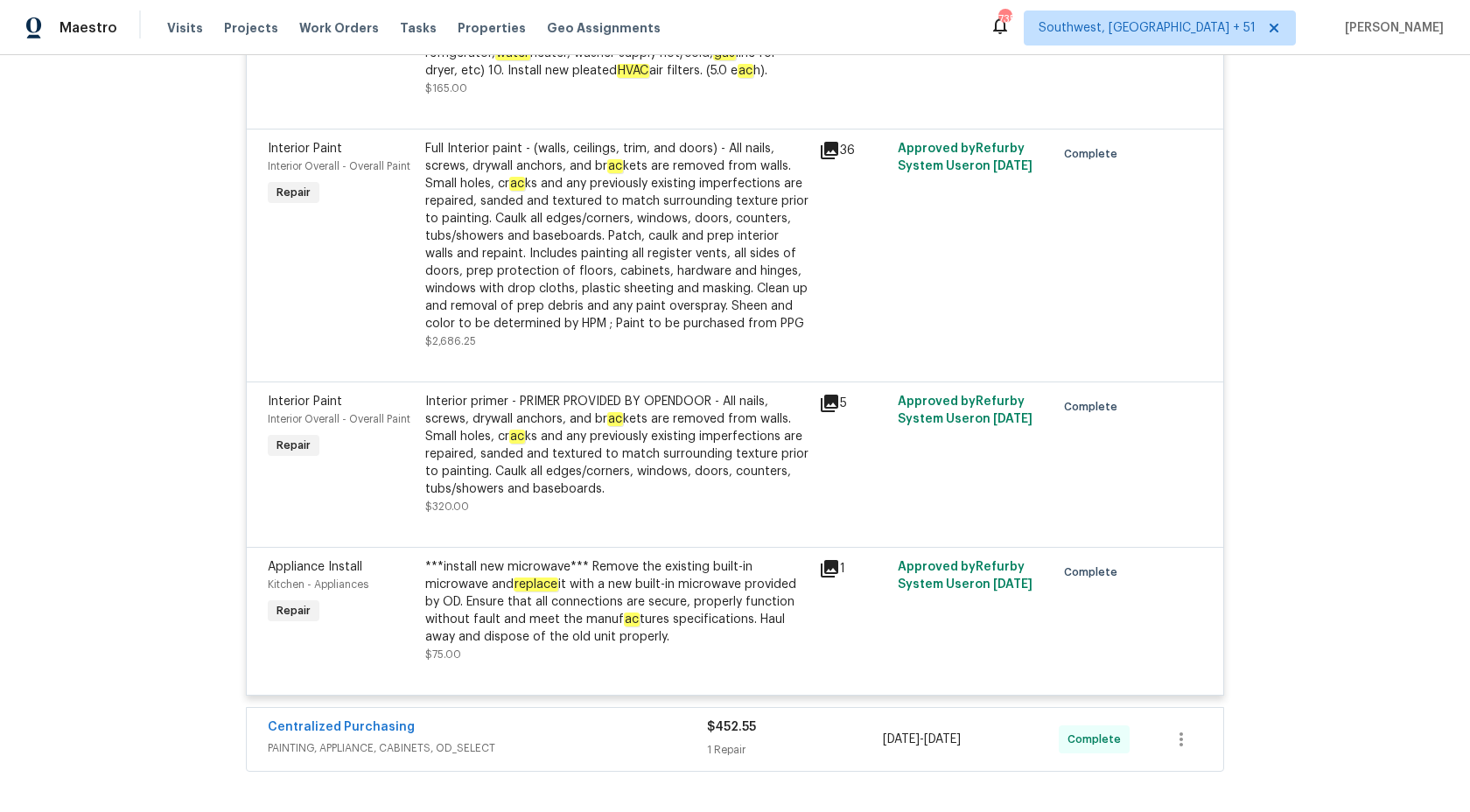
scroll to position [2239, 0]
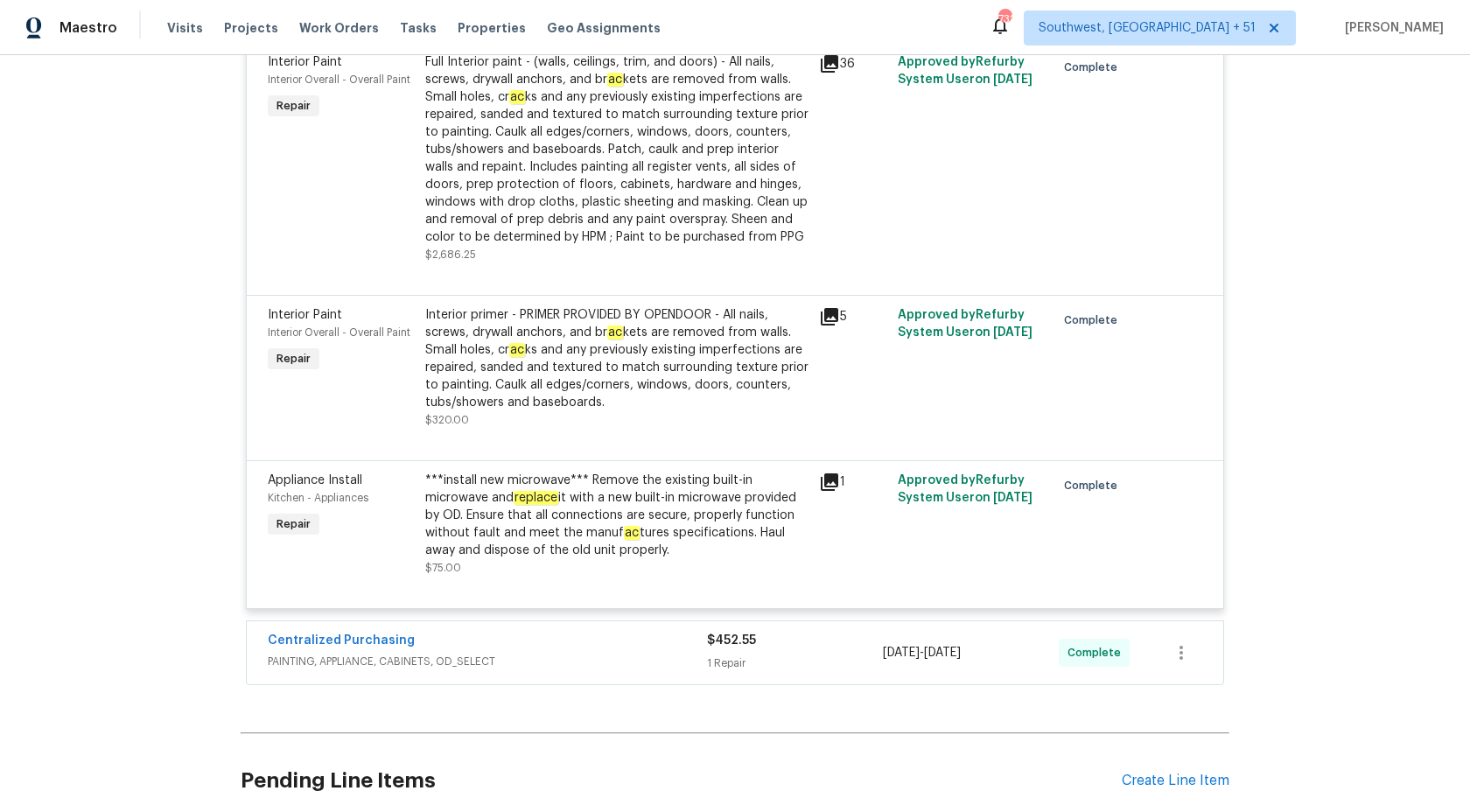
click at [659, 507] on div "***install new microwave*** Remove the existing built-in microwave and replace …" at bounding box center [617, 515] width 383 height 87
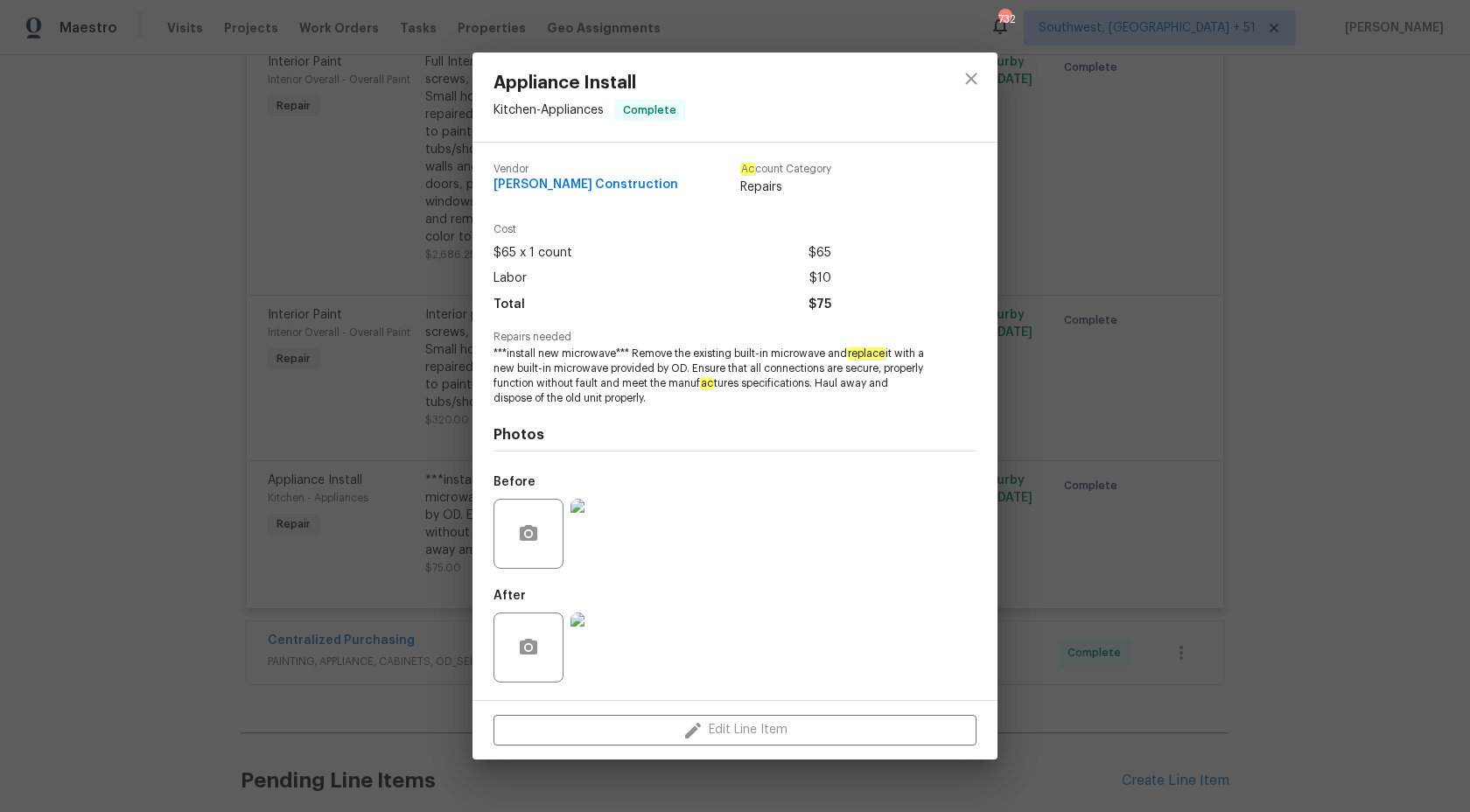
click at [1426, 198] on div "Appliance Install Kitchen - Appliances Complete Vendor Strasser Construction Ac…" at bounding box center [735, 406] width 1470 height 812
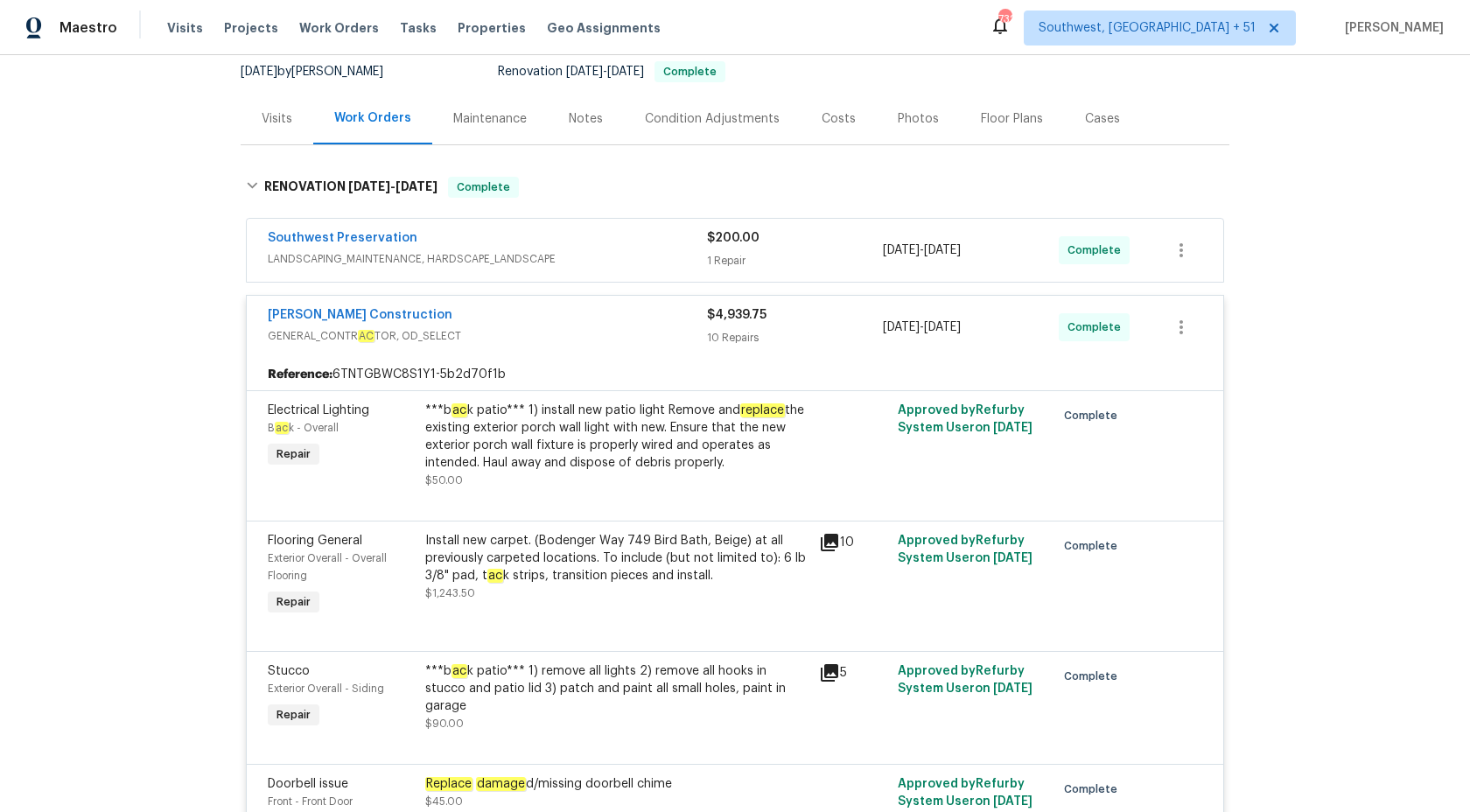
scroll to position [93, 0]
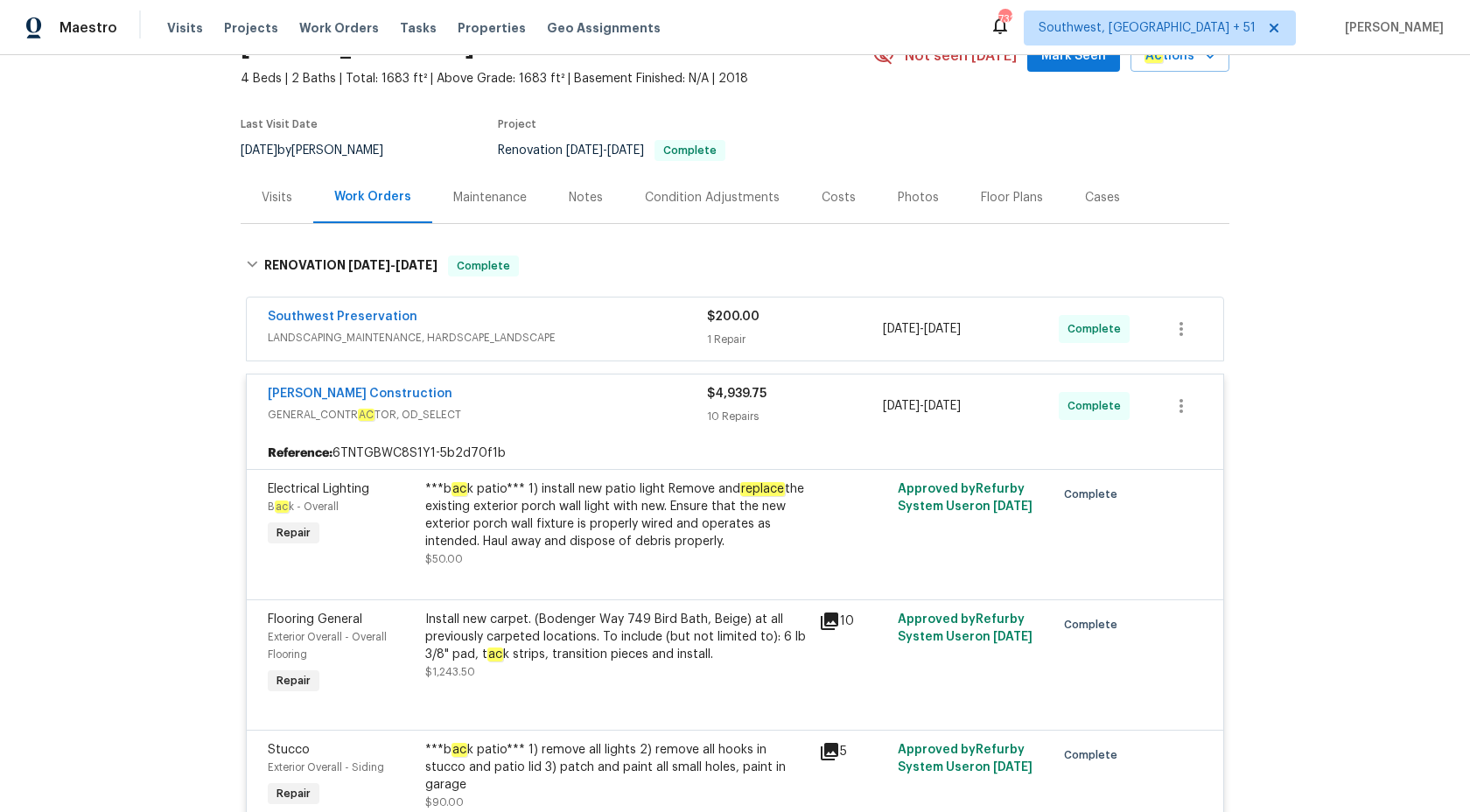
click at [702, 428] on div "Strasser Construction GENERAL_CONTR AC TOR, OD_SELECT $4,939.75 10 Repairs 9/23…" at bounding box center [735, 406] width 976 height 63
click at [699, 426] on div "Strasser Construction GENERAL_CONTR AC TOR, OD_SELECT" at bounding box center [487, 406] width 439 height 42
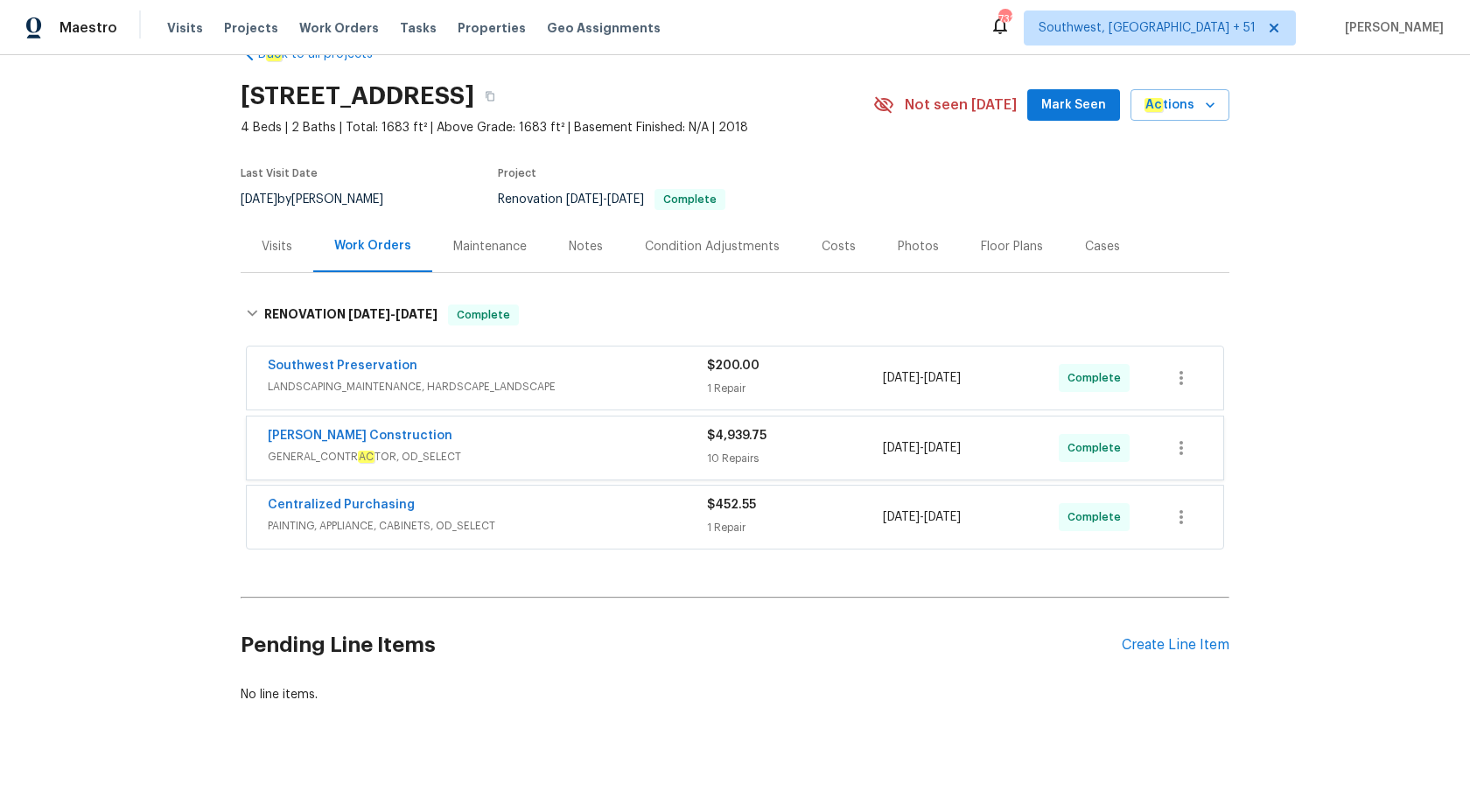
scroll to position [44, 0]
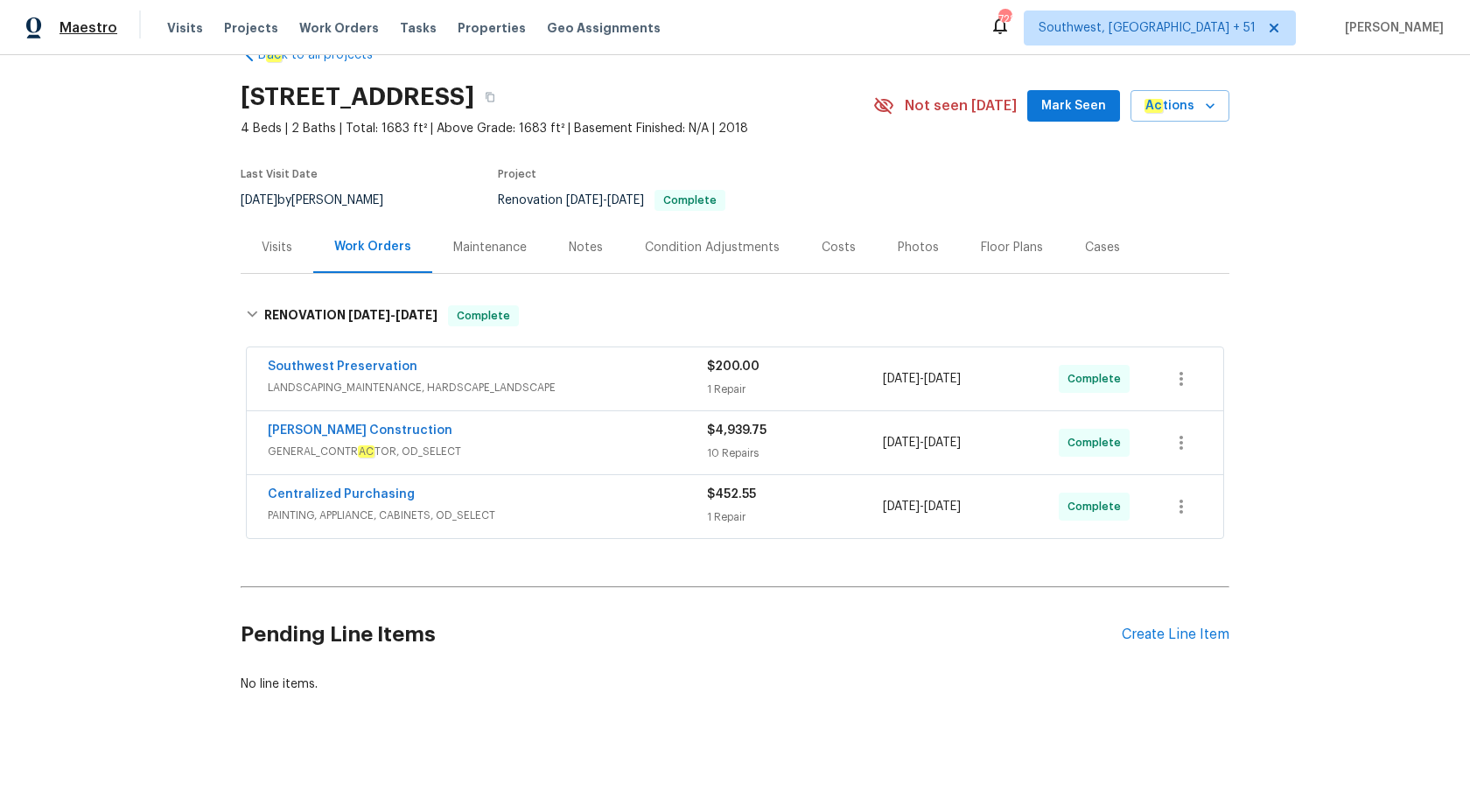
click at [81, 25] on span "Maestro" at bounding box center [89, 27] width 58 height 17
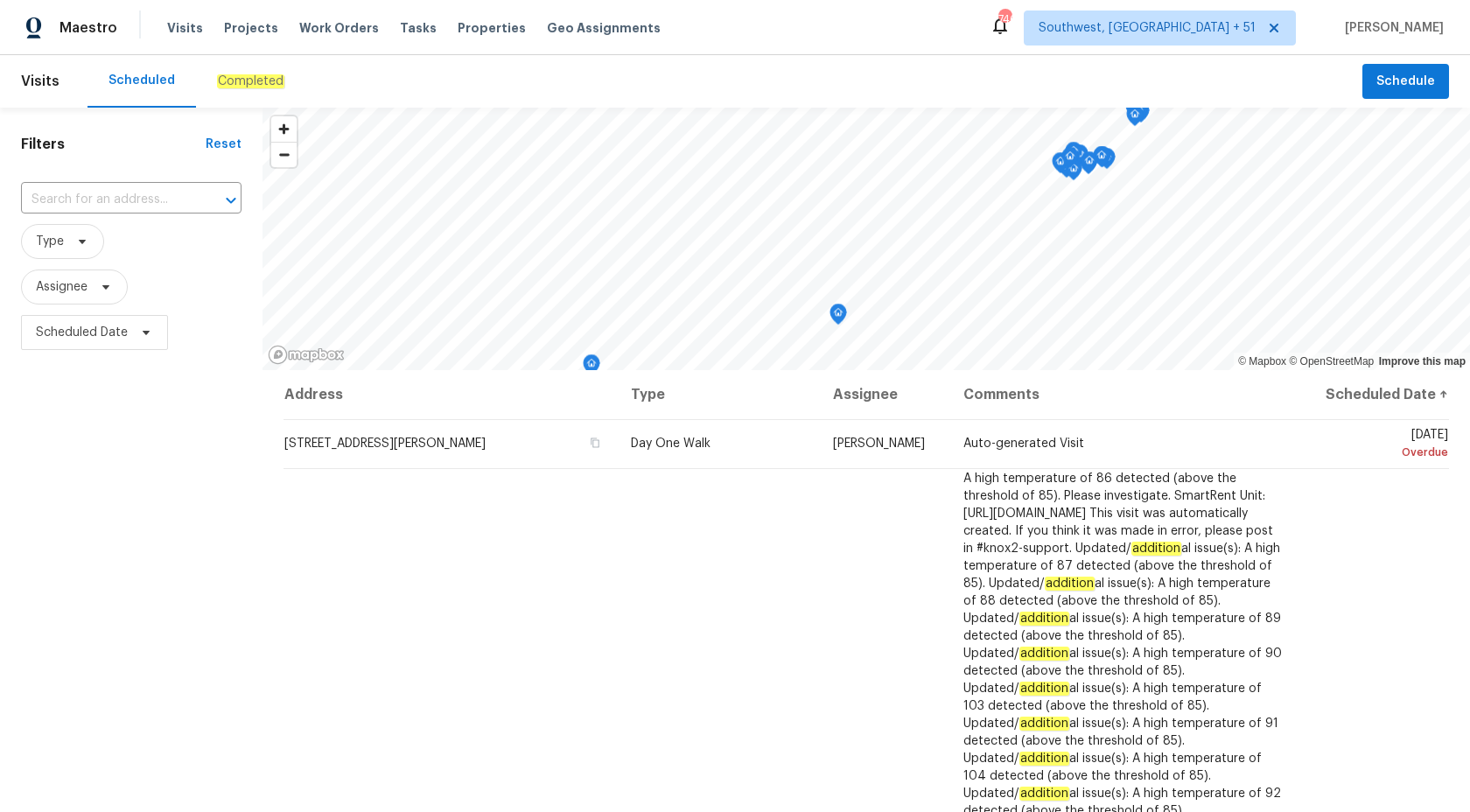
click at [229, 92] on div "Completed" at bounding box center [250, 82] width 110 height 53
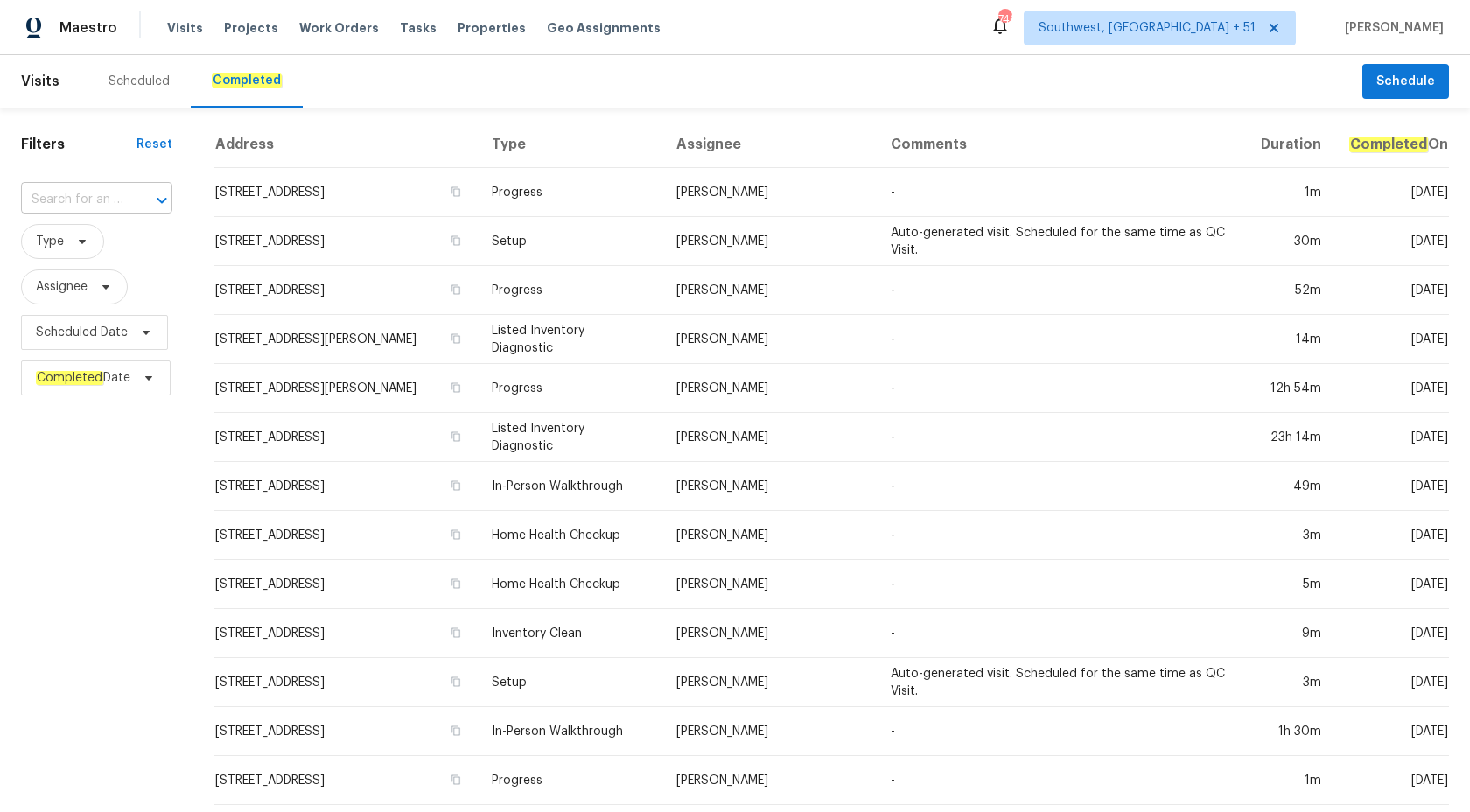
click at [73, 197] on input "text" at bounding box center [72, 200] width 103 height 27
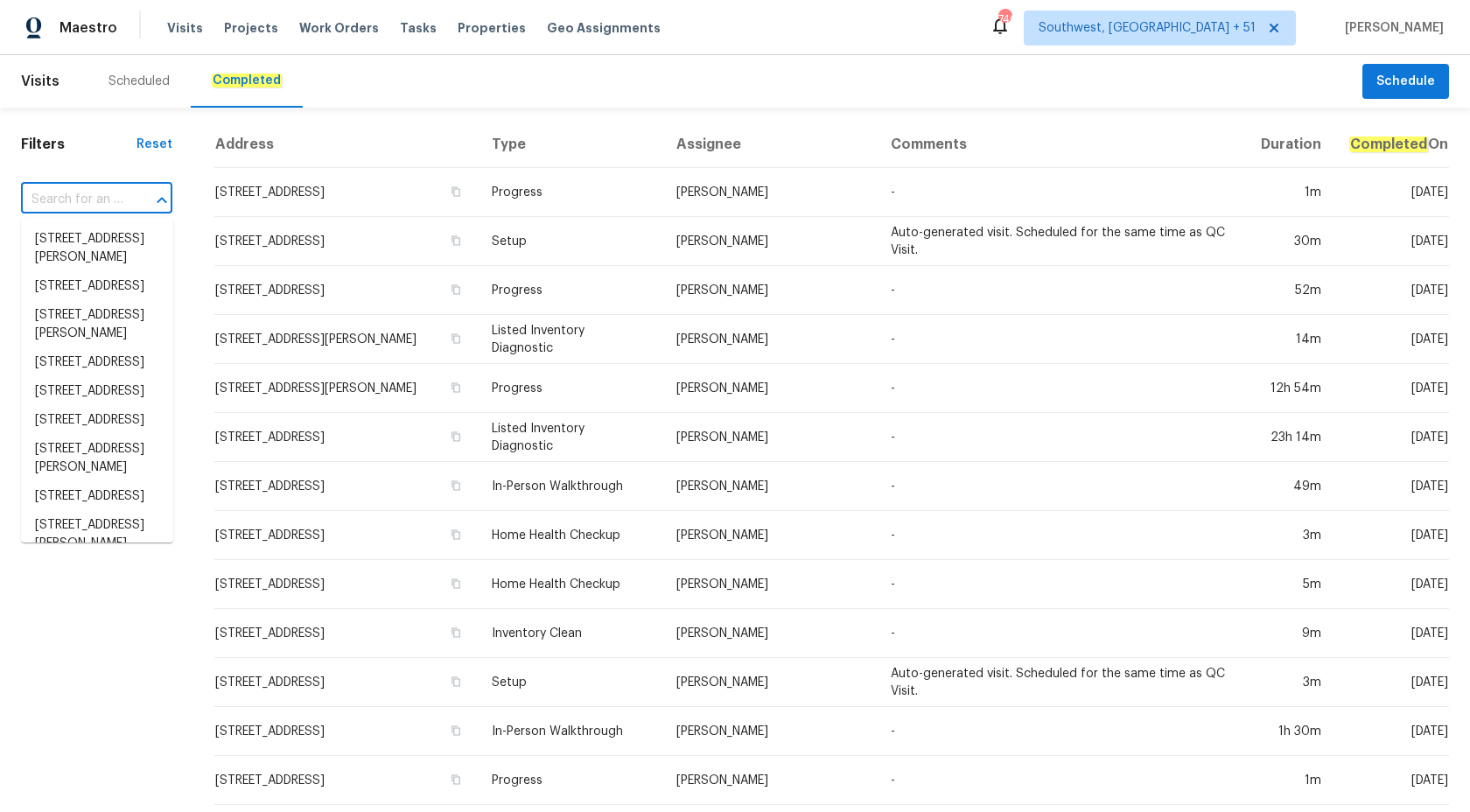
paste input "1869 Appaloosa Mill Ct, [GEOGRAPHIC_DATA], [GEOGRAPHIC_DATA] 30519"
type input "1869 Appaloosa Mill Ct, [GEOGRAPHIC_DATA], [GEOGRAPHIC_DATA] 30519"
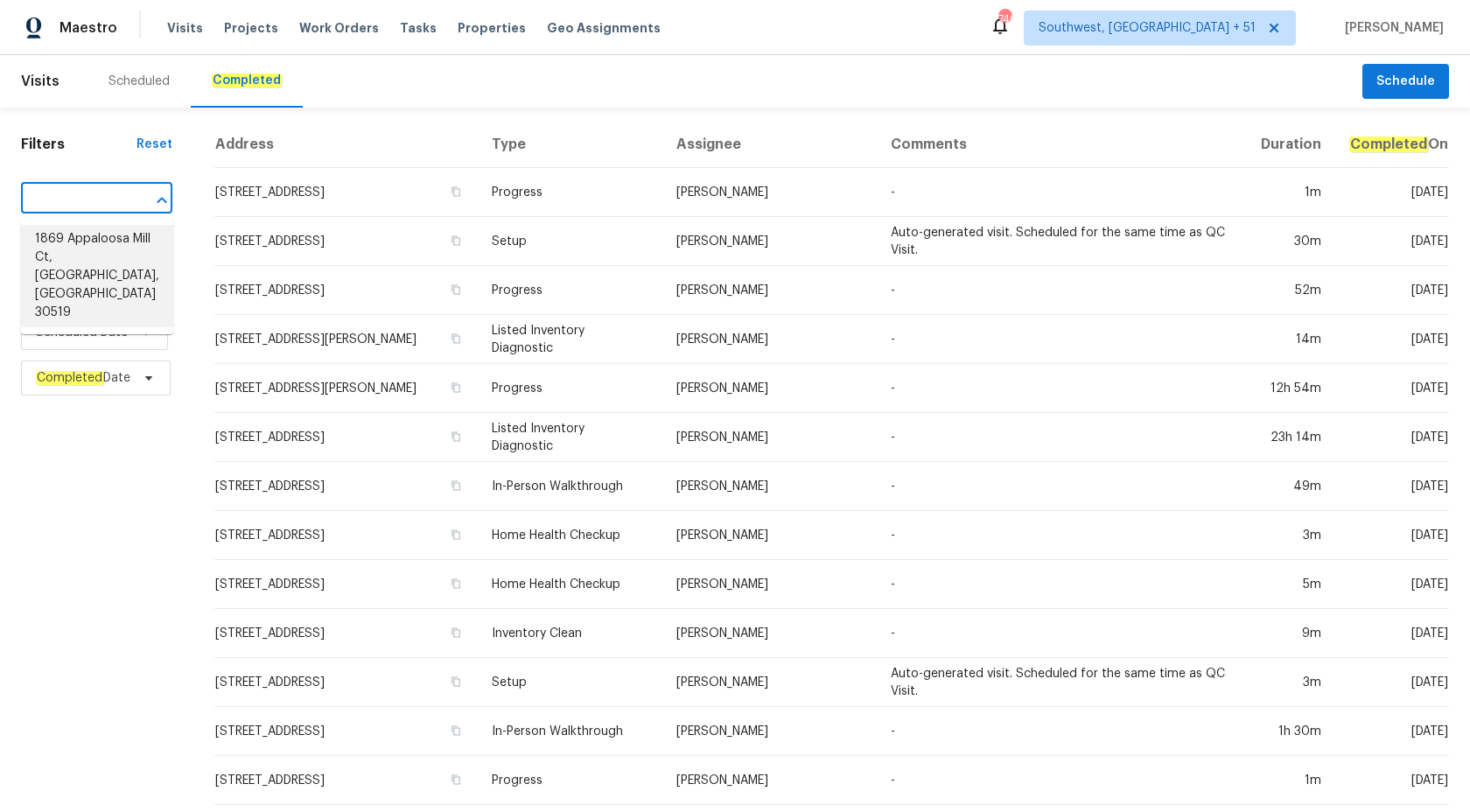
click at [132, 232] on li "1869 Appaloosa Mill Ct, Buford, GA 30519" at bounding box center [97, 276] width 152 height 103
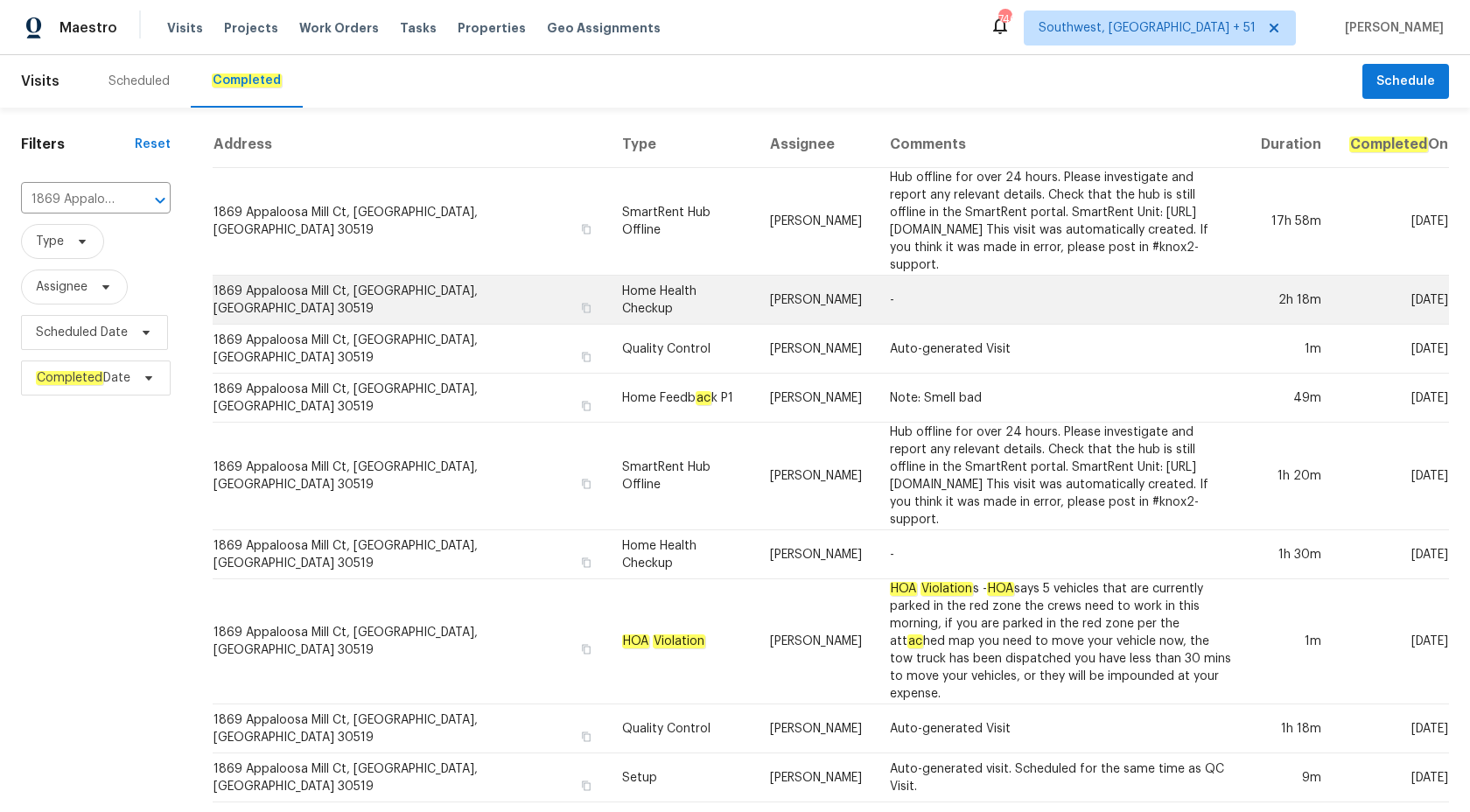
click at [645, 289] on td "Home Health Checkup" at bounding box center [681, 300] width 148 height 49
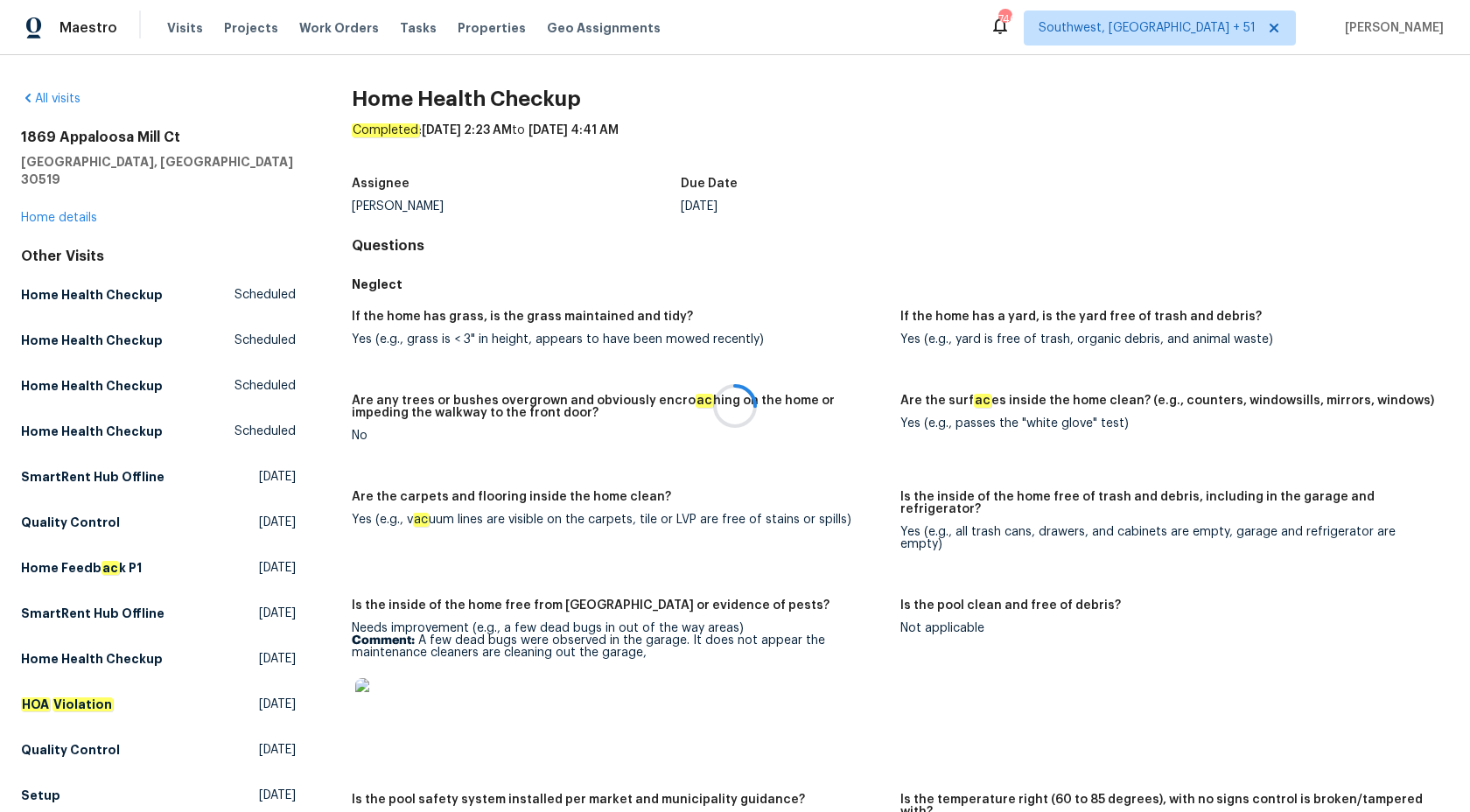
click at [40, 191] on div at bounding box center [735, 406] width 1470 height 812
click at [42, 211] on link "Home details" at bounding box center [59, 217] width 76 height 12
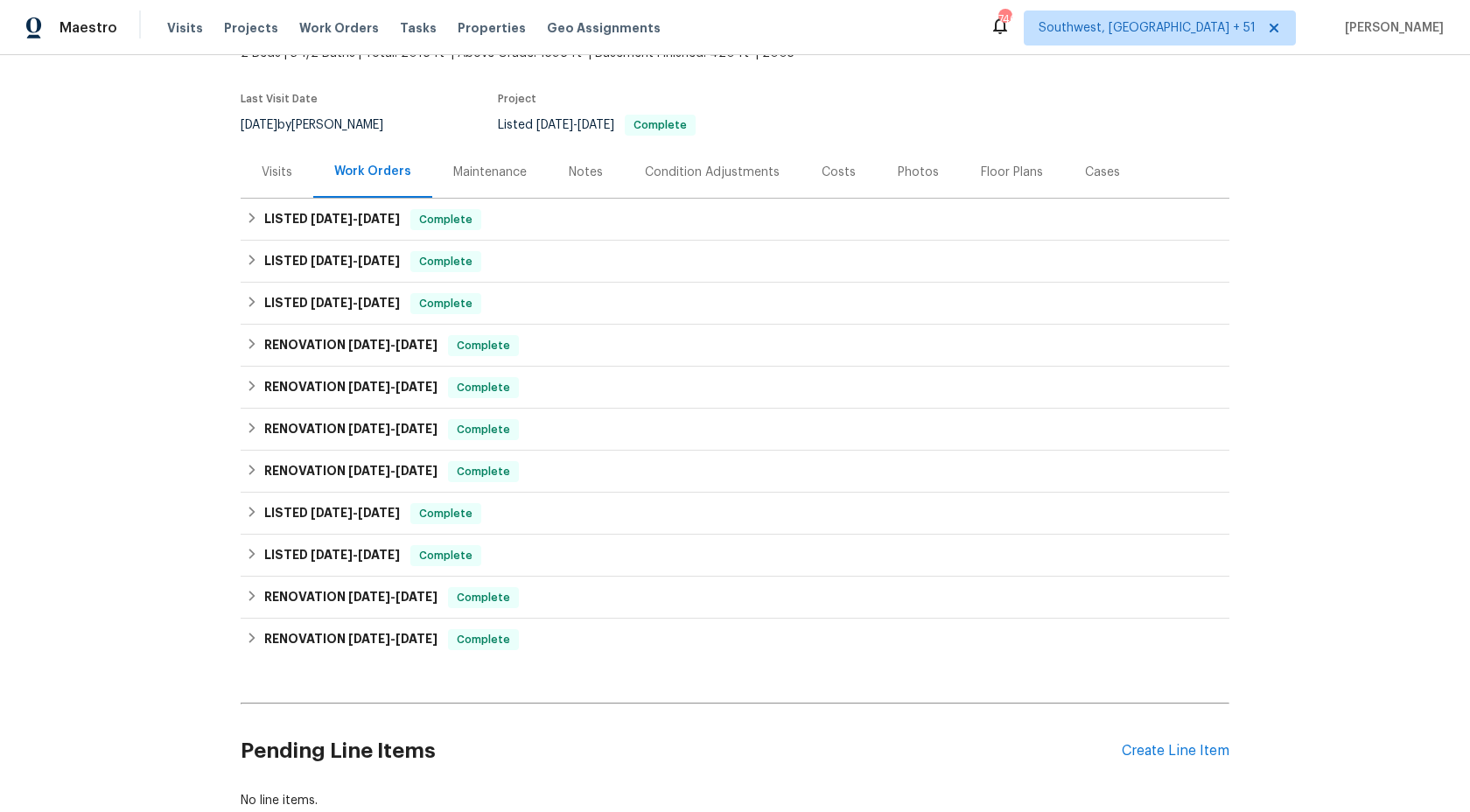
scroll to position [138, 0]
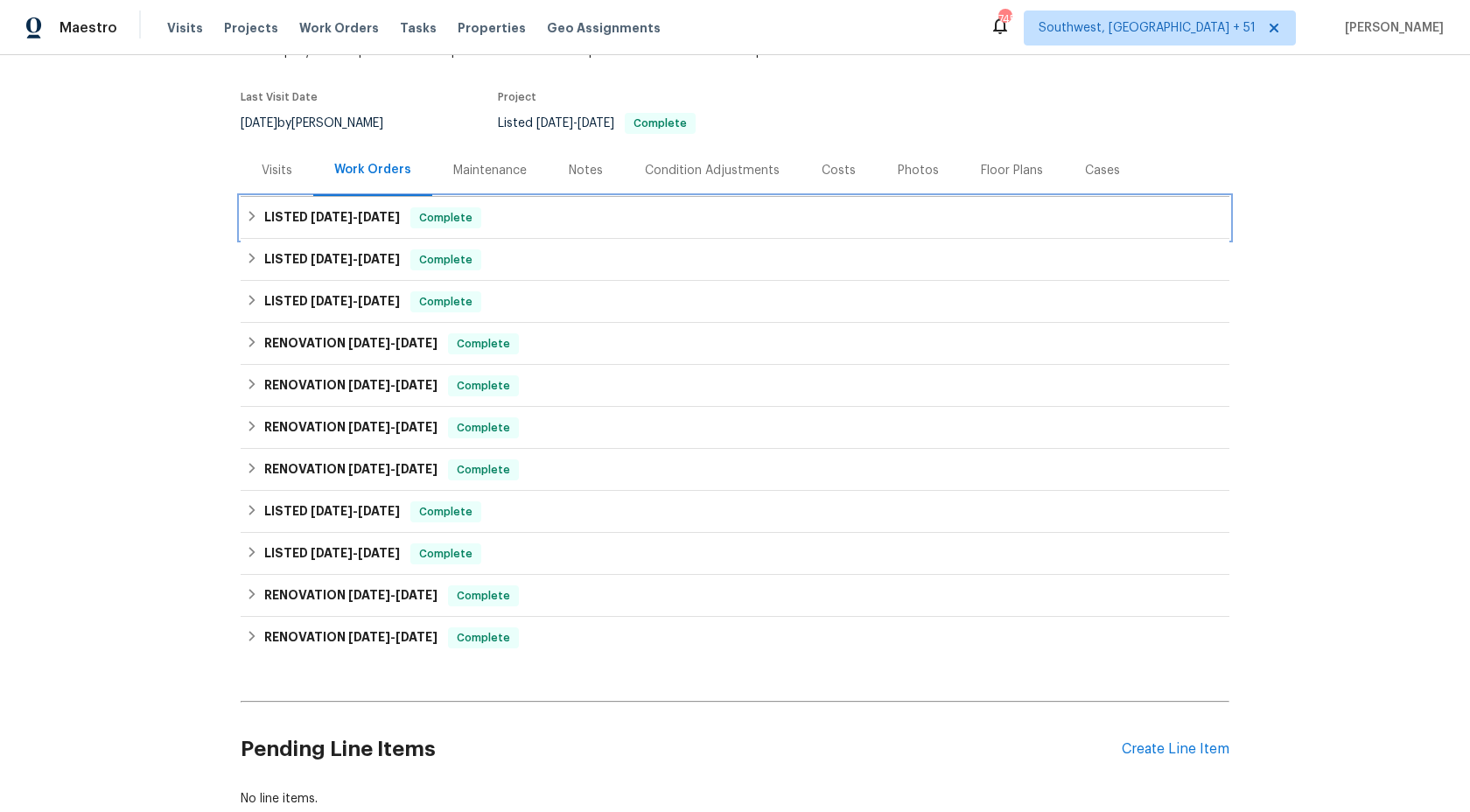
click at [434, 209] on span "Complete" at bounding box center [446, 217] width 67 height 17
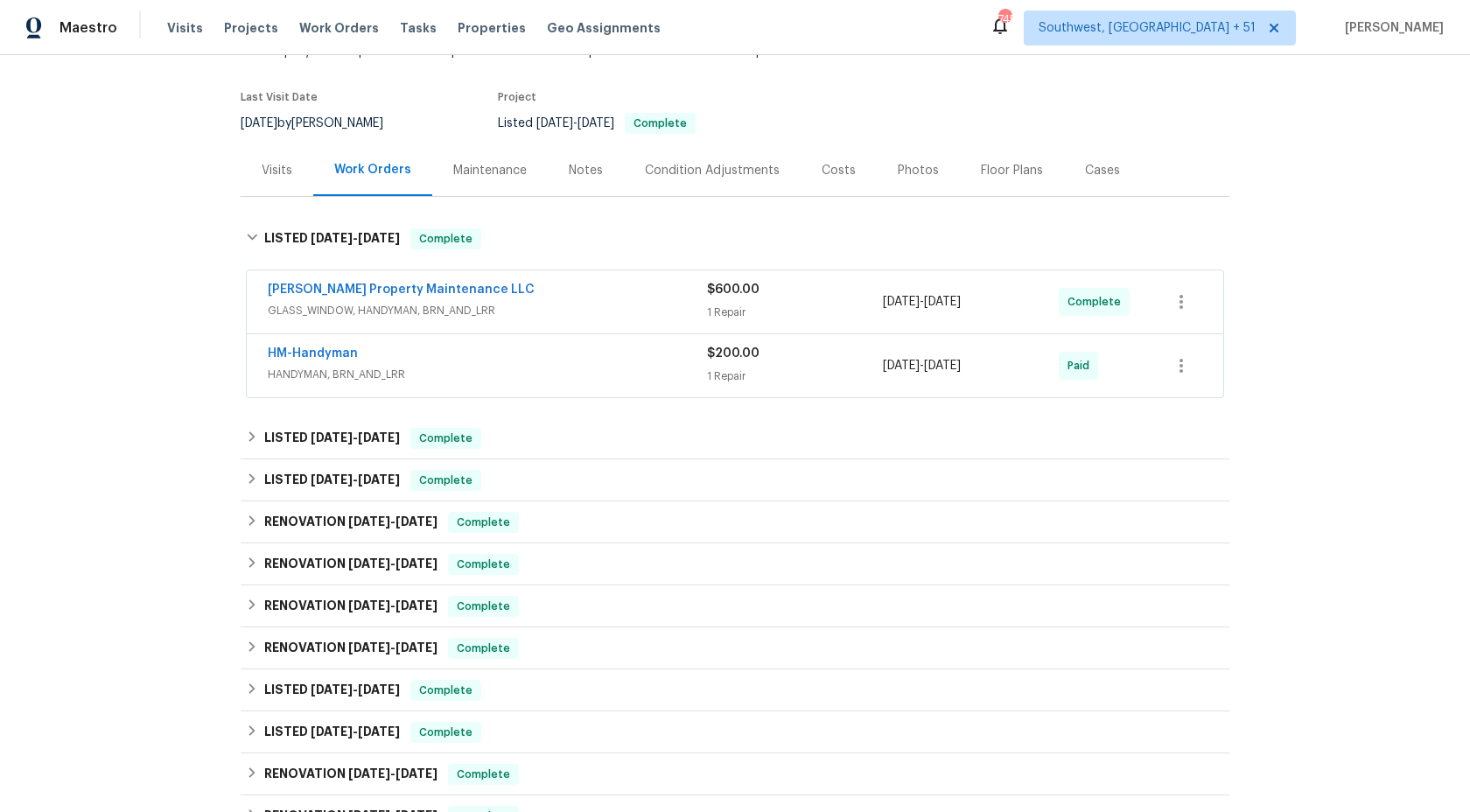
click at [730, 367] on div "1 Repair" at bounding box center [795, 376] width 176 height 17
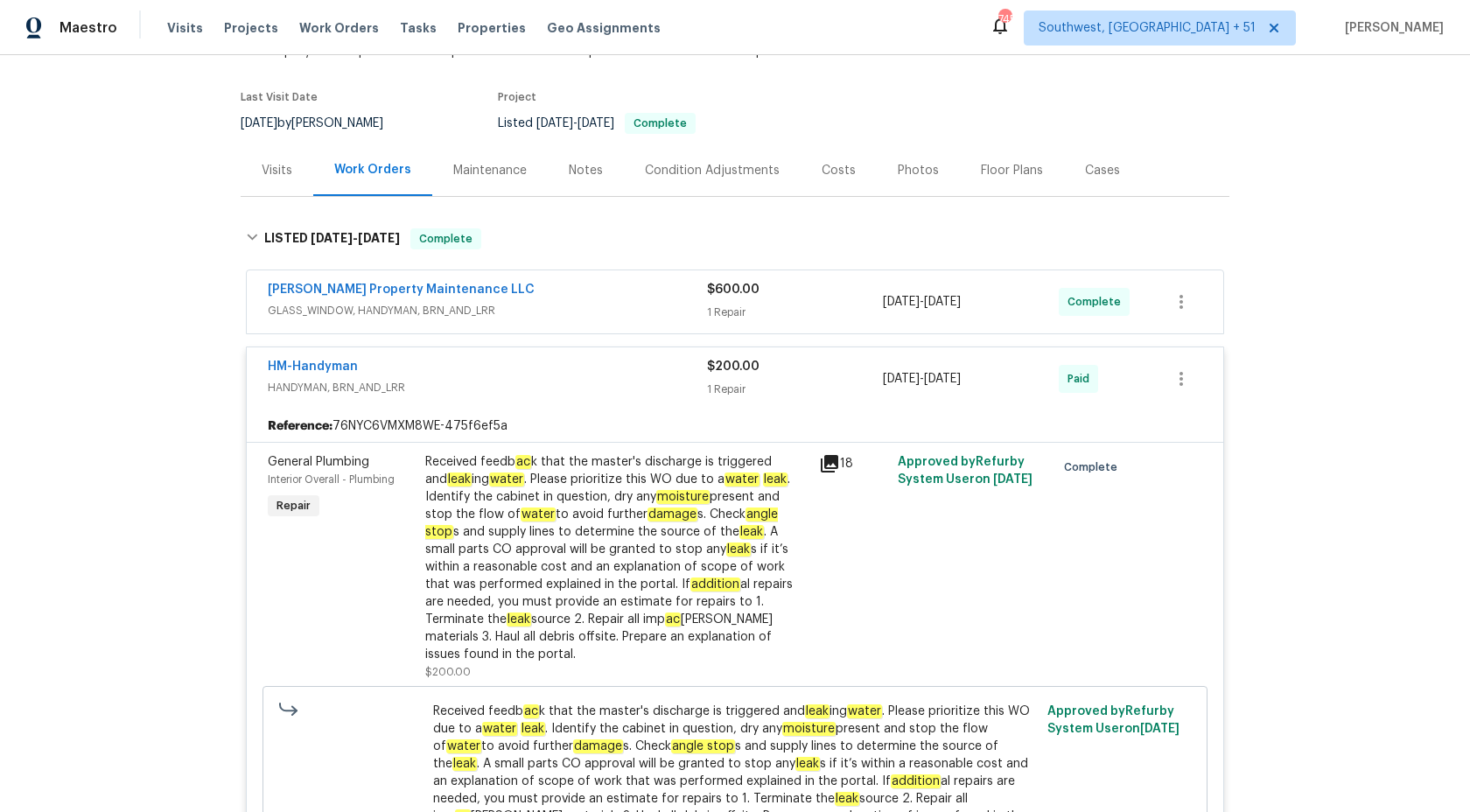
click at [667, 281] on div "Glen Property Maintenance LLC" at bounding box center [487, 290] width 439 height 21
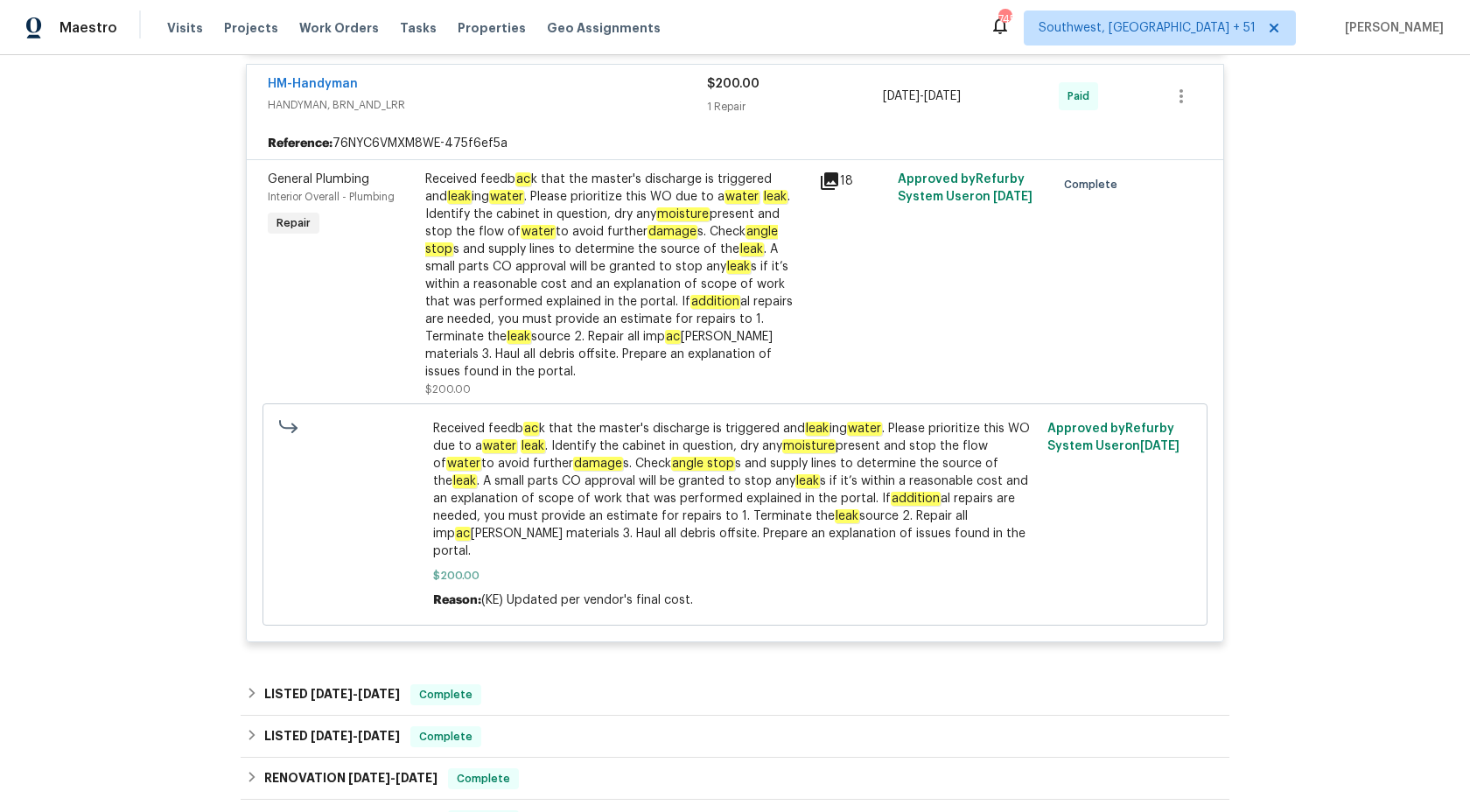
scroll to position [670, 0]
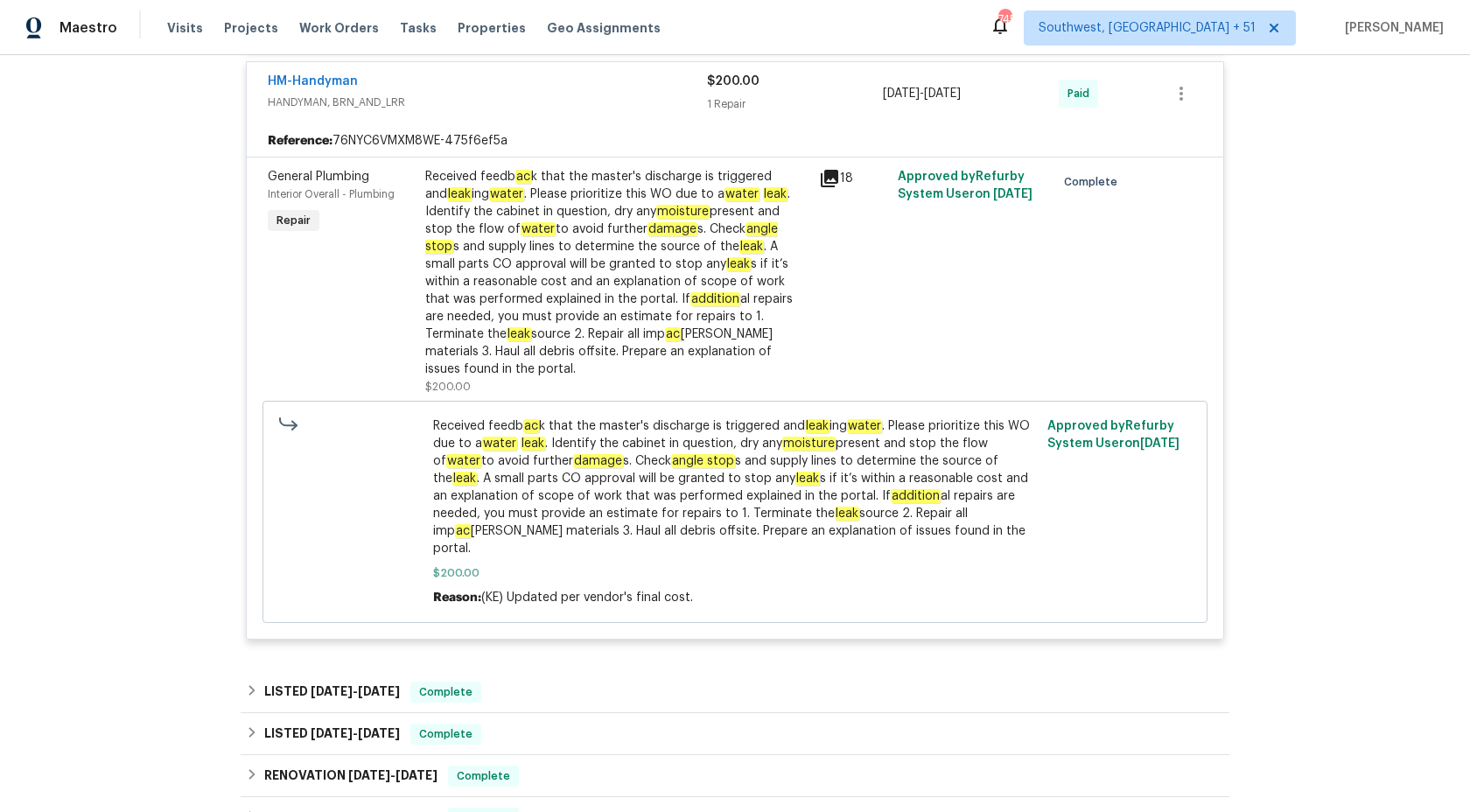
click at [691, 292] on em "addition" at bounding box center [715, 298] width 50 height 14
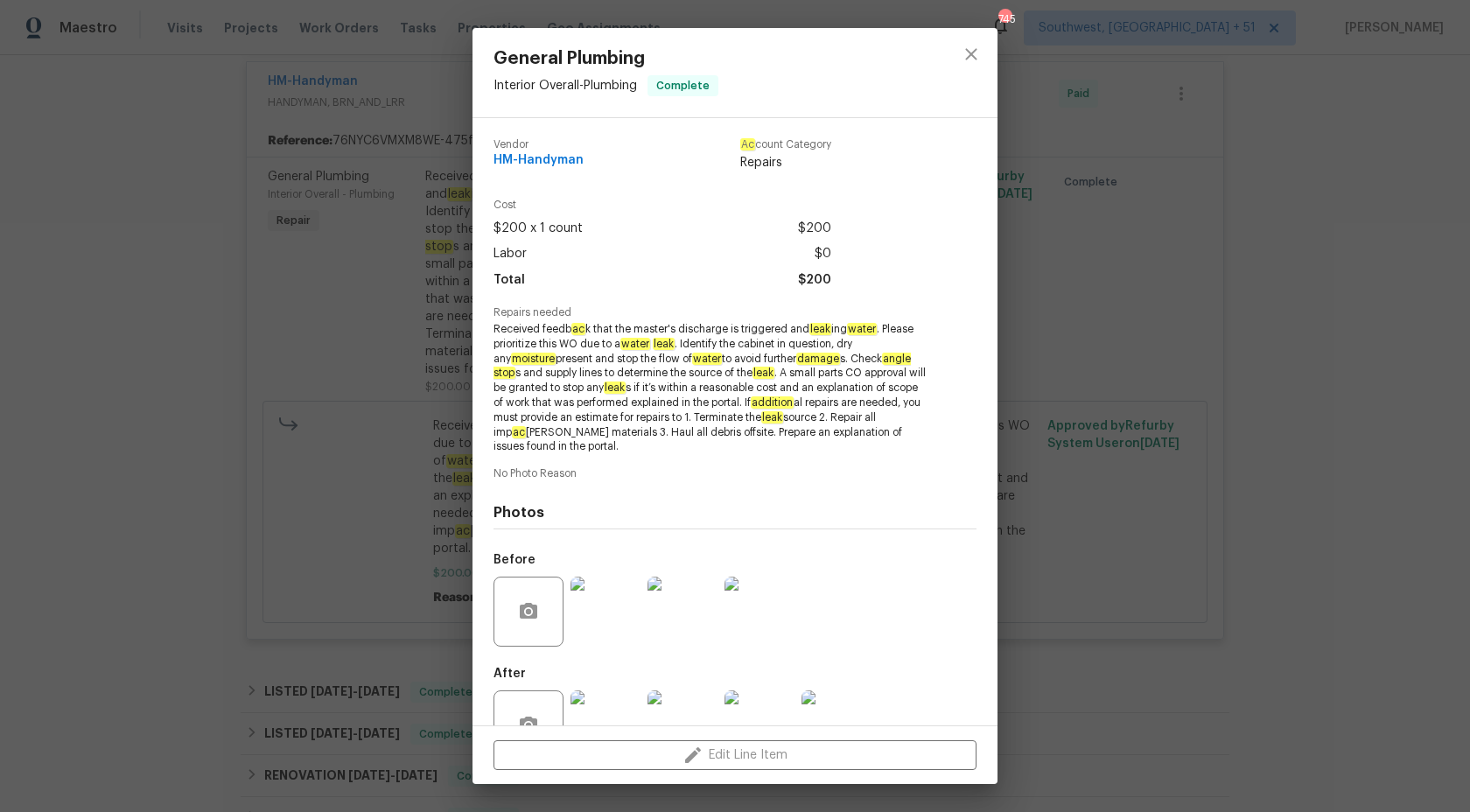
click at [591, 354] on span "Received feedb ac k that the master's discharge is triggered and leak ing water…" at bounding box center [710, 388] width 435 height 132
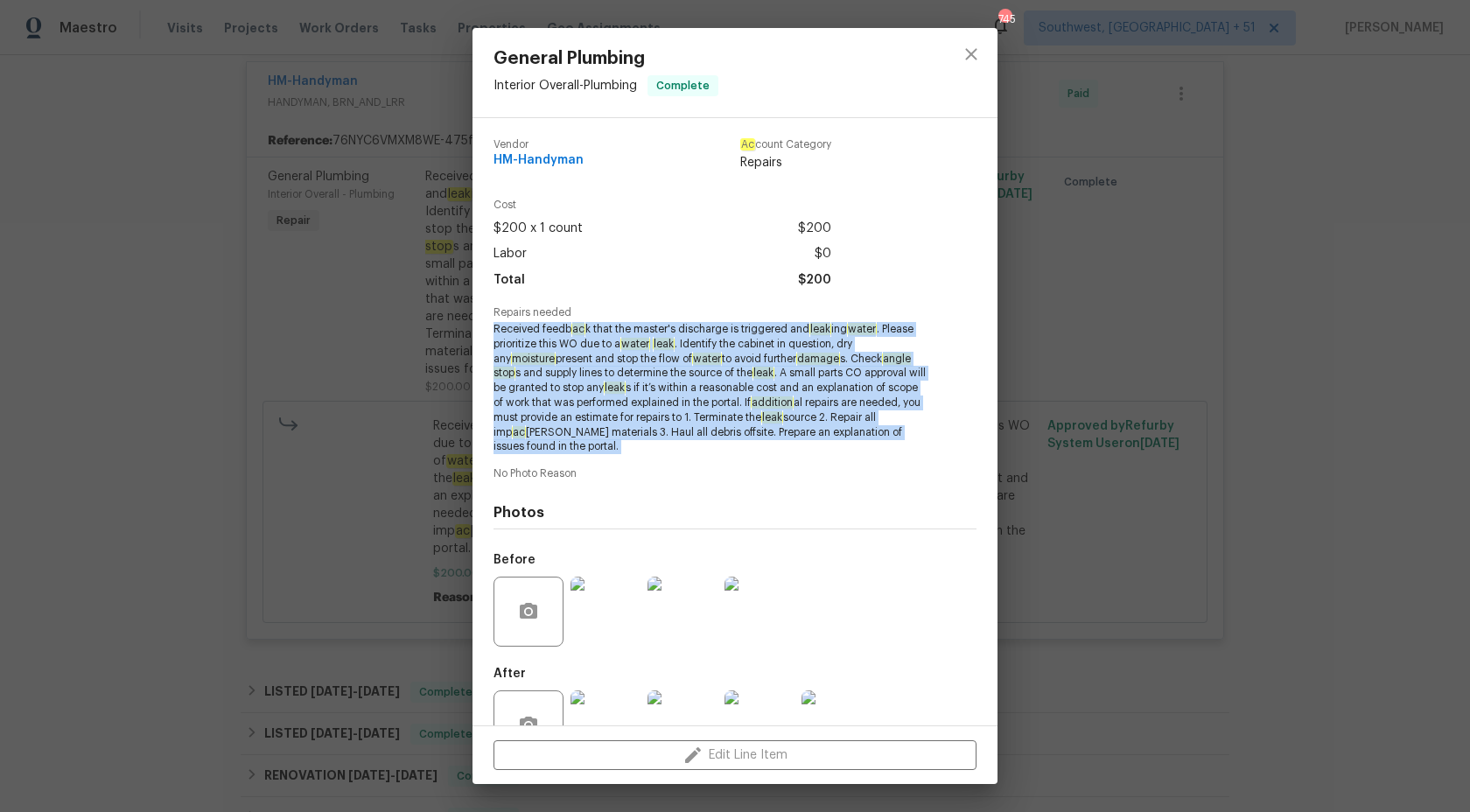
click at [591, 354] on span "Received feedb ac k that the master's discharge is triggered and leak ing water…" at bounding box center [710, 388] width 435 height 132
copy span "Received feedb ac k that the master's discharge is triggered and leak ing water…"
click at [175, 358] on div "General Plumbing Interior Overall - Plumbing Complete Vendor HM-Handyman Ac cou…" at bounding box center [735, 406] width 1470 height 812
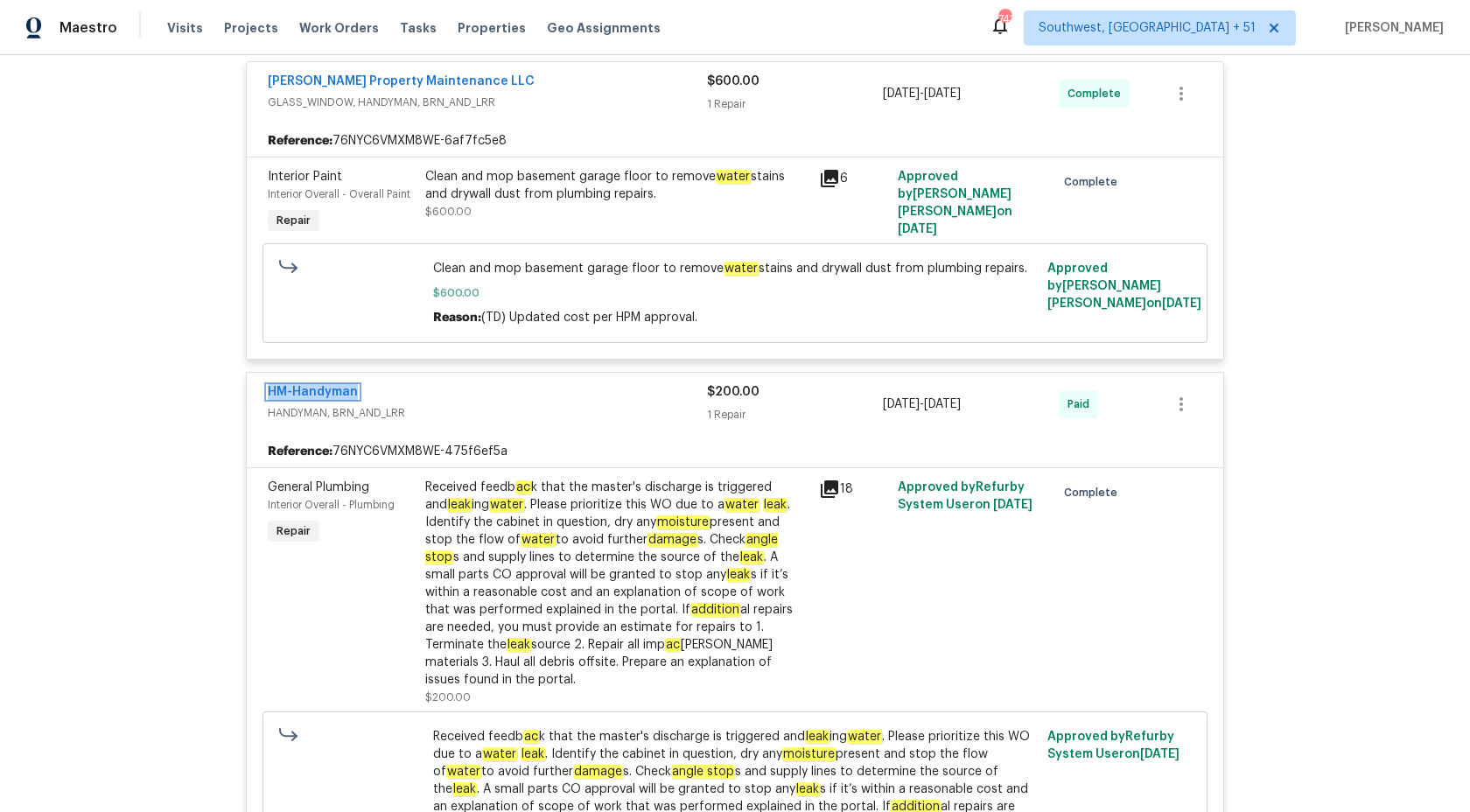
scroll to position [397, 0]
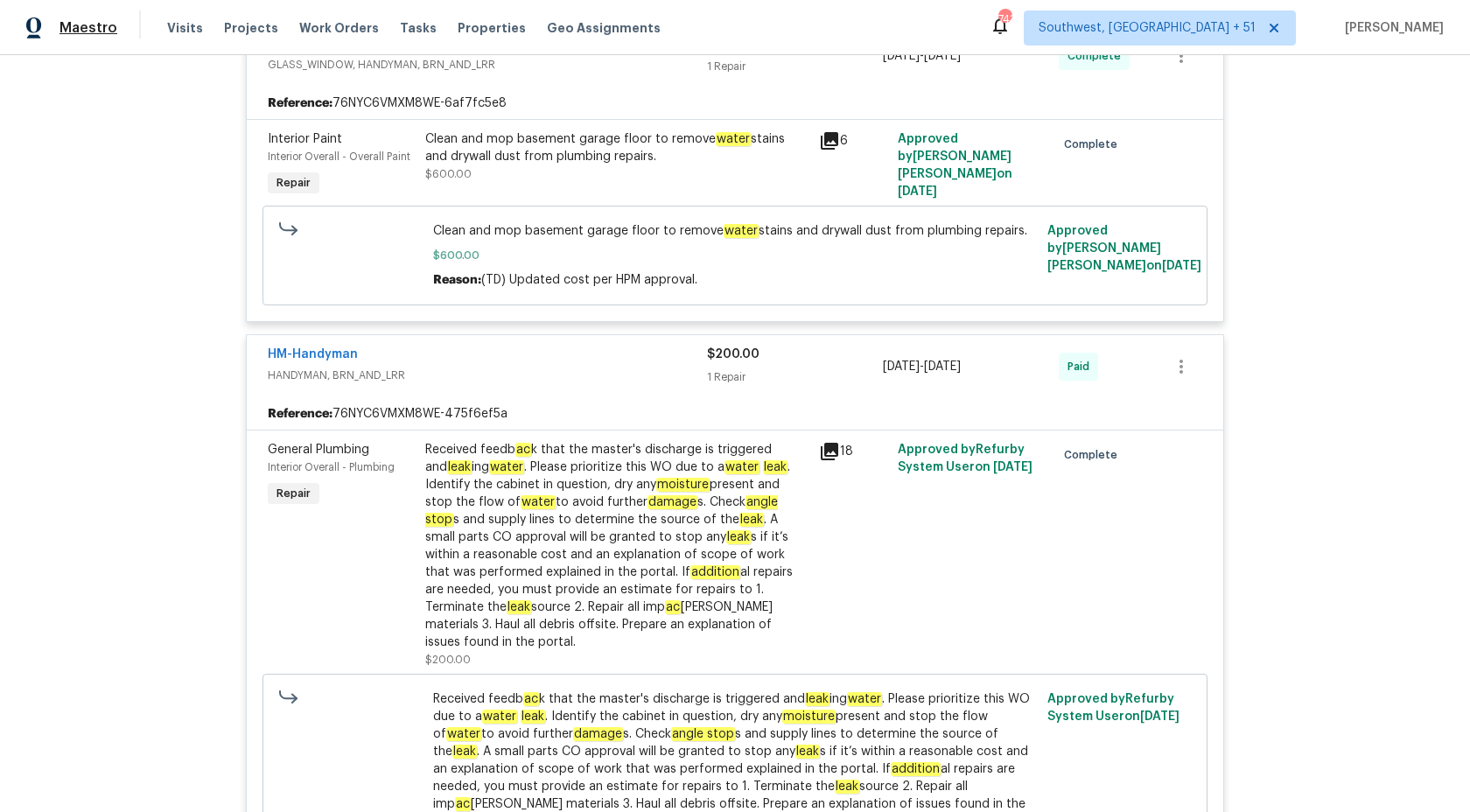
click at [89, 19] on span "Maestro" at bounding box center [89, 27] width 58 height 17
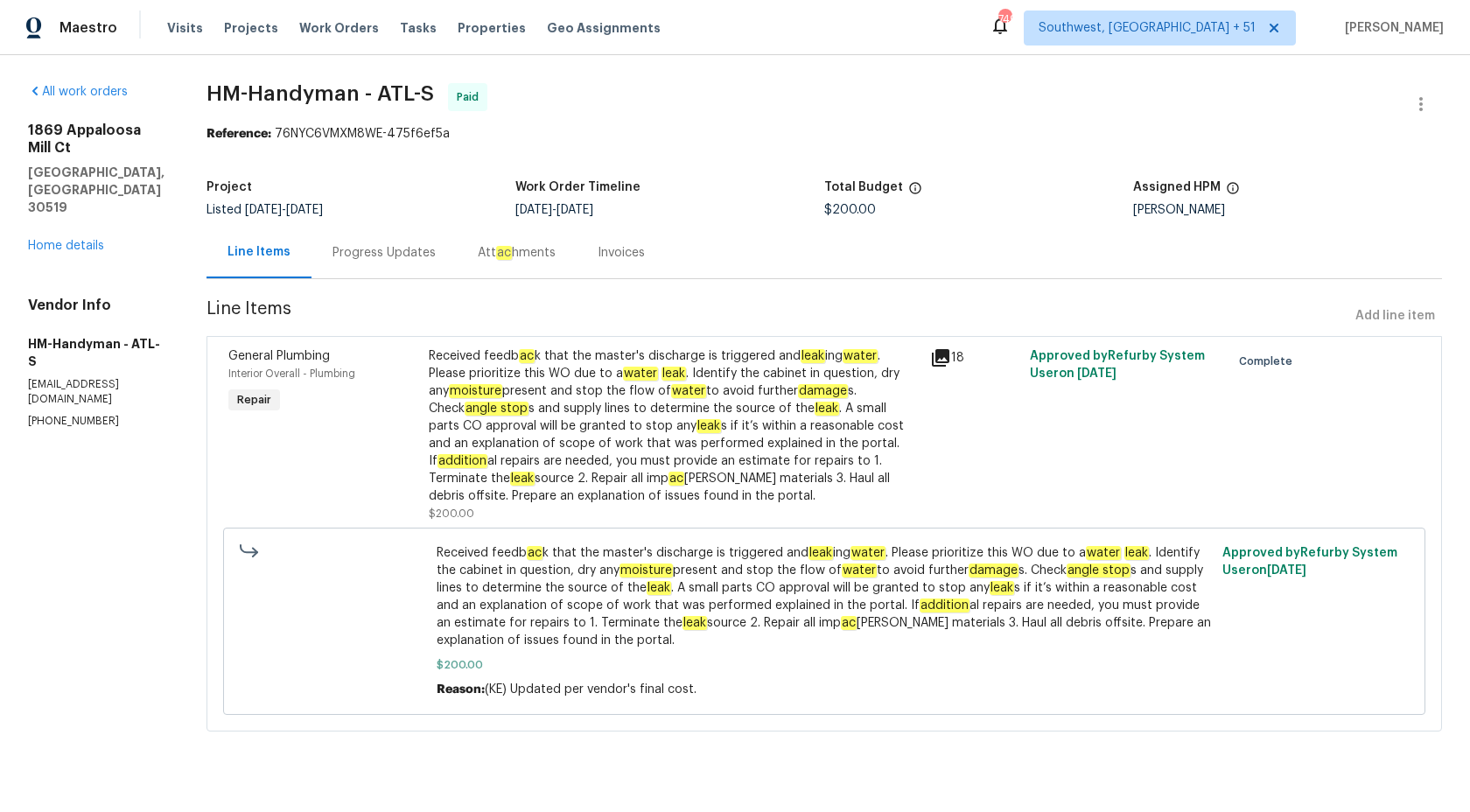
click at [413, 258] on div "Progress Updates" at bounding box center [384, 252] width 103 height 17
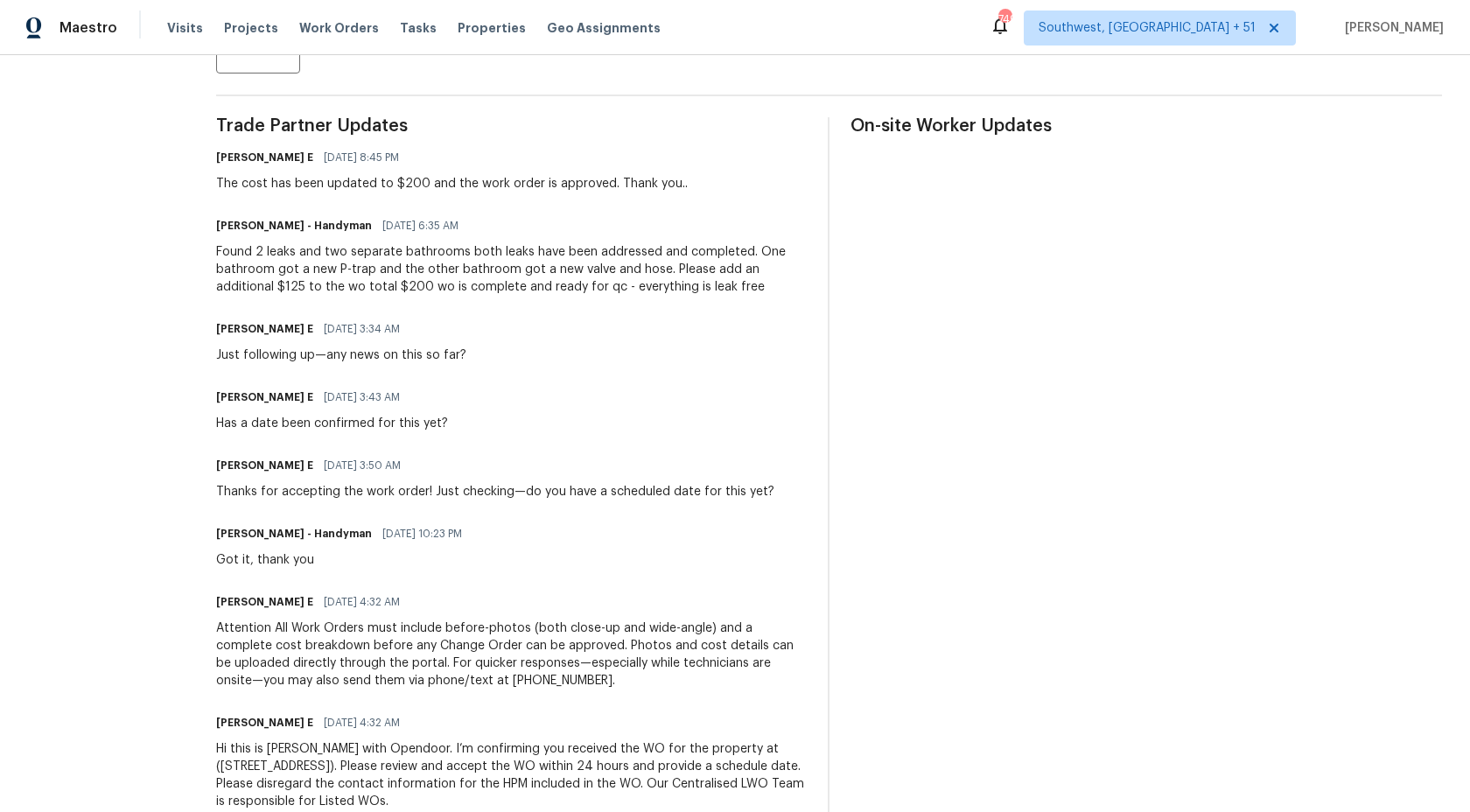
scroll to position [524, 0]
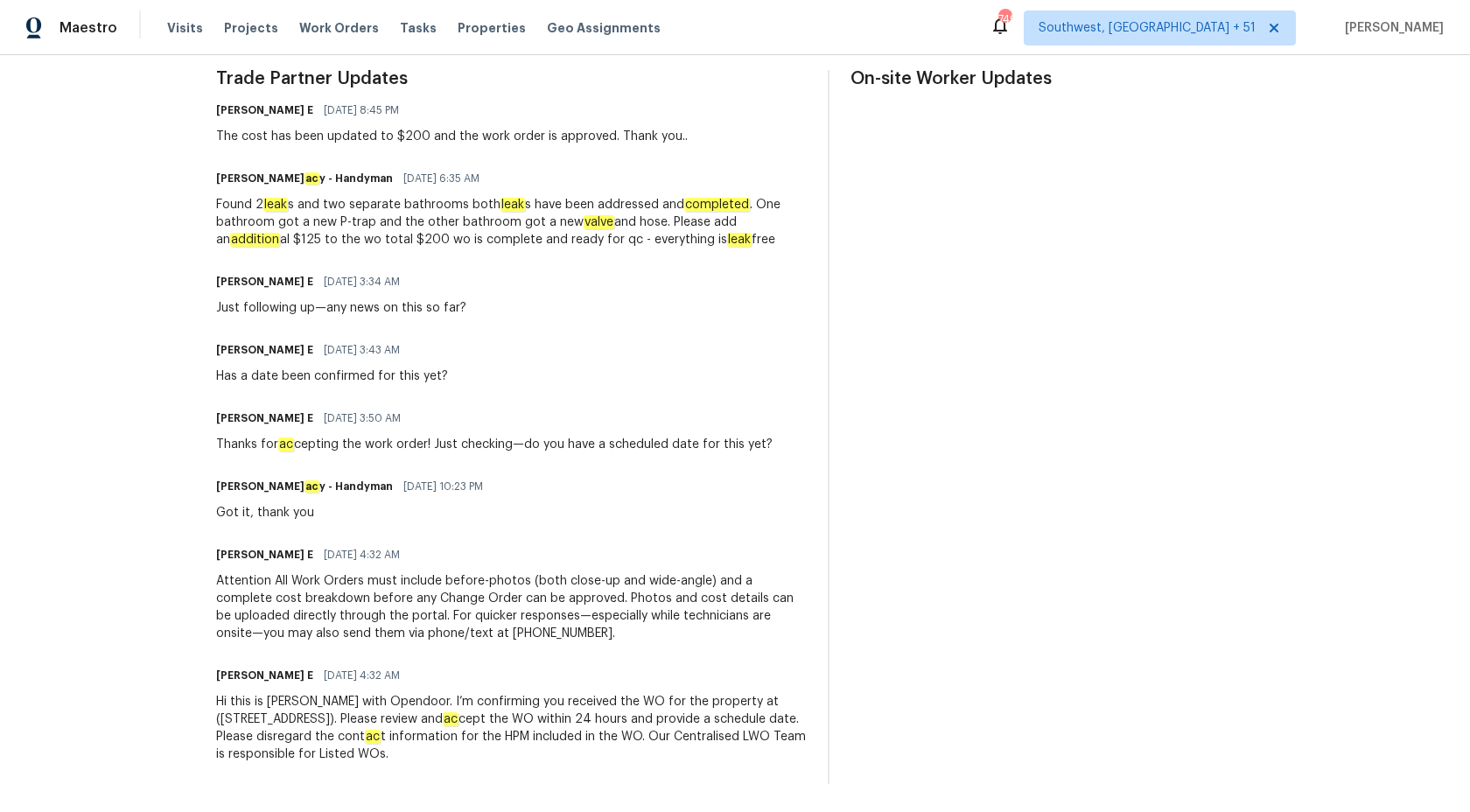
click at [407, 196] on div "Found 2 leak s and two separate bathrooms both leak s have been addressed and c…" at bounding box center [512, 222] width 592 height 53
click at [485, 234] on div "Found 2 leak s and two separate bathrooms both leak s have been addressed and c…" at bounding box center [512, 222] width 592 height 53
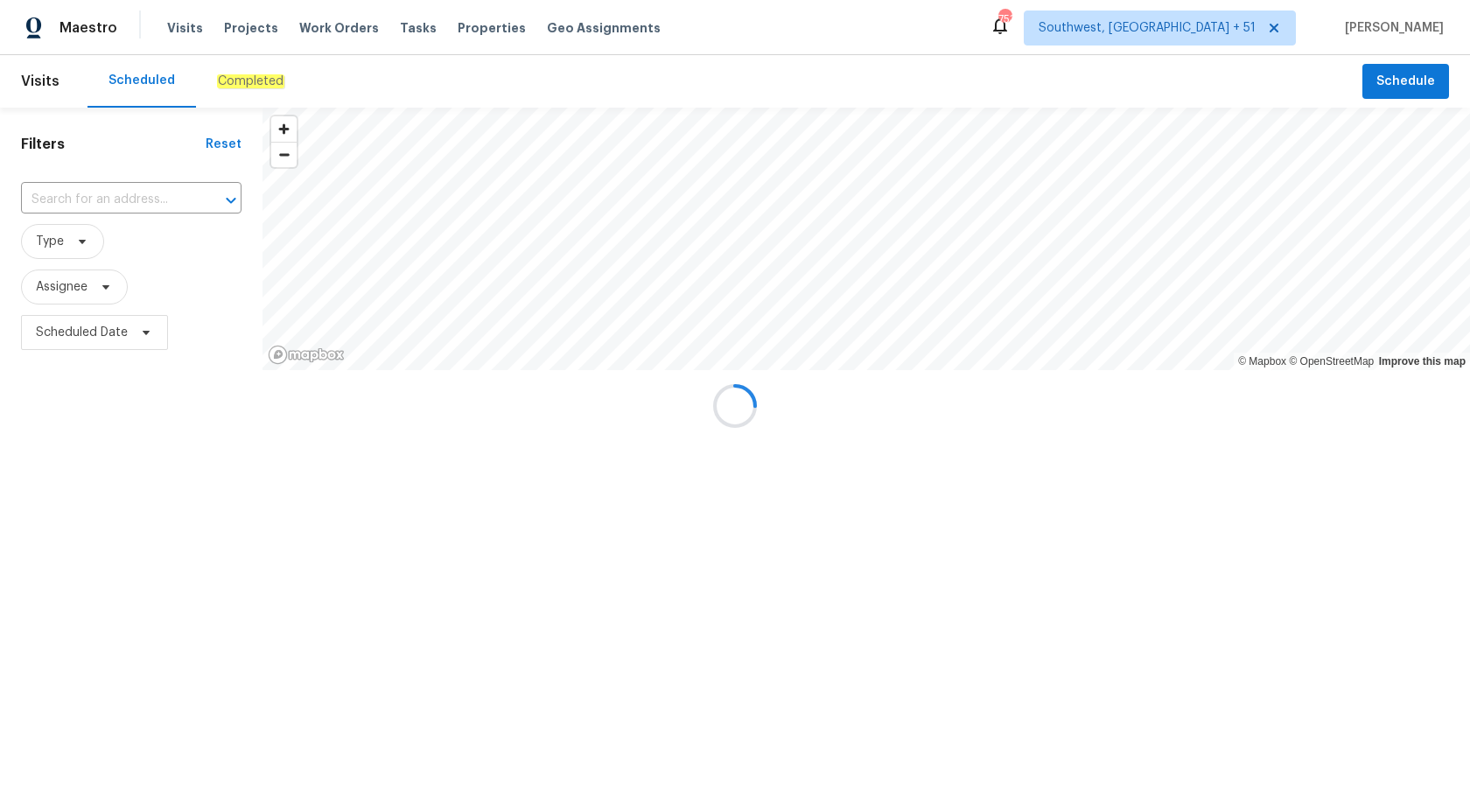
click at [254, 77] on div at bounding box center [735, 406] width 1470 height 812
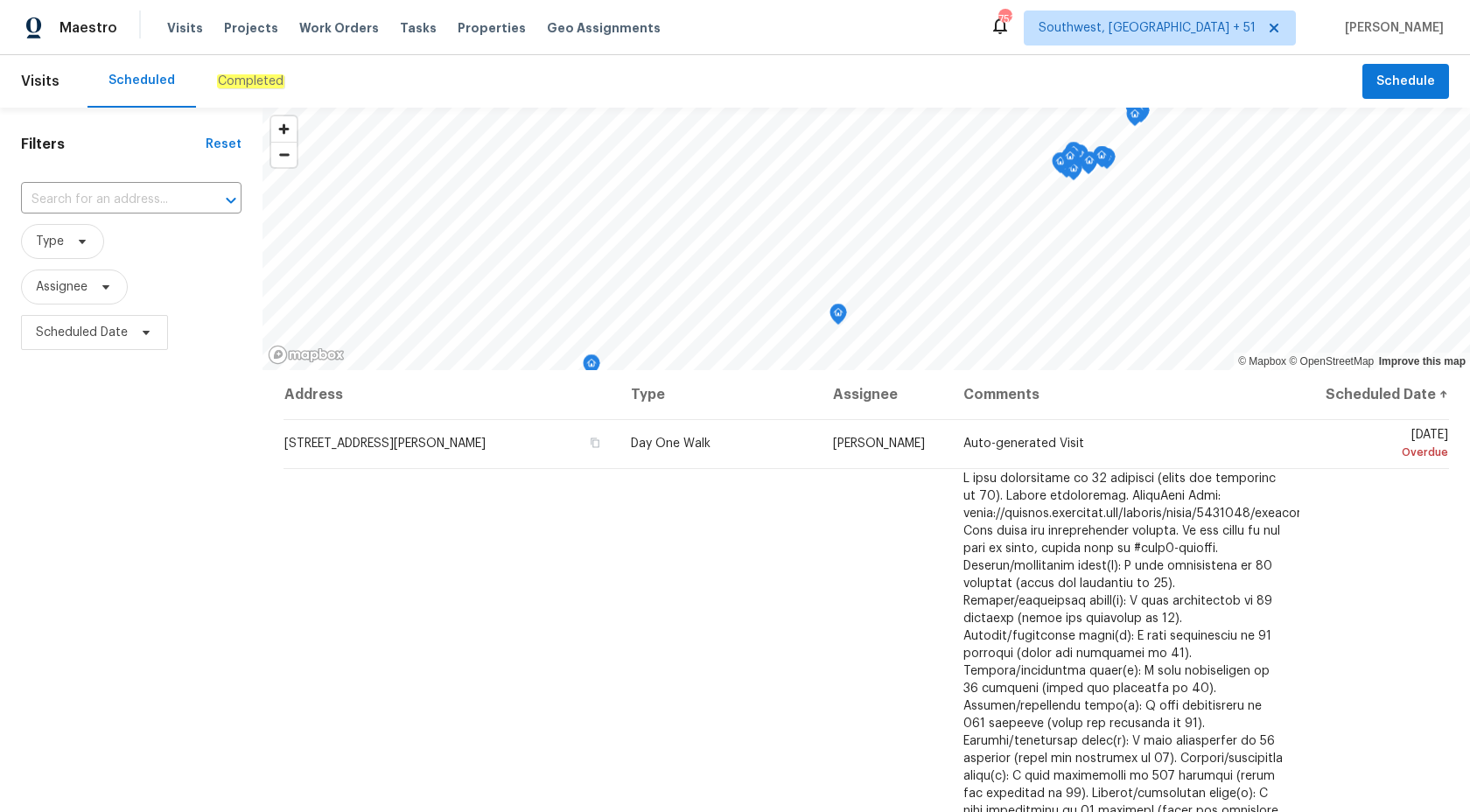
click at [172, 461] on div "Filters Reset ​ Type Assignee Scheduled Date" at bounding box center [131, 563] width 262 height 912
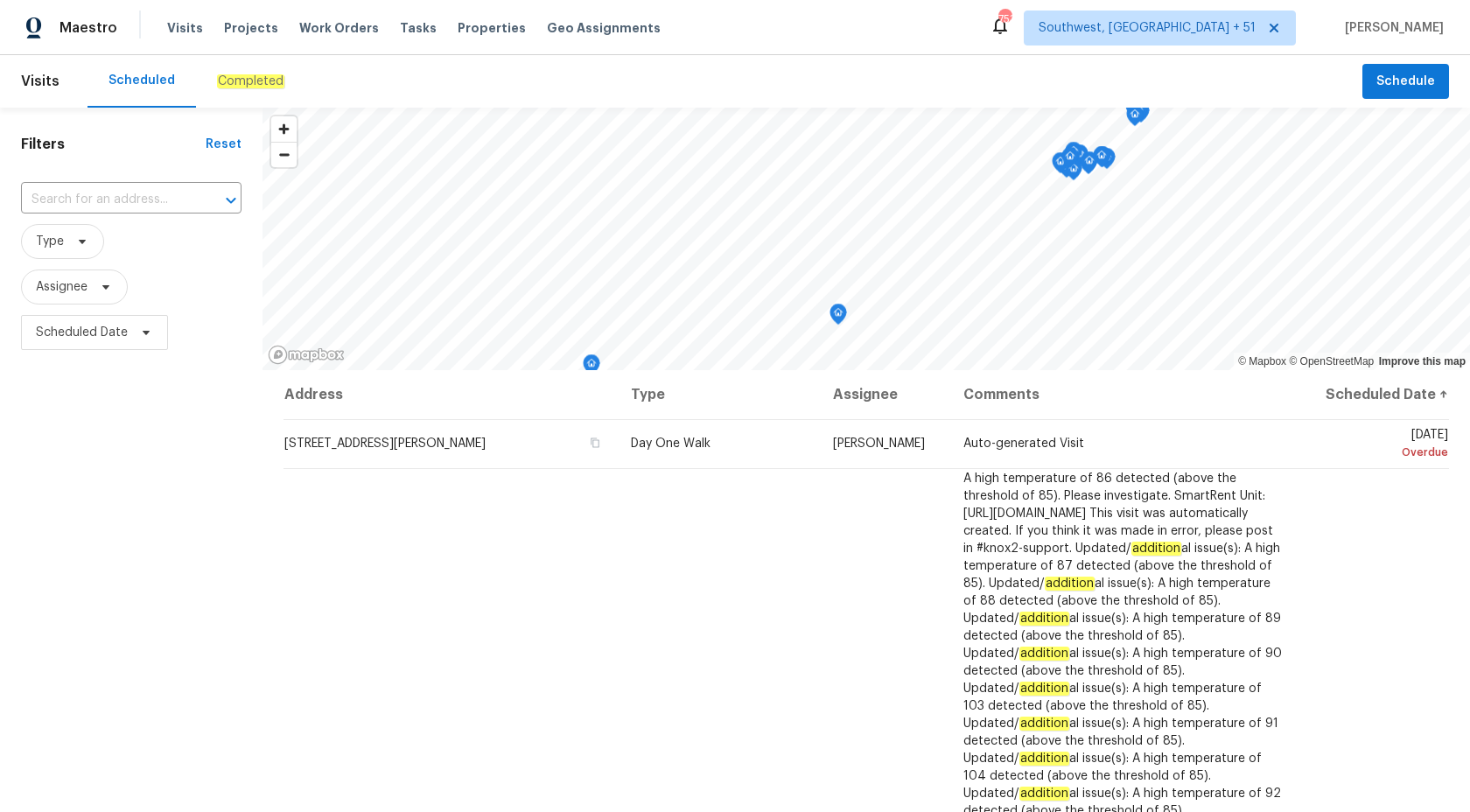
click at [230, 88] on div "Completed" at bounding box center [250, 81] width 67 height 17
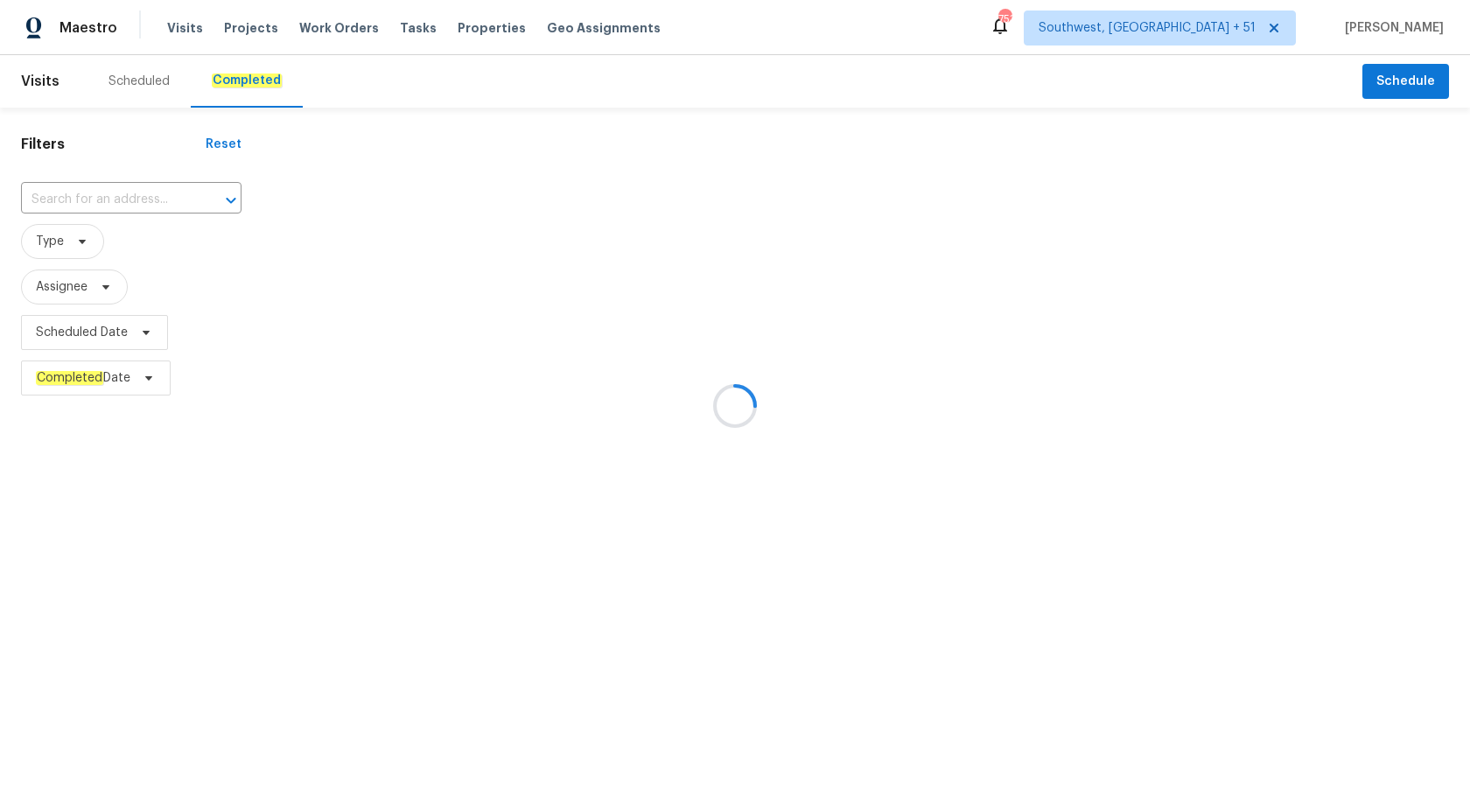
click at [78, 194] on div at bounding box center [735, 406] width 1470 height 812
click at [78, 196] on div at bounding box center [735, 406] width 1470 height 812
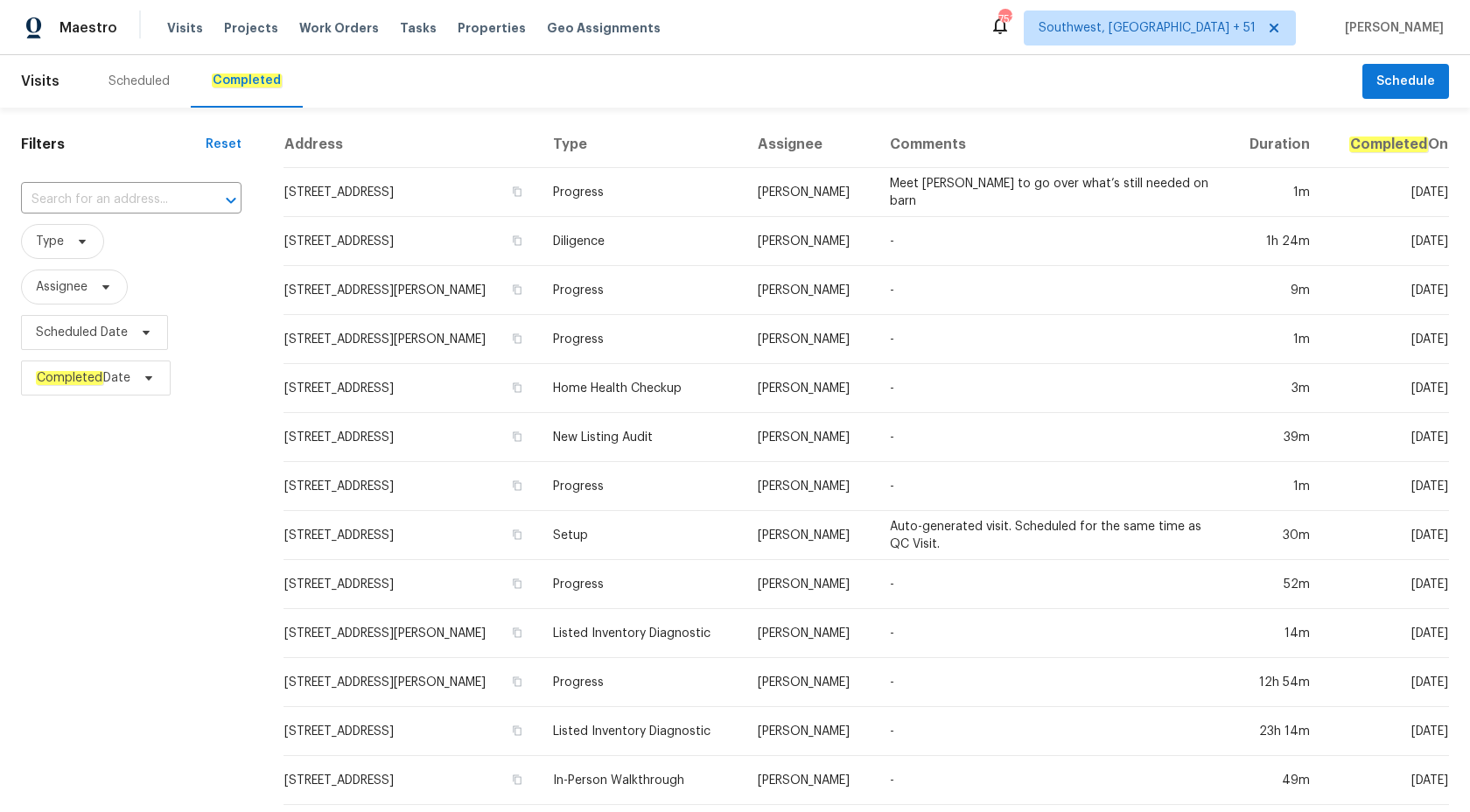
click at [78, 196] on input "text" at bounding box center [106, 200] width 172 height 27
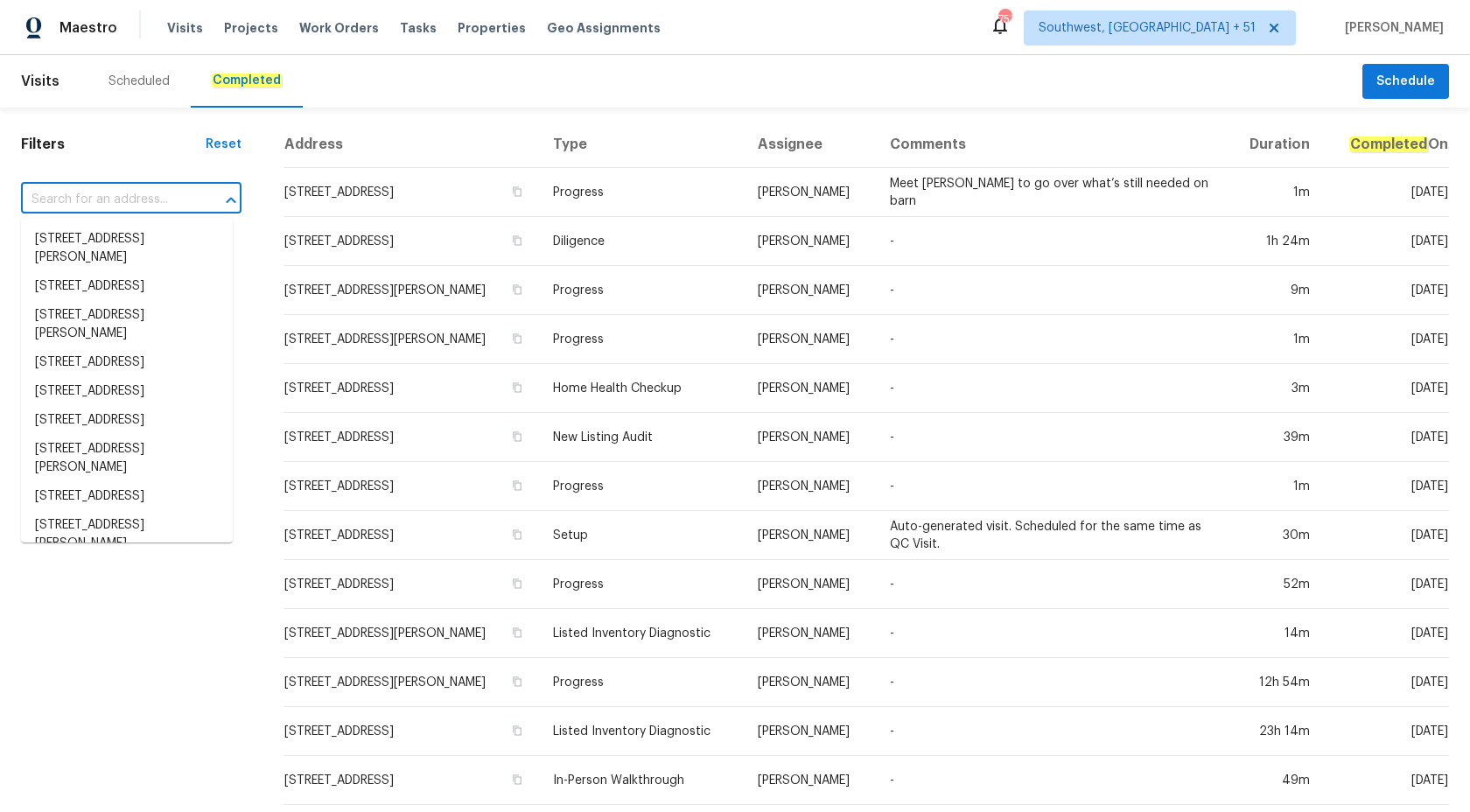
paste input "1275 Mountain Dr NE, Conyers, GA 30013"
type input "1275 Mountain Dr NE, Conyers, GA 30013"
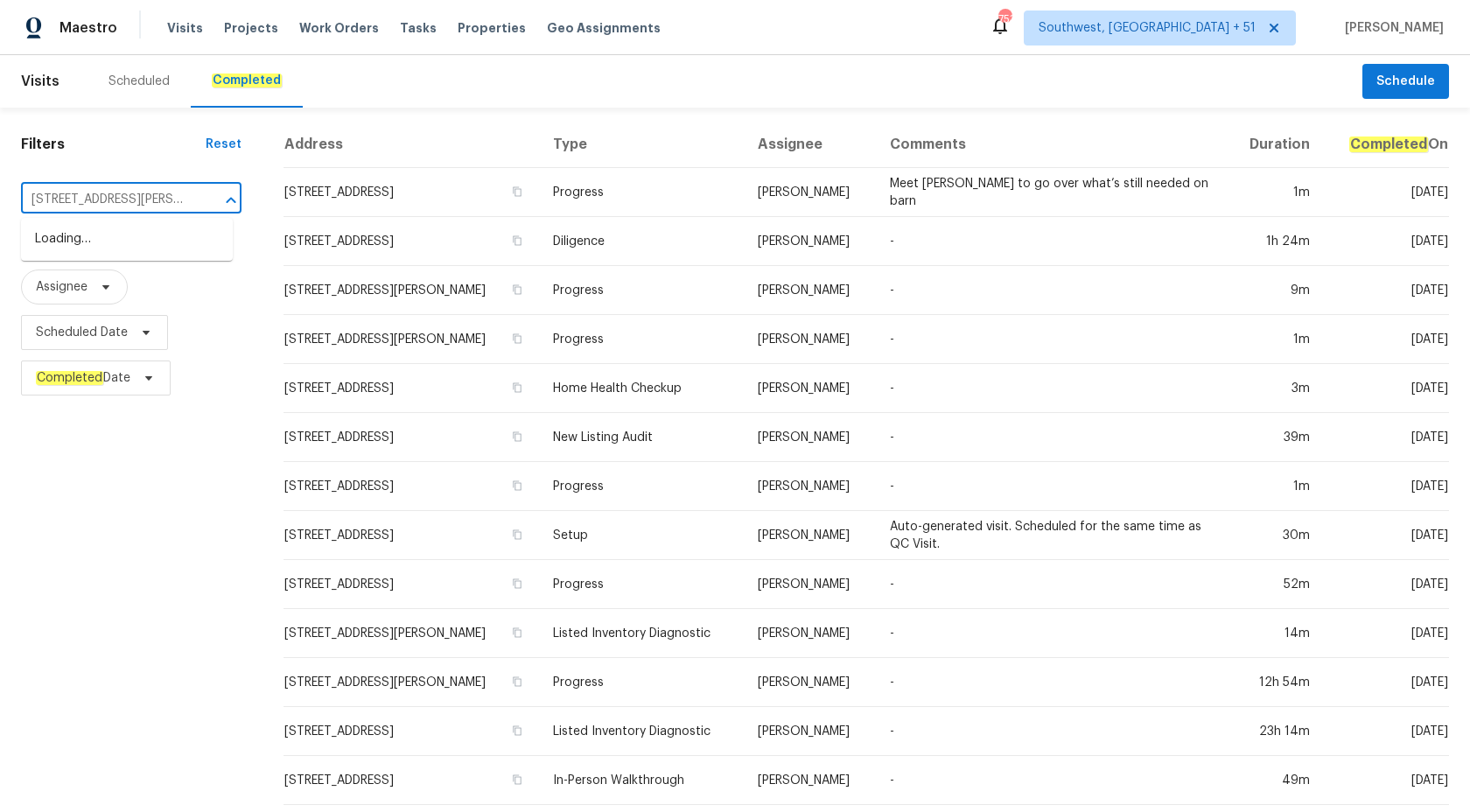
scroll to position [0, 83]
click at [98, 236] on li "1275 Mountain Dr NE, Conyers, GA 30013" at bounding box center [126, 249] width 211 height 47
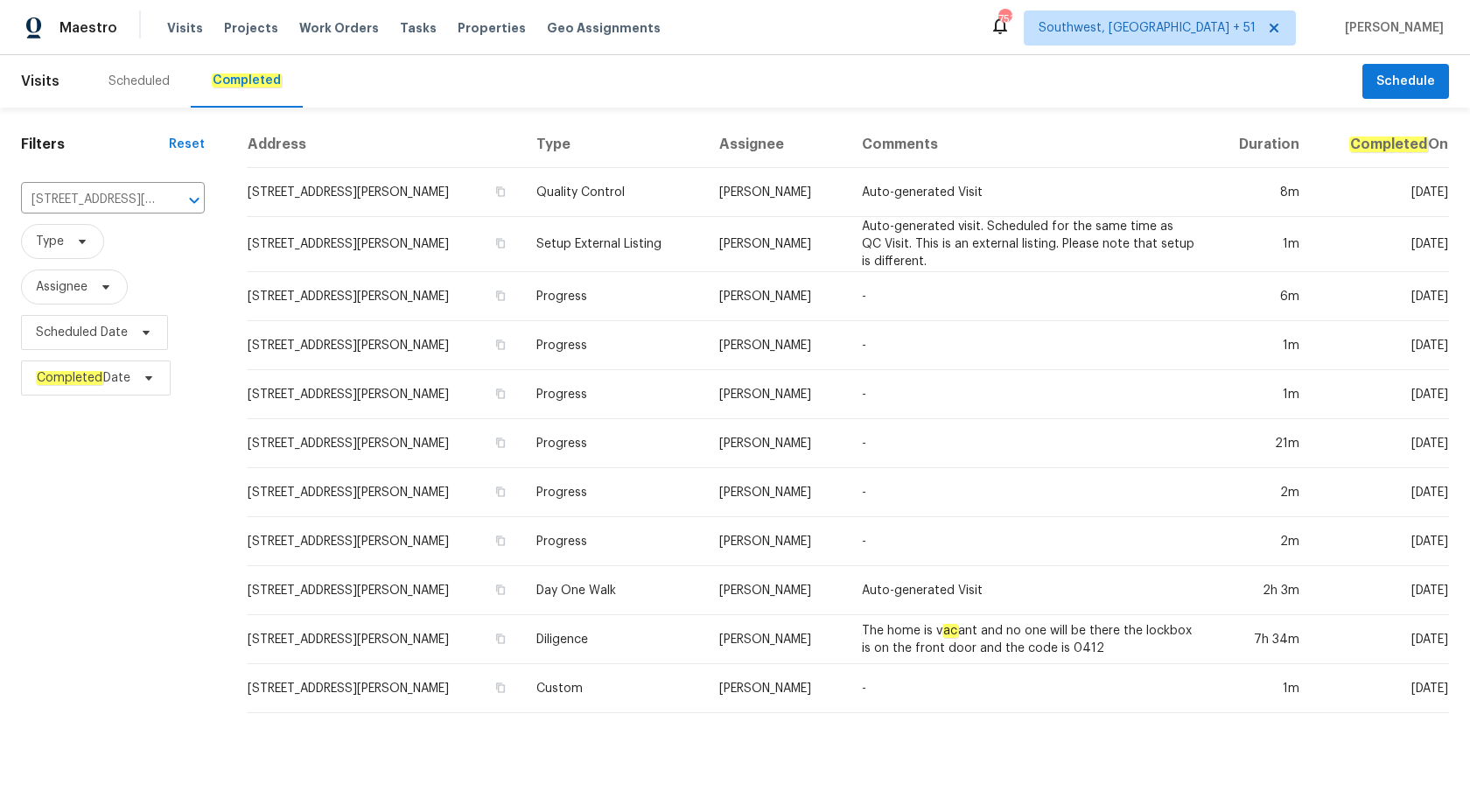
click at [734, 196] on td "Ryan Fogarty" at bounding box center [776, 192] width 142 height 49
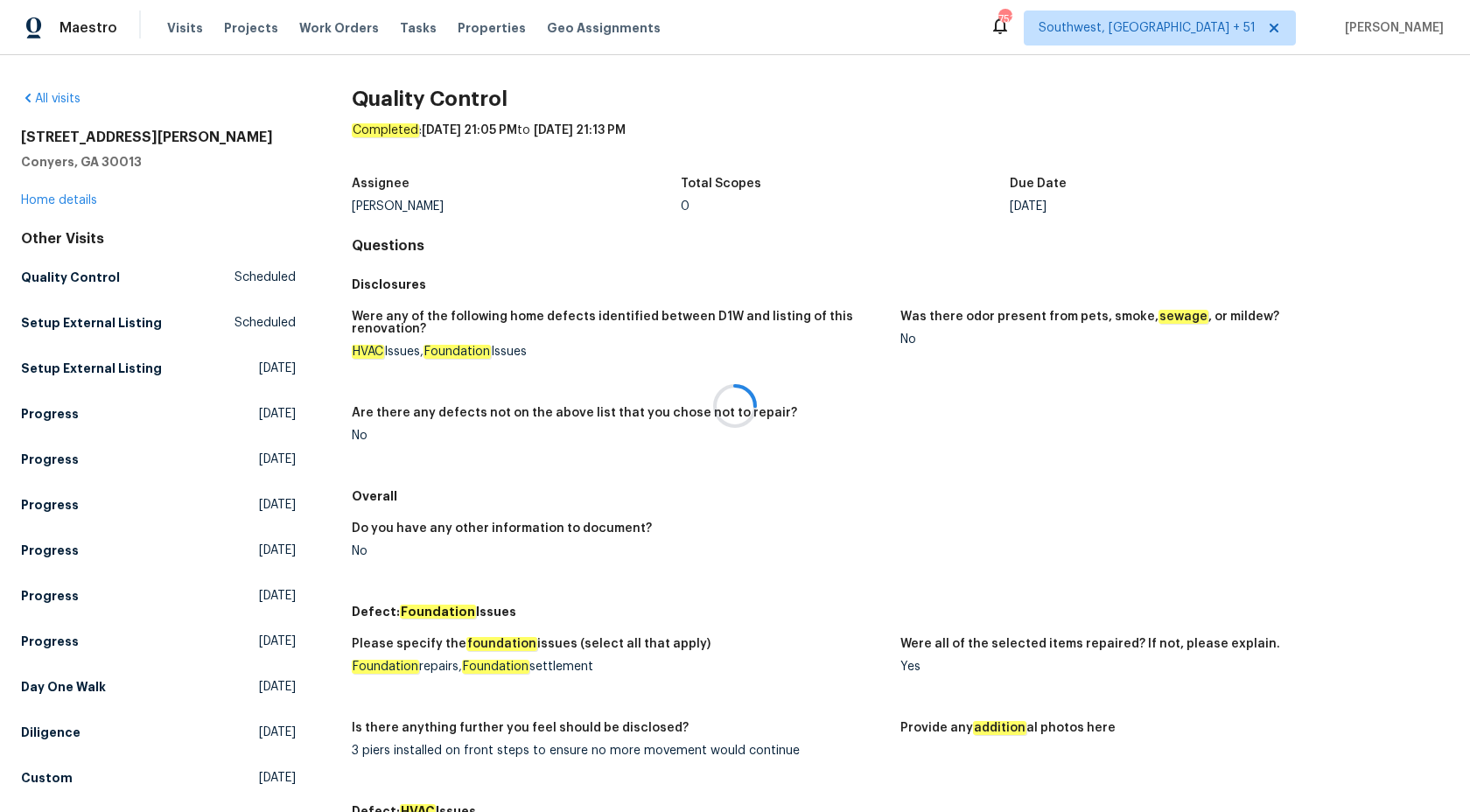
click at [45, 201] on div at bounding box center [735, 406] width 1470 height 812
click at [62, 201] on div at bounding box center [735, 406] width 1470 height 812
click at [62, 201] on link "Home details" at bounding box center [59, 200] width 76 height 12
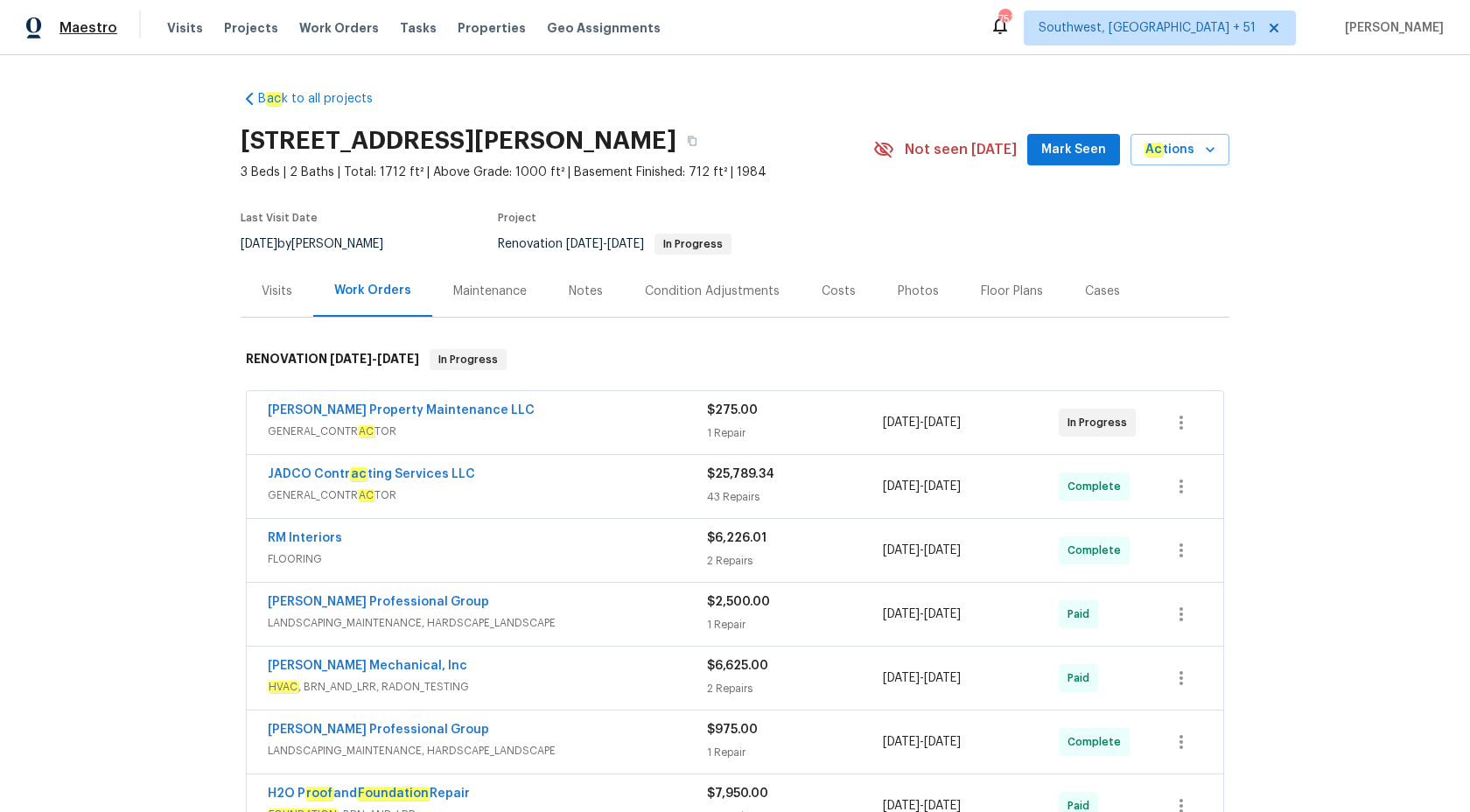
click at [104, 30] on span "Maestro" at bounding box center [89, 27] width 58 height 17
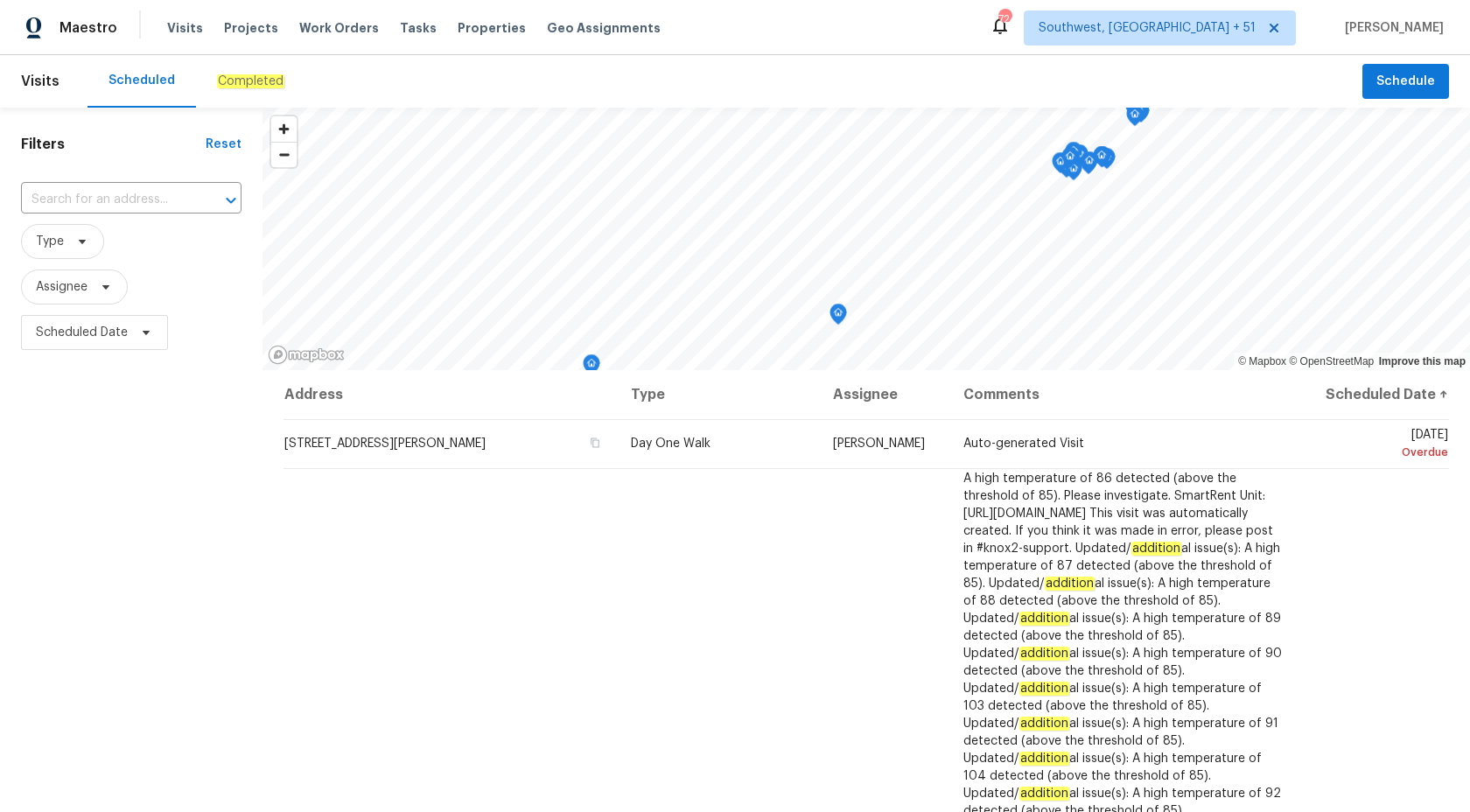
click at [252, 95] on div "Completed" at bounding box center [250, 82] width 110 height 53
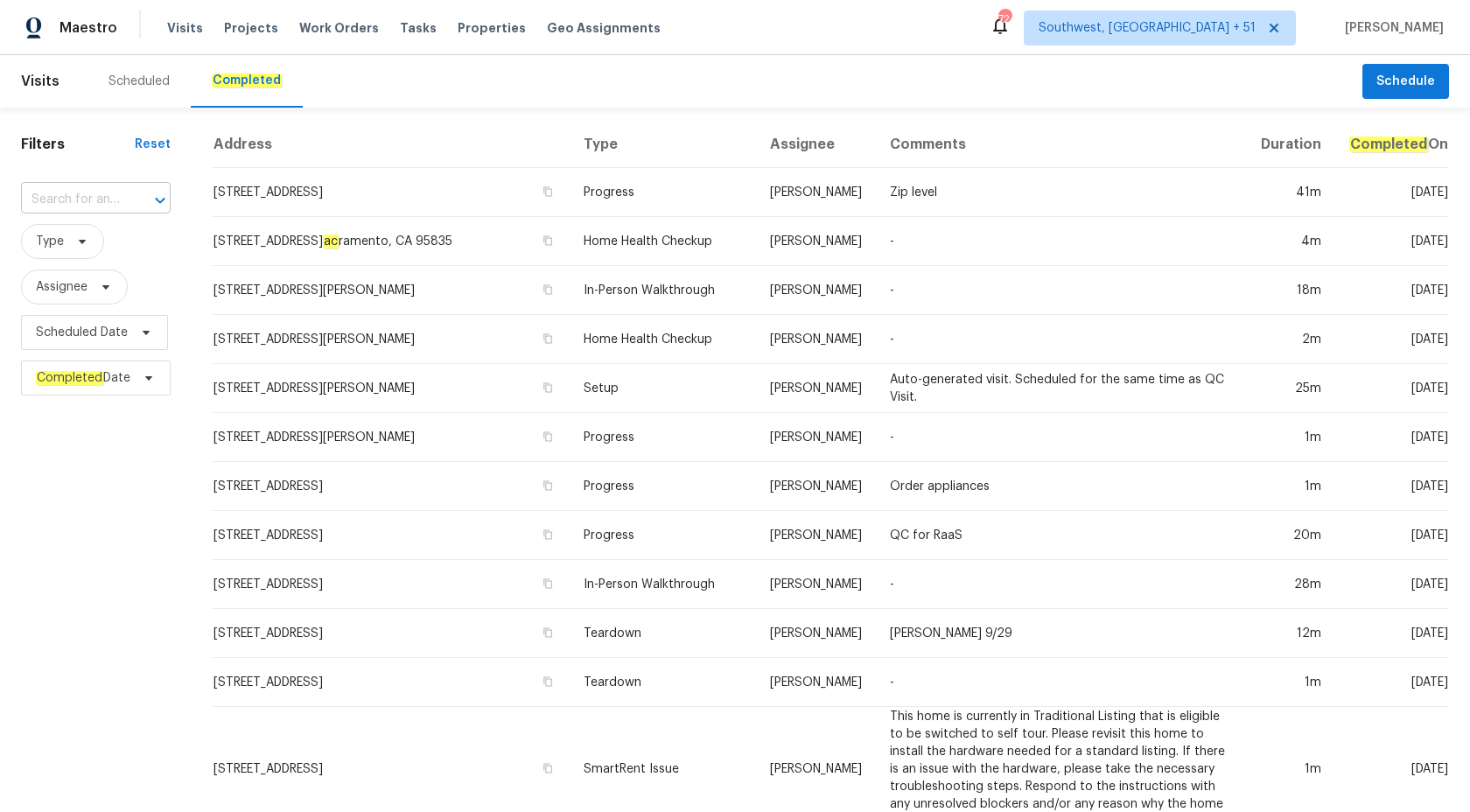
click at [122, 201] on input "text" at bounding box center [71, 200] width 101 height 27
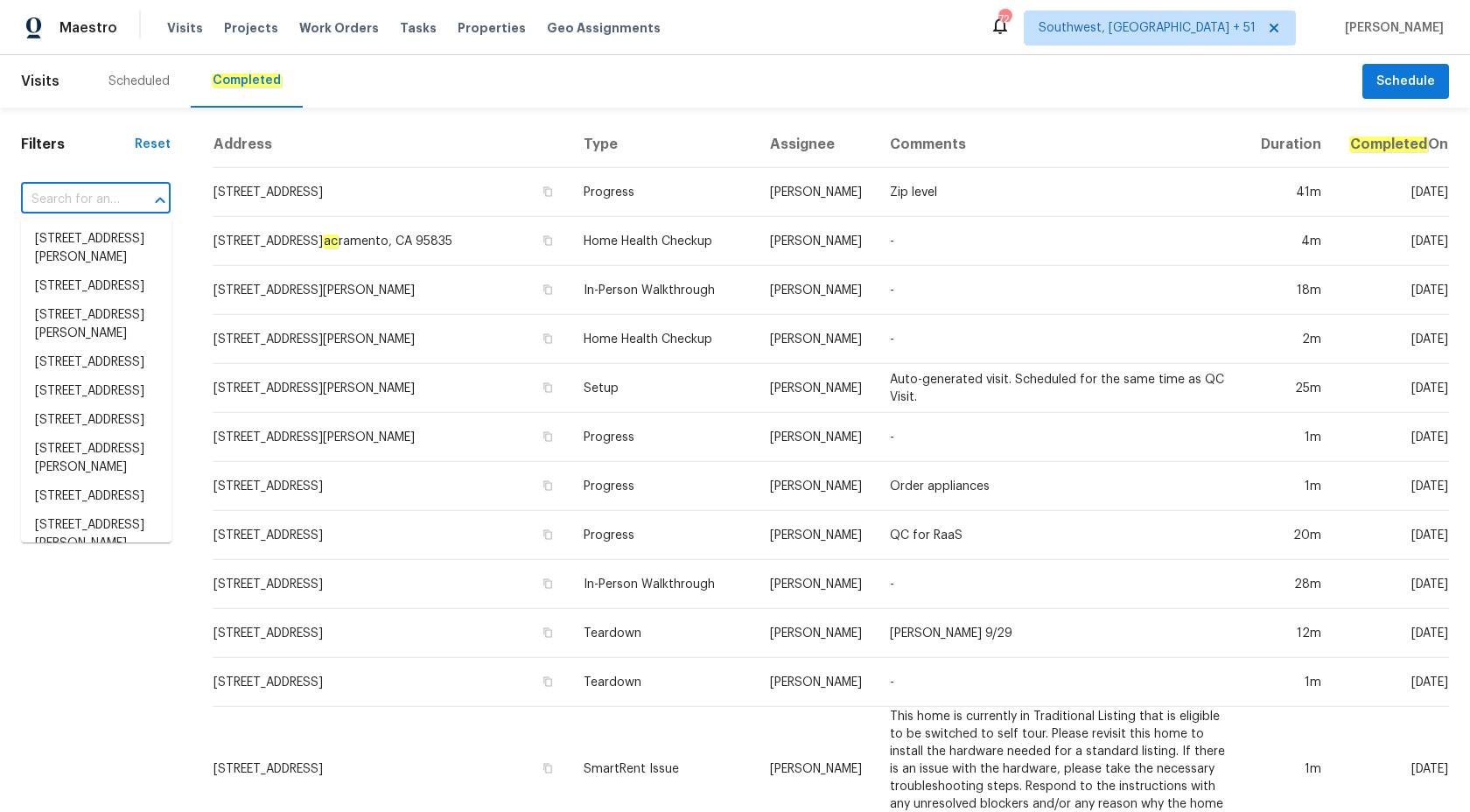
paste input "[STREET_ADDRESS]"
type input "[STREET_ADDRESS]"
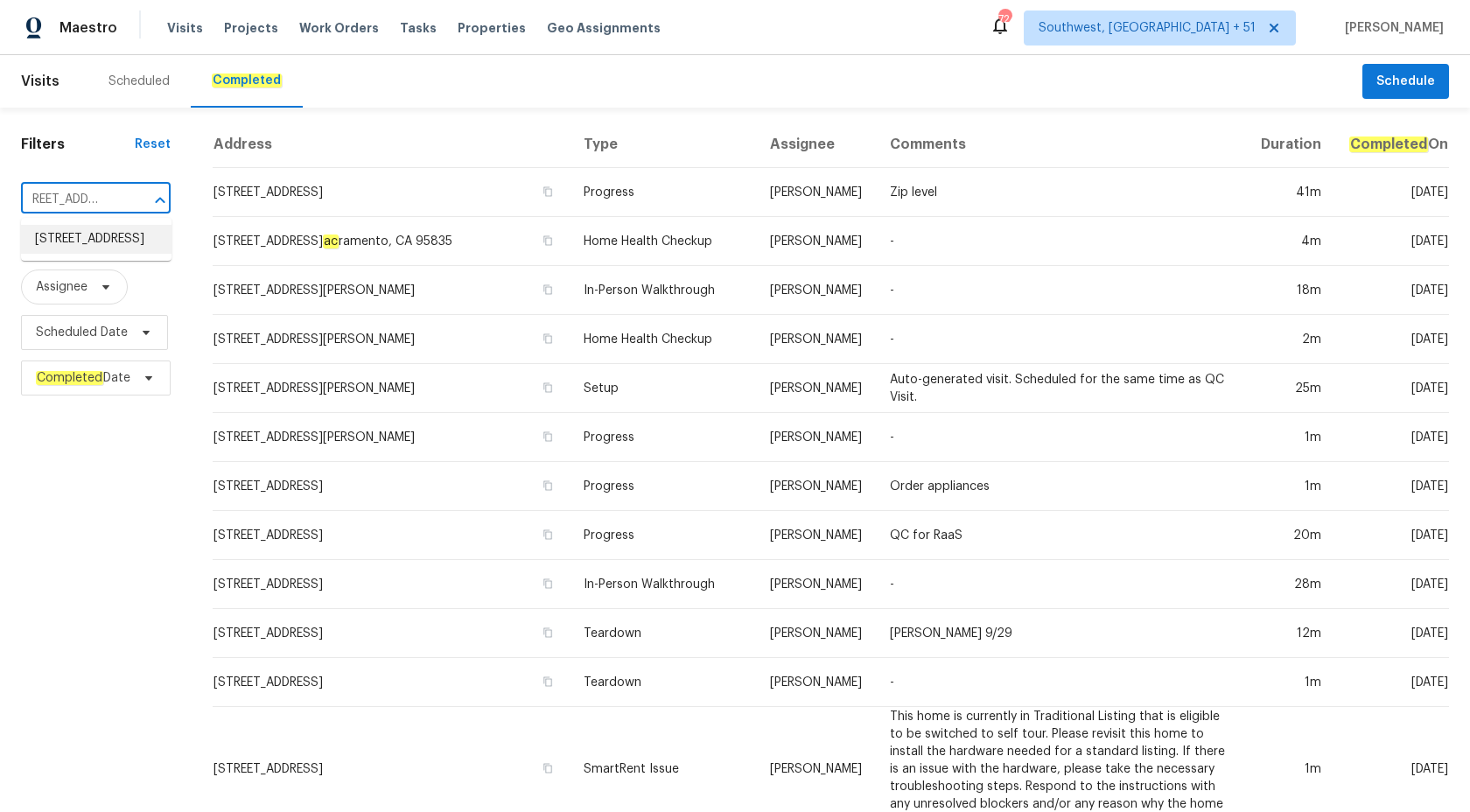
click at [109, 249] on li "[STREET_ADDRESS]" at bounding box center [96, 240] width 151 height 29
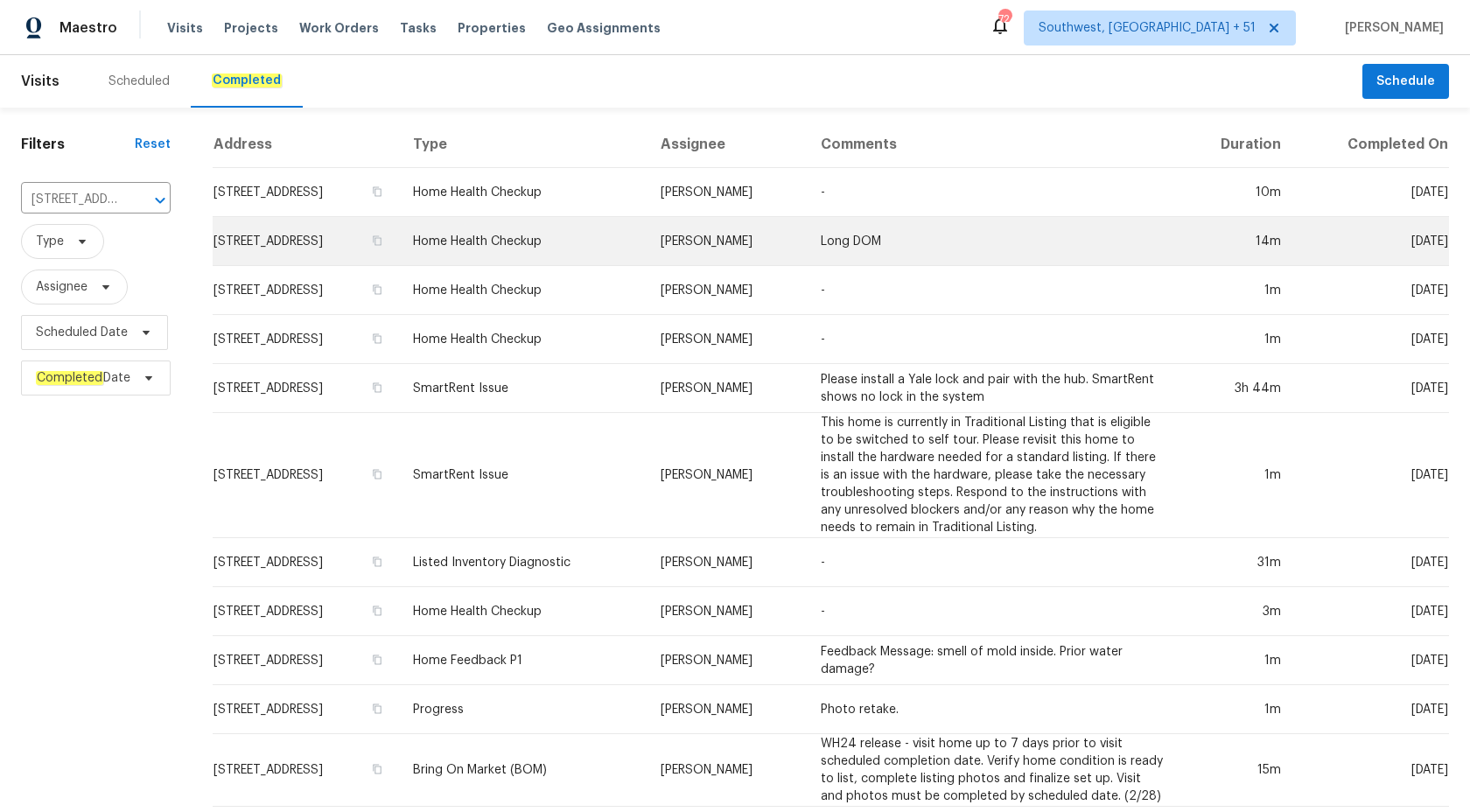
click at [877, 224] on td "Long DOM" at bounding box center [992, 241] width 371 height 49
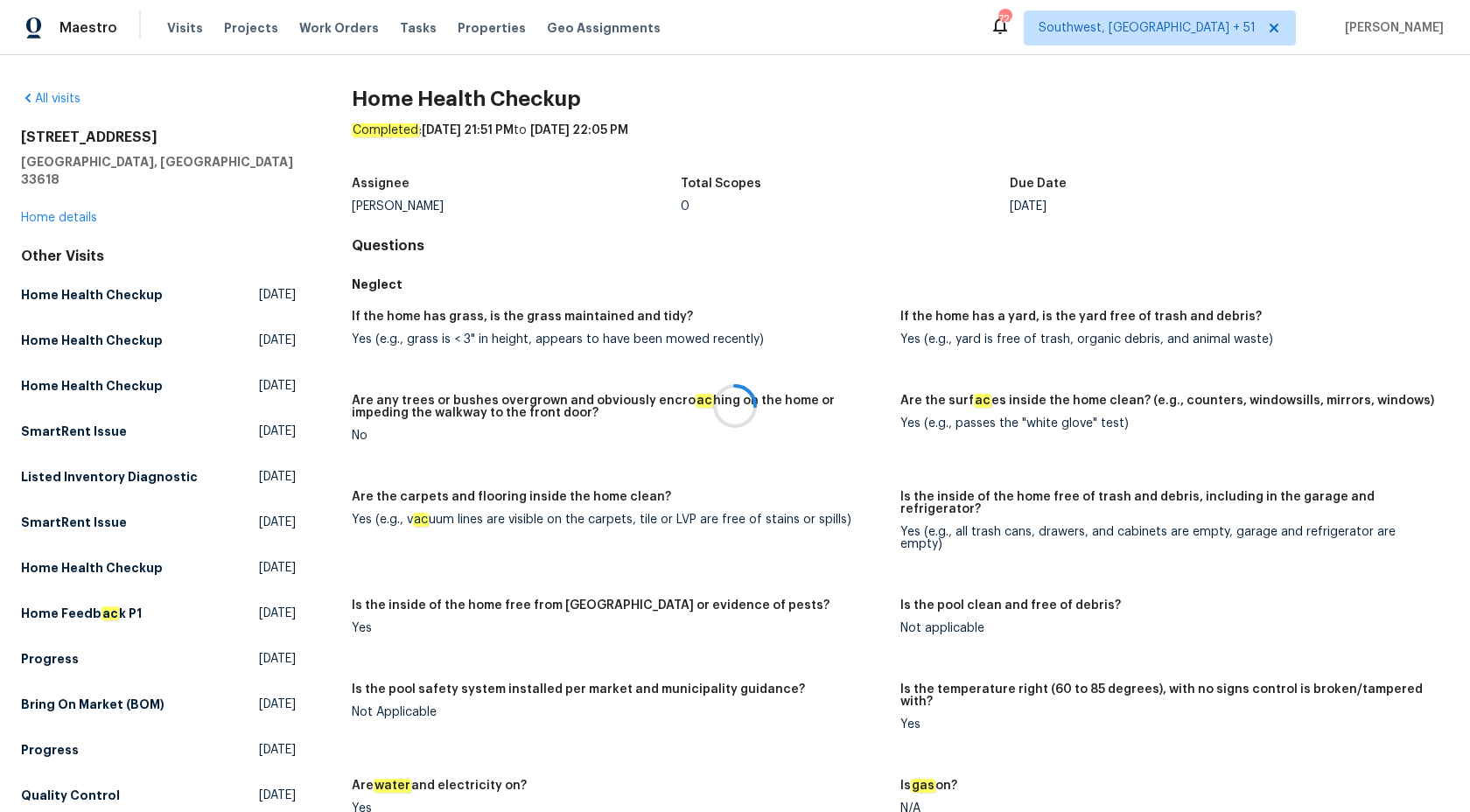
click at [41, 203] on div at bounding box center [735, 406] width 1470 height 812
click at [51, 211] on link "Home details" at bounding box center [59, 217] width 76 height 12
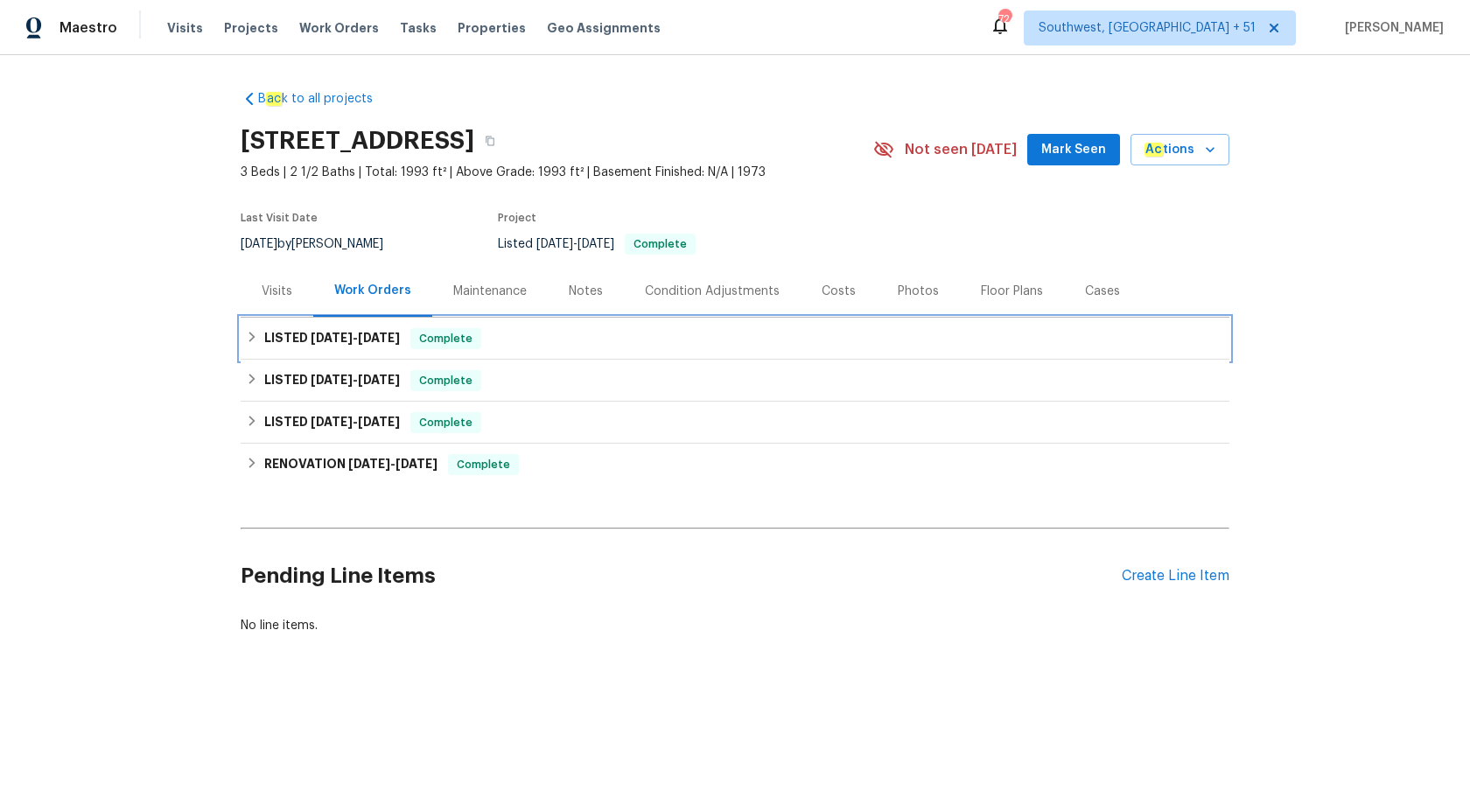
click at [394, 343] on span "[DATE]" at bounding box center [378, 337] width 42 height 12
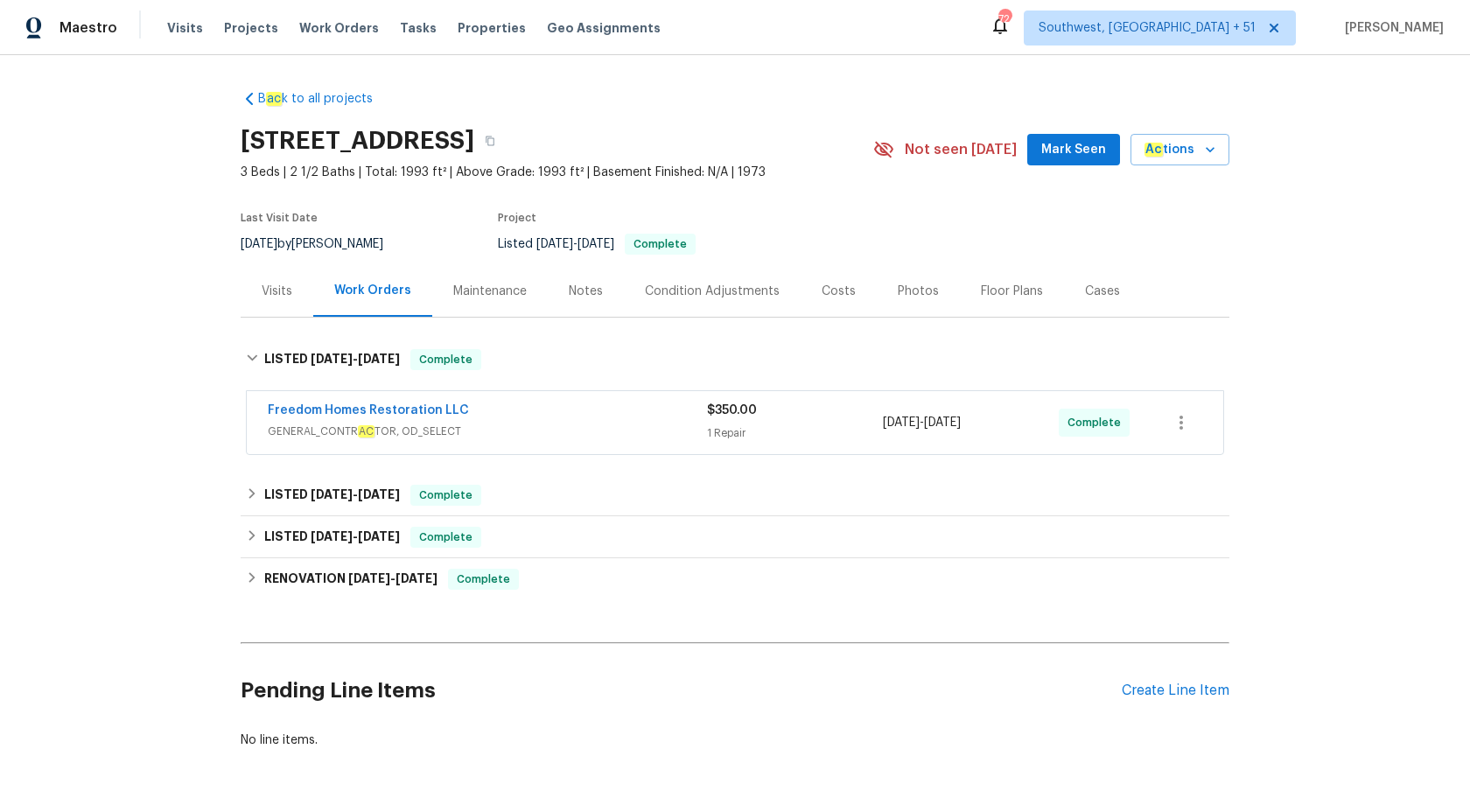
click at [648, 415] on div "Freedom Homes Restoration LLC" at bounding box center [487, 412] width 439 height 21
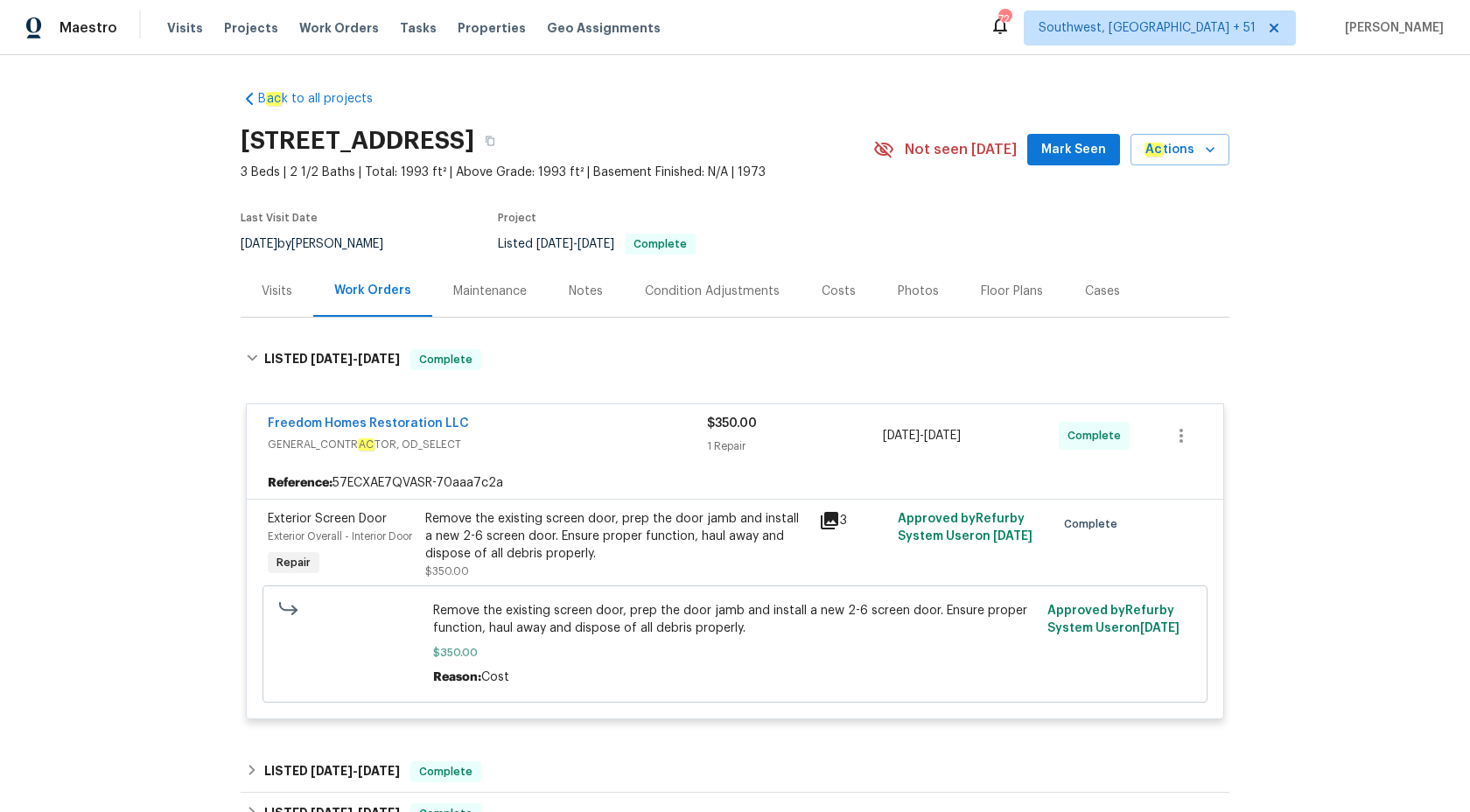
scroll to position [352, 0]
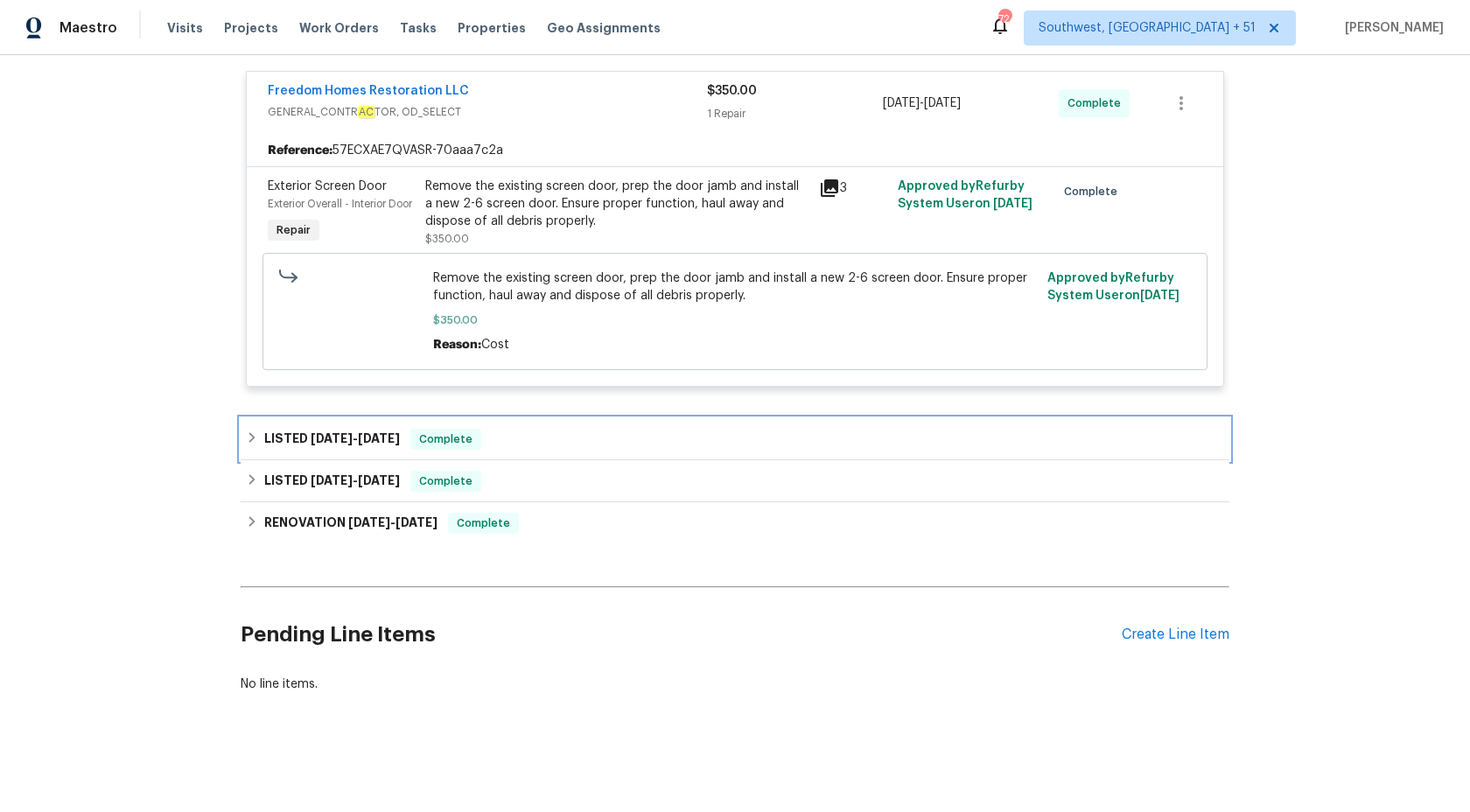
click at [451, 428] on div "Complete" at bounding box center [446, 438] width 71 height 21
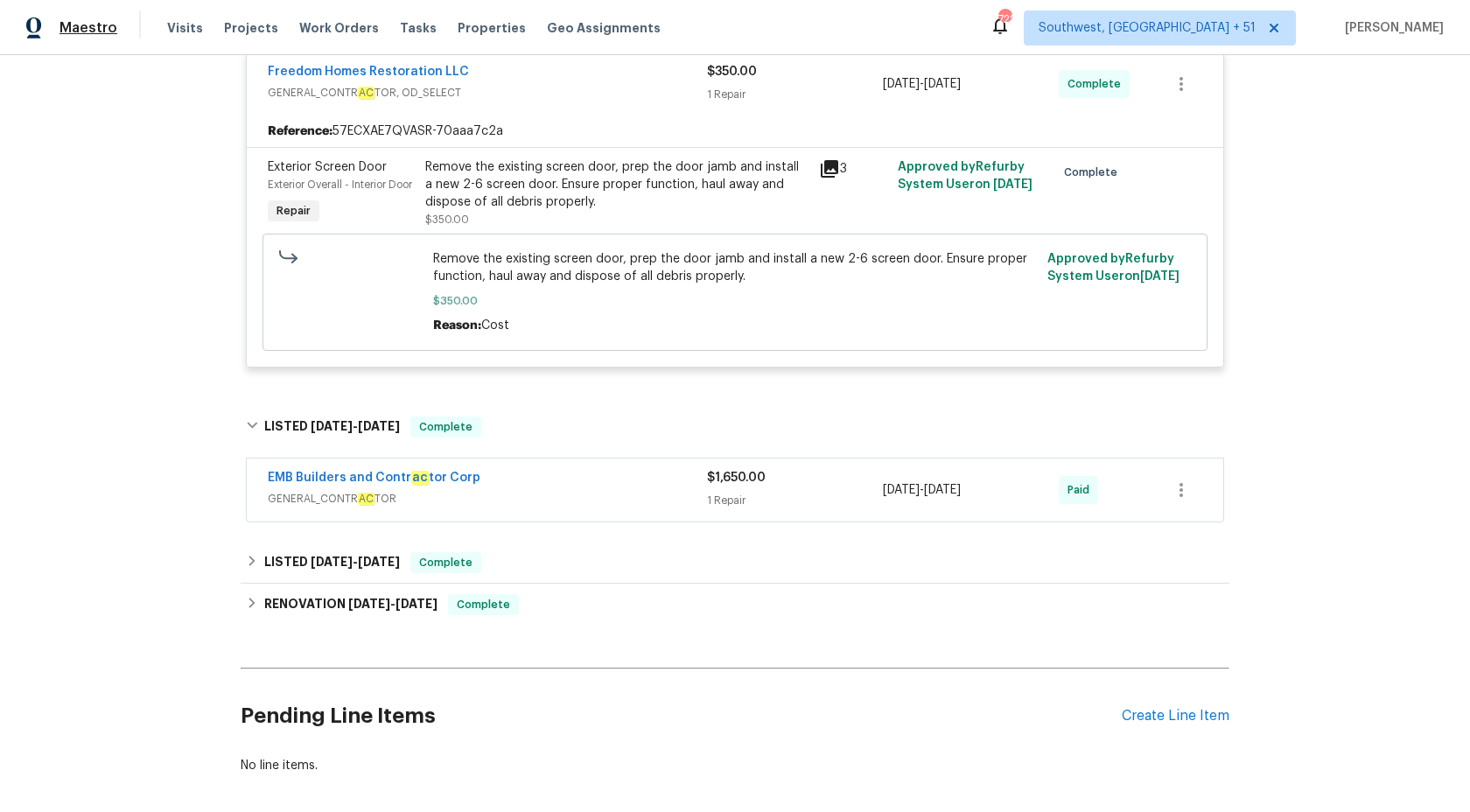
click at [85, 35] on span "Maestro" at bounding box center [89, 27] width 58 height 17
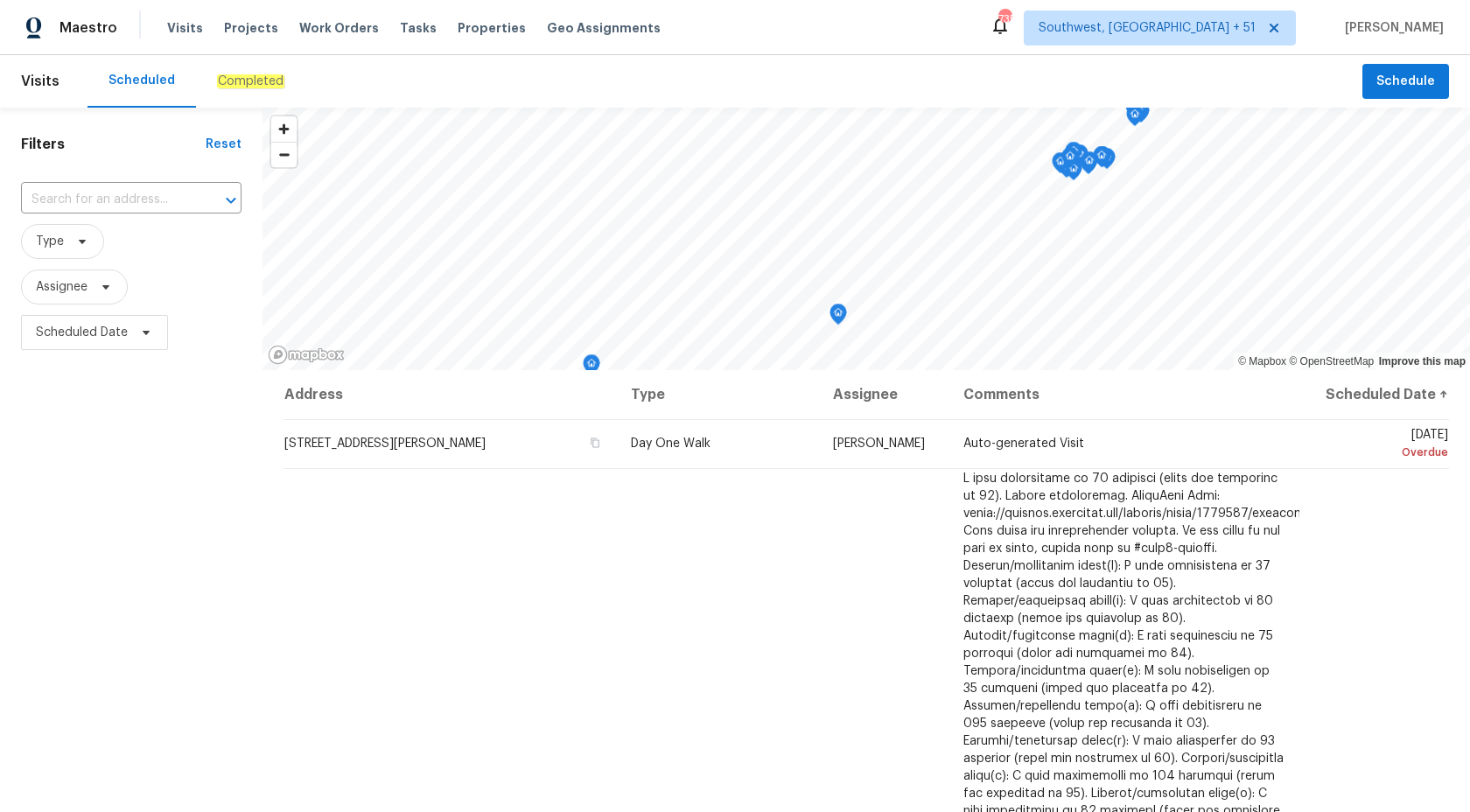
click at [252, 88] on div "Completed" at bounding box center [250, 81] width 67 height 17
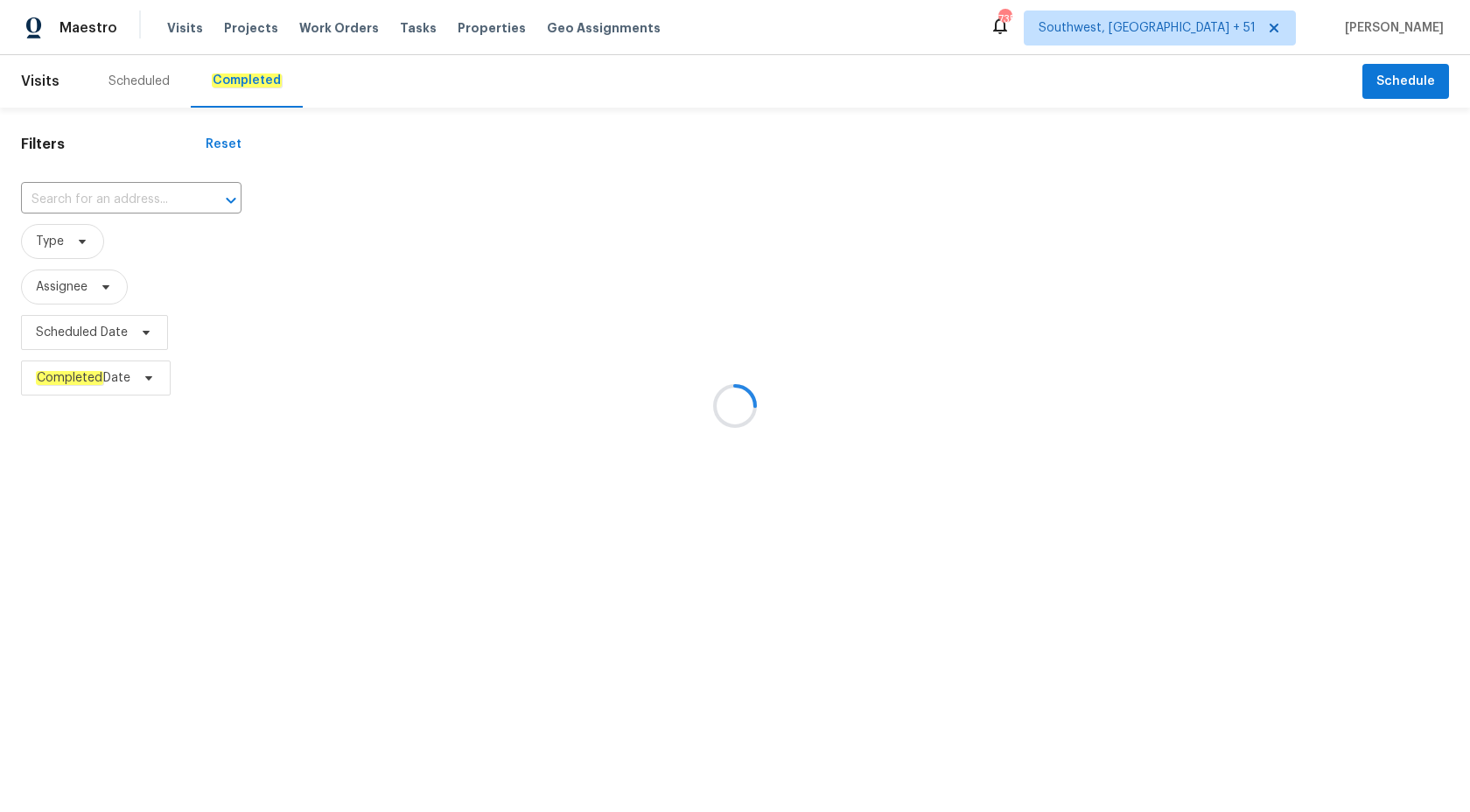
click at [54, 183] on div at bounding box center [735, 406] width 1470 height 812
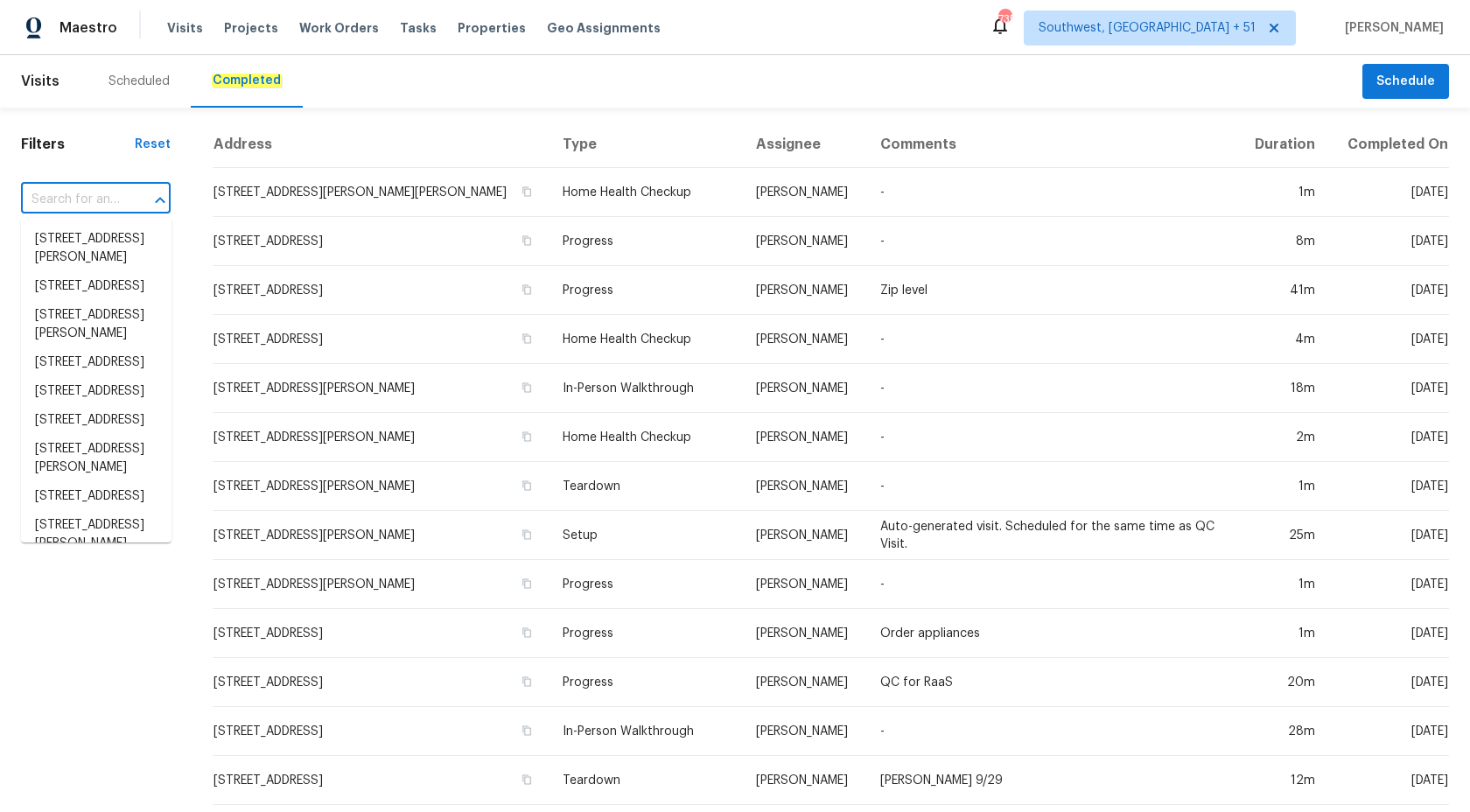
click at [74, 204] on input "text" at bounding box center [71, 200] width 101 height 27
paste input "[STREET_ADDRESS][PERSON_NAME]"
type input "[STREET_ADDRESS][PERSON_NAME]"
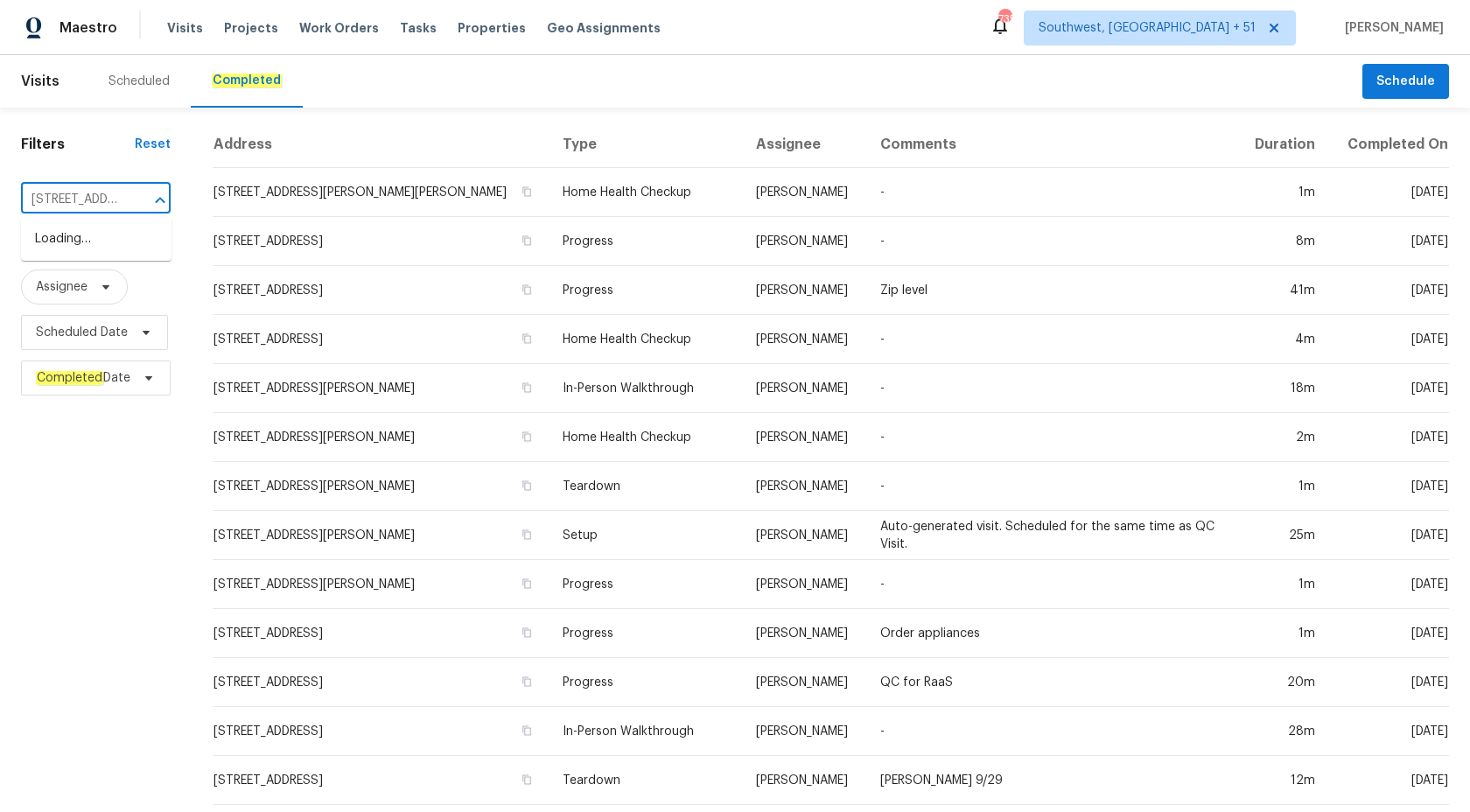
scroll to position [0, 132]
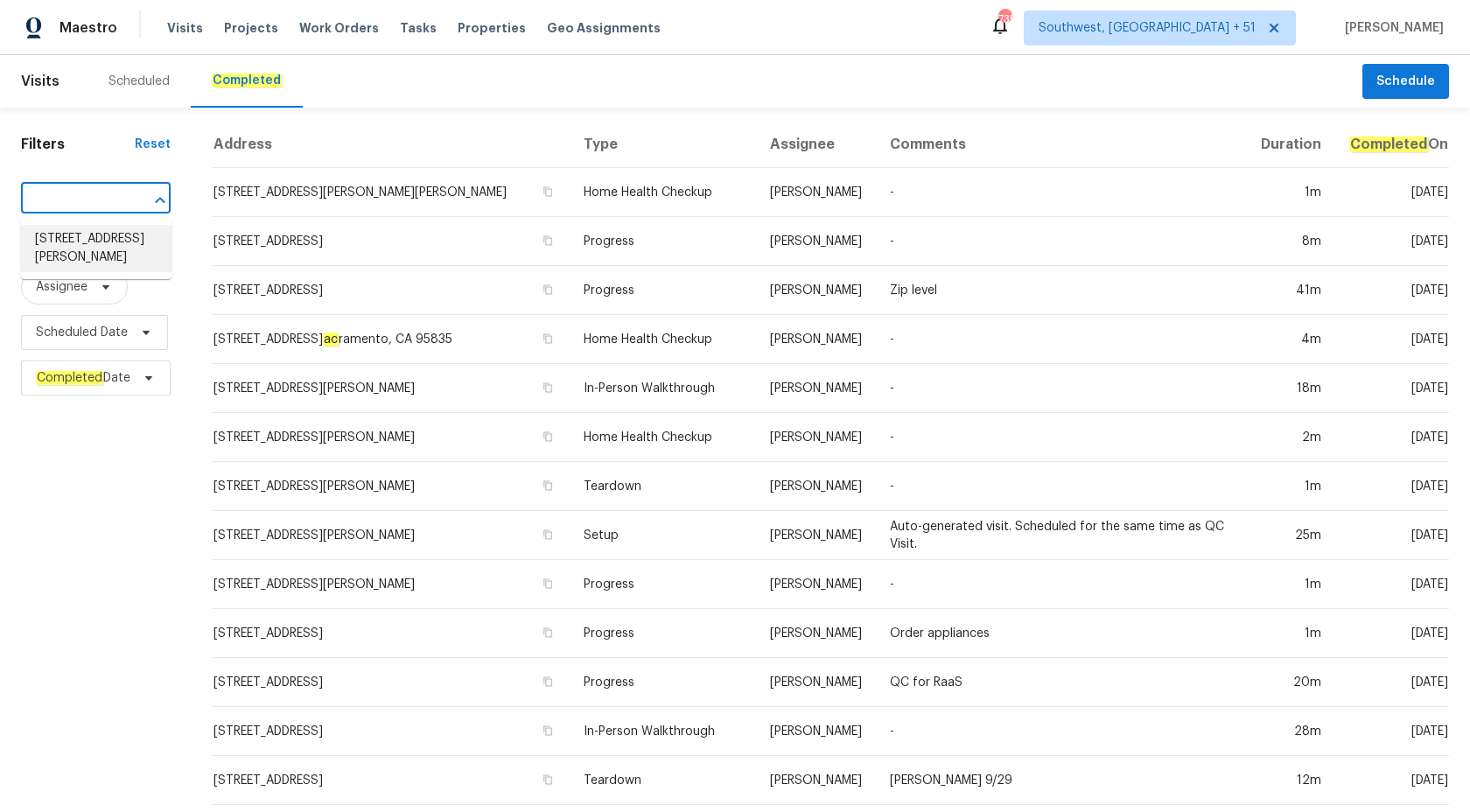
click at [87, 257] on li "[STREET_ADDRESS][PERSON_NAME]" at bounding box center [96, 249] width 151 height 47
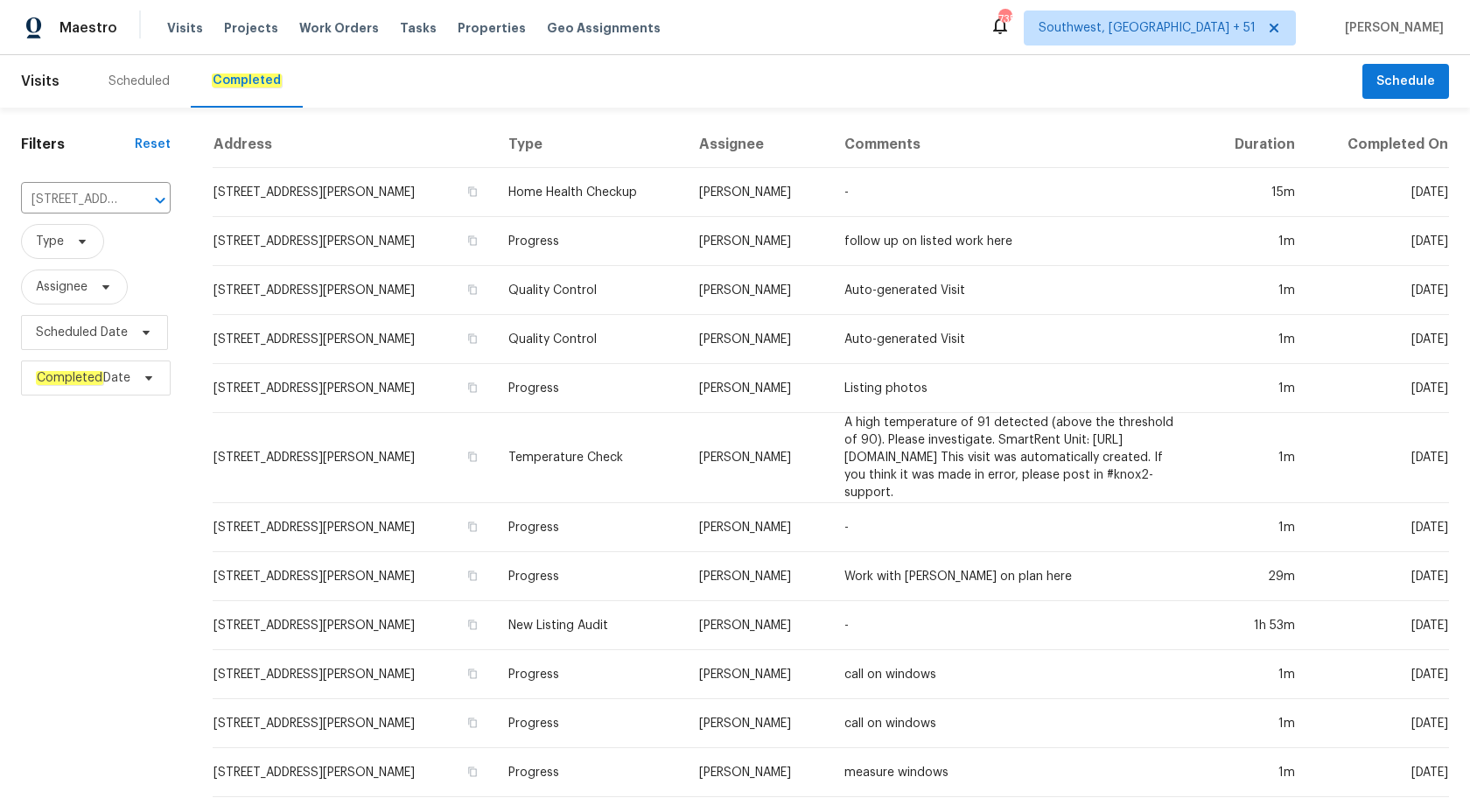
click at [627, 241] on td "Progress" at bounding box center [590, 241] width 191 height 49
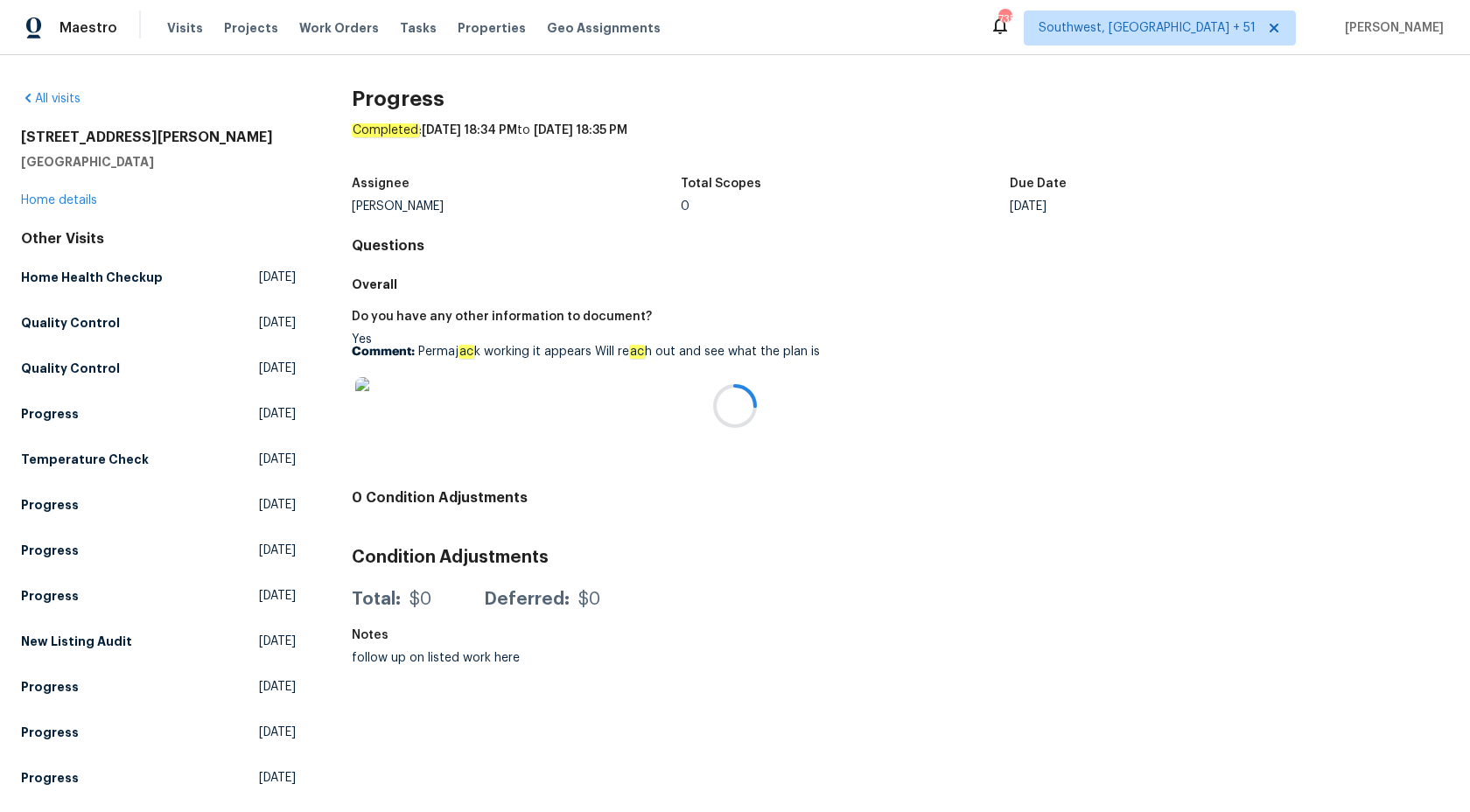
click at [44, 200] on div at bounding box center [735, 406] width 1470 height 812
click at [62, 200] on link "Home details" at bounding box center [59, 200] width 76 height 12
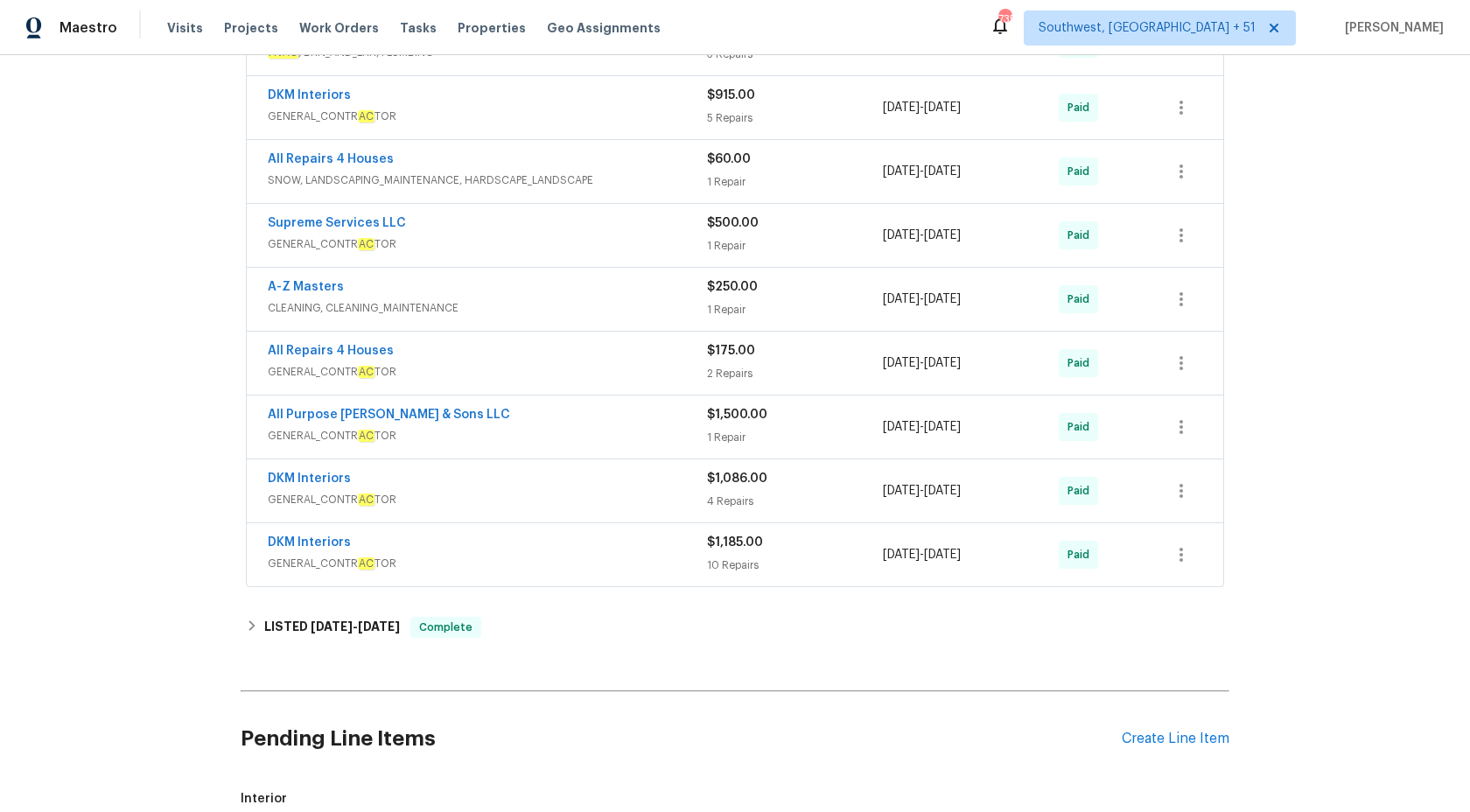
scroll to position [508, 0]
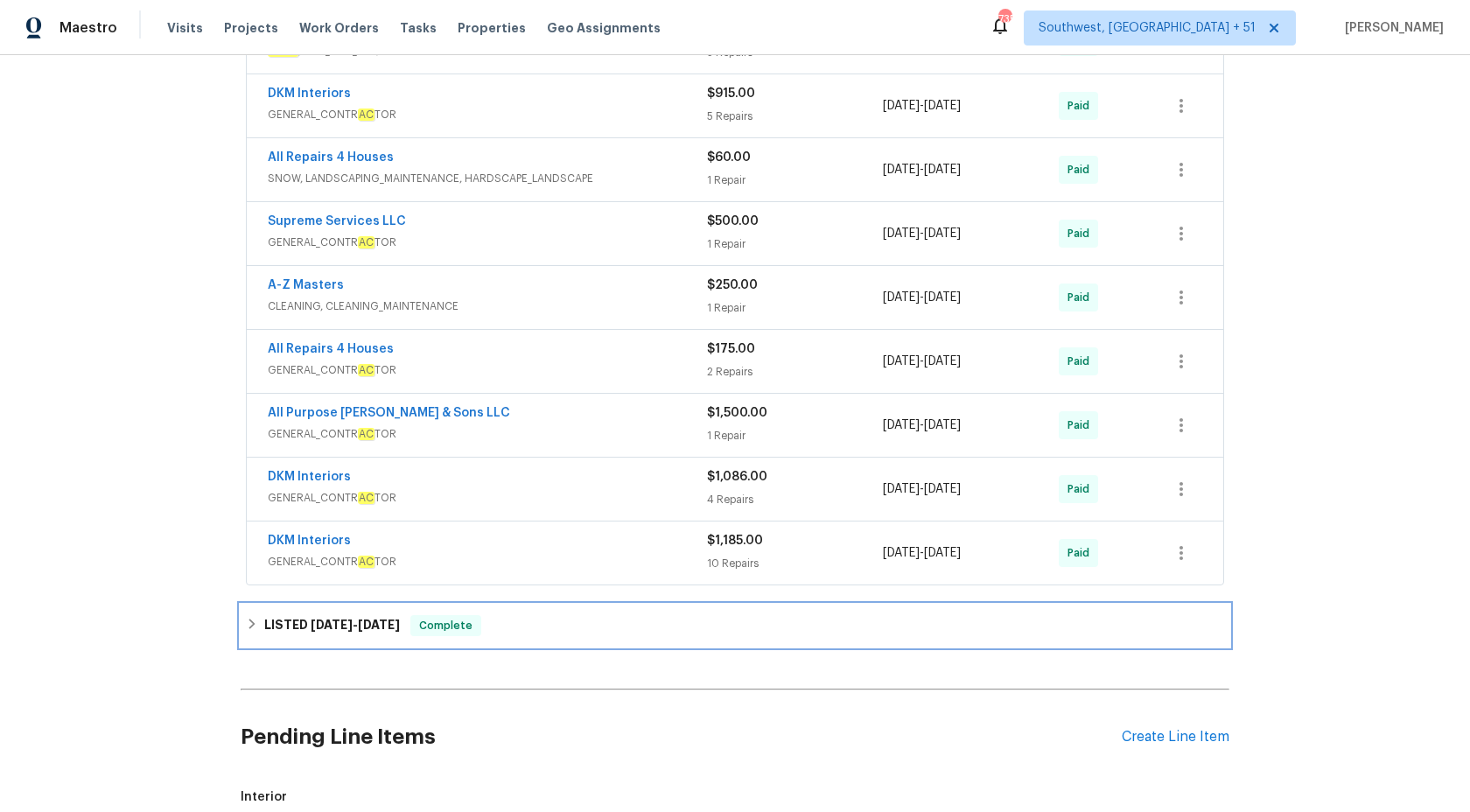
click at [312, 630] on span "[DATE]" at bounding box center [331, 624] width 42 height 12
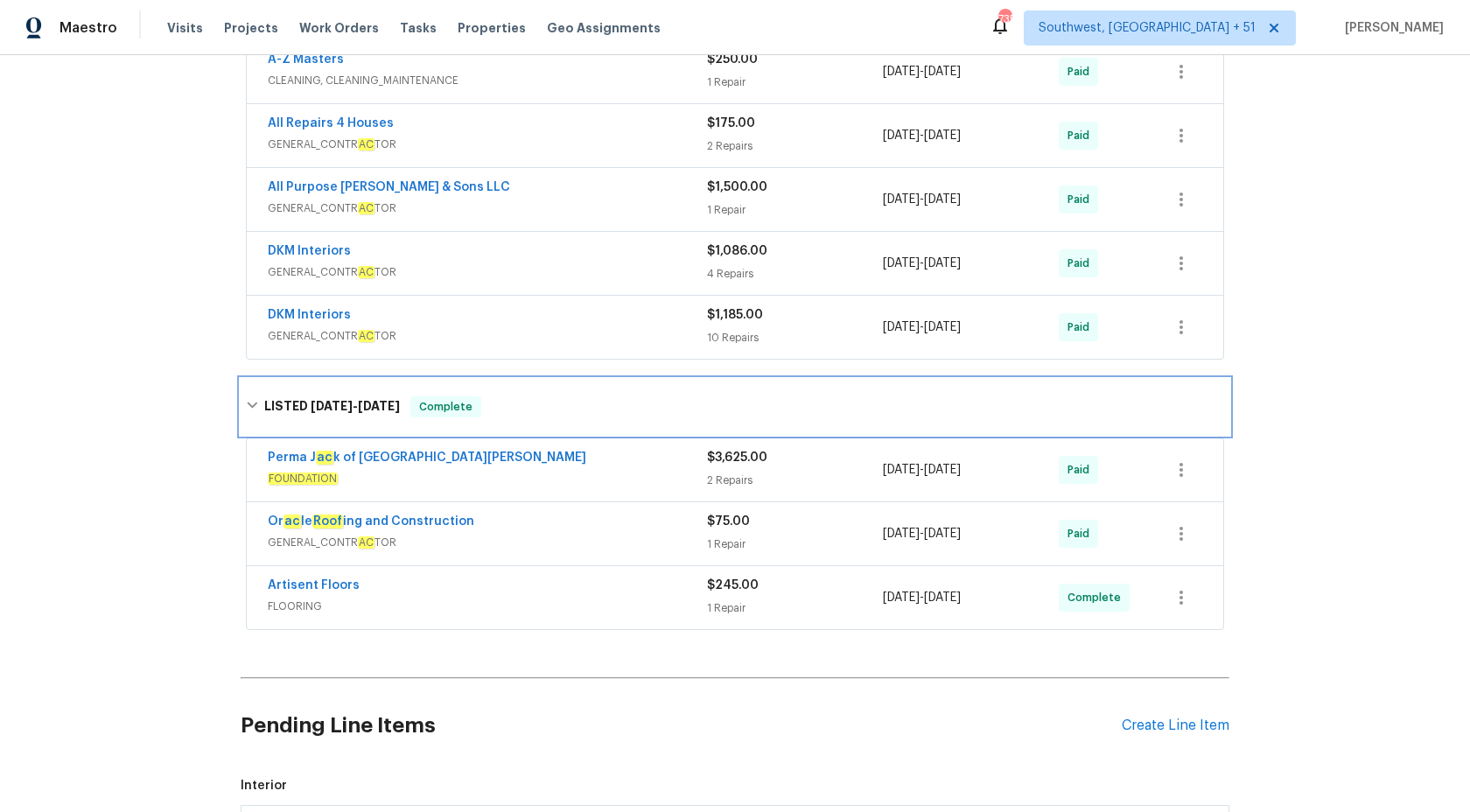
scroll to position [792, 0]
